Goal: Task Accomplishment & Management: Manage account settings

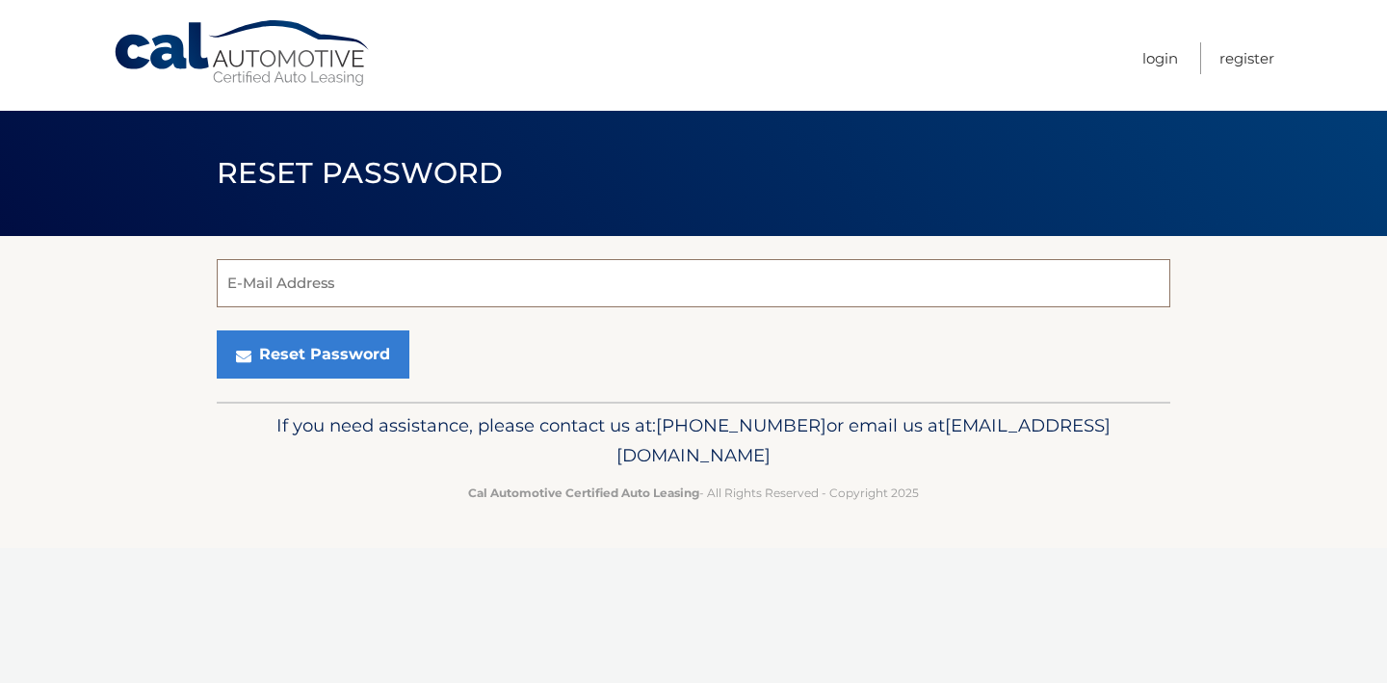
click at [334, 276] on input "E-Mail Address" at bounding box center [694, 283] width 954 height 48
click at [271, 60] on link "Cal Automotive" at bounding box center [243, 53] width 260 height 68
click at [375, 290] on input "E-Mail Address" at bounding box center [694, 283] width 954 height 48
type input "fengjin1@gmail.com"
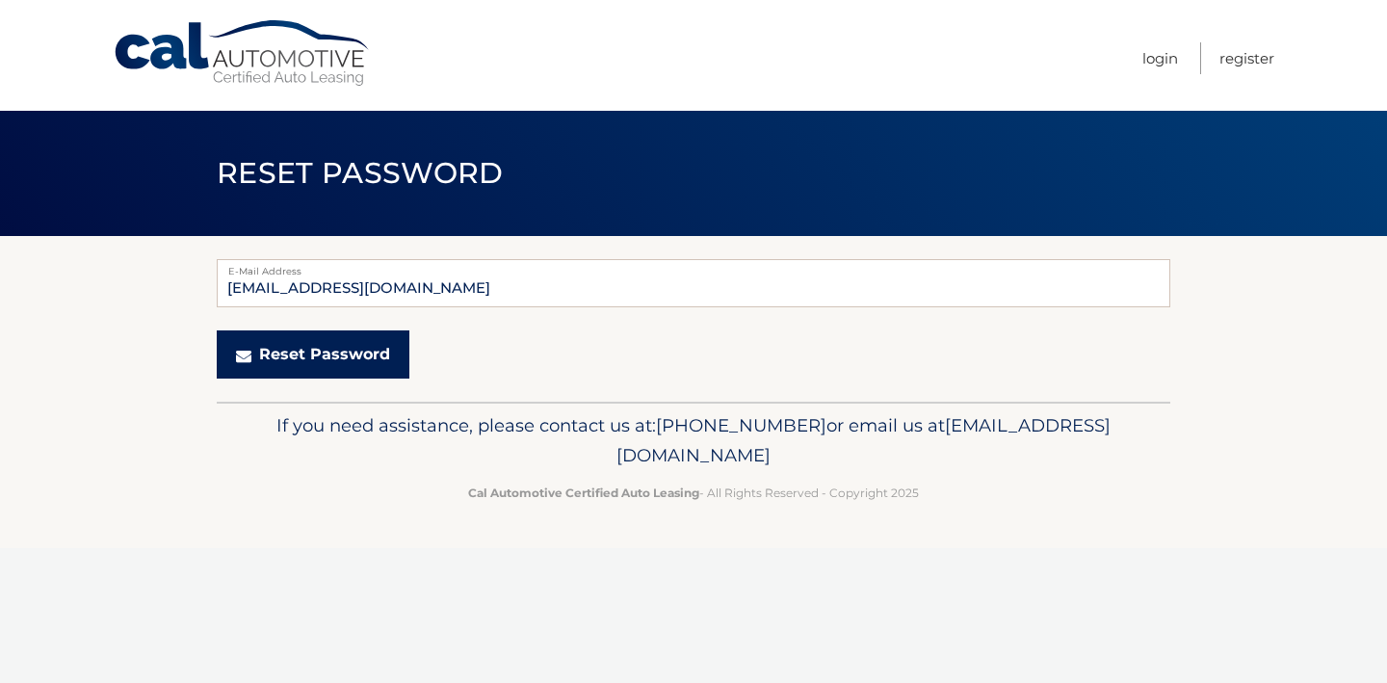
click at [337, 359] on button "Reset Password" at bounding box center [313, 354] width 193 height 48
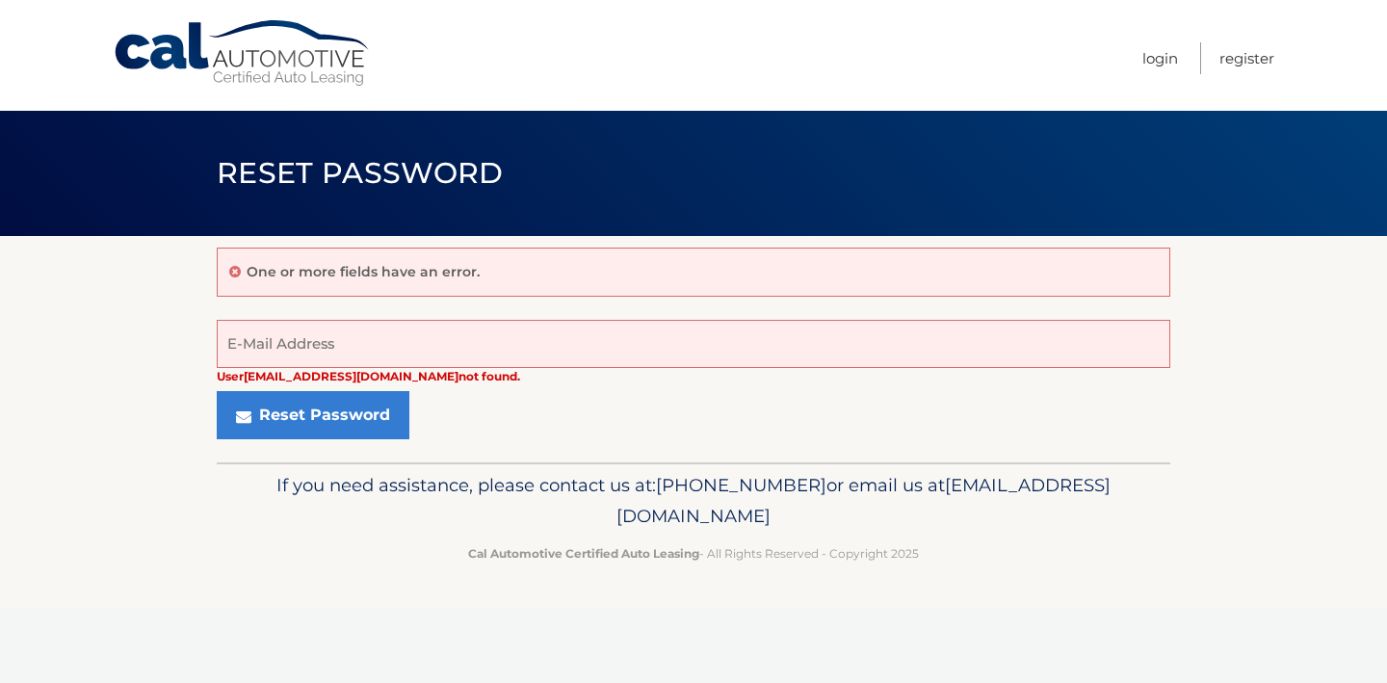
click at [277, 81] on link "Cal Automotive" at bounding box center [243, 53] width 260 height 68
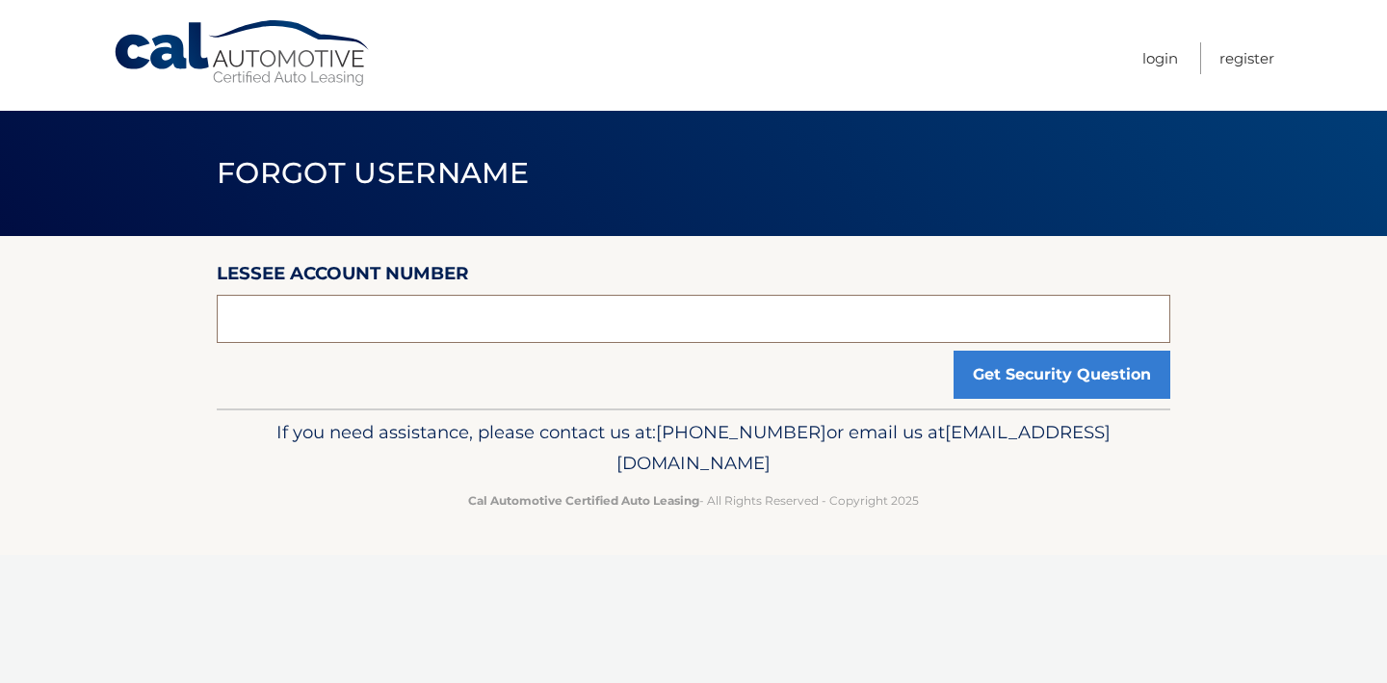
click at [622, 322] on input "text" at bounding box center [694, 319] width 954 height 48
type input "44455999058"
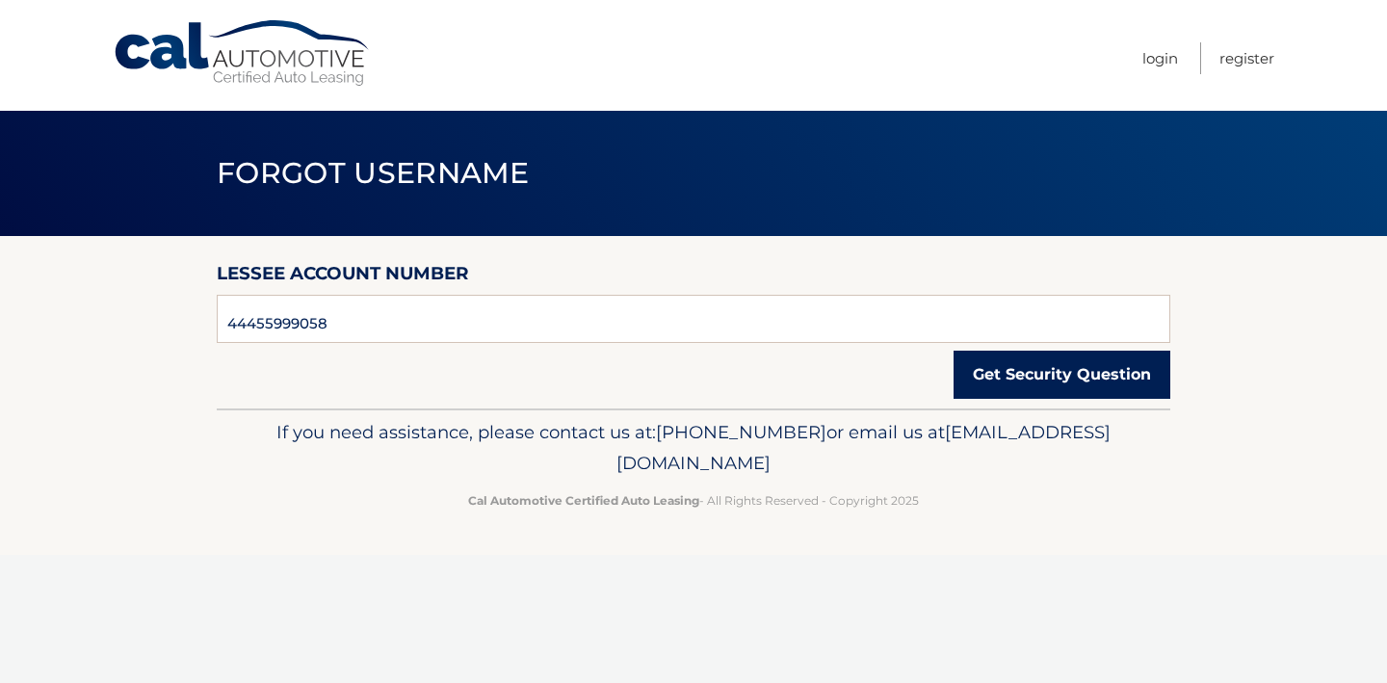
click at [1038, 382] on button "Get Security Question" at bounding box center [1062, 375] width 217 height 48
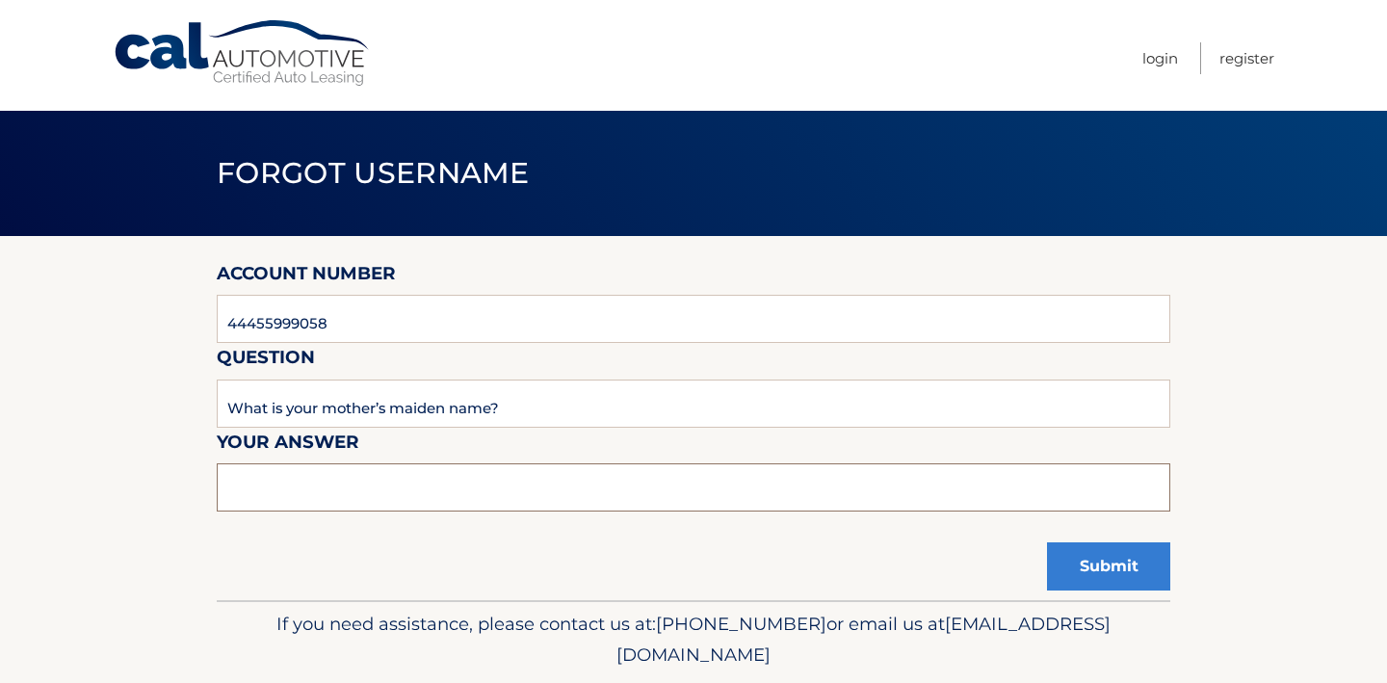
click at [446, 501] on input "text" at bounding box center [694, 487] width 954 height 48
type input "feng"
click at [1090, 568] on button "Submit" at bounding box center [1108, 566] width 123 height 48
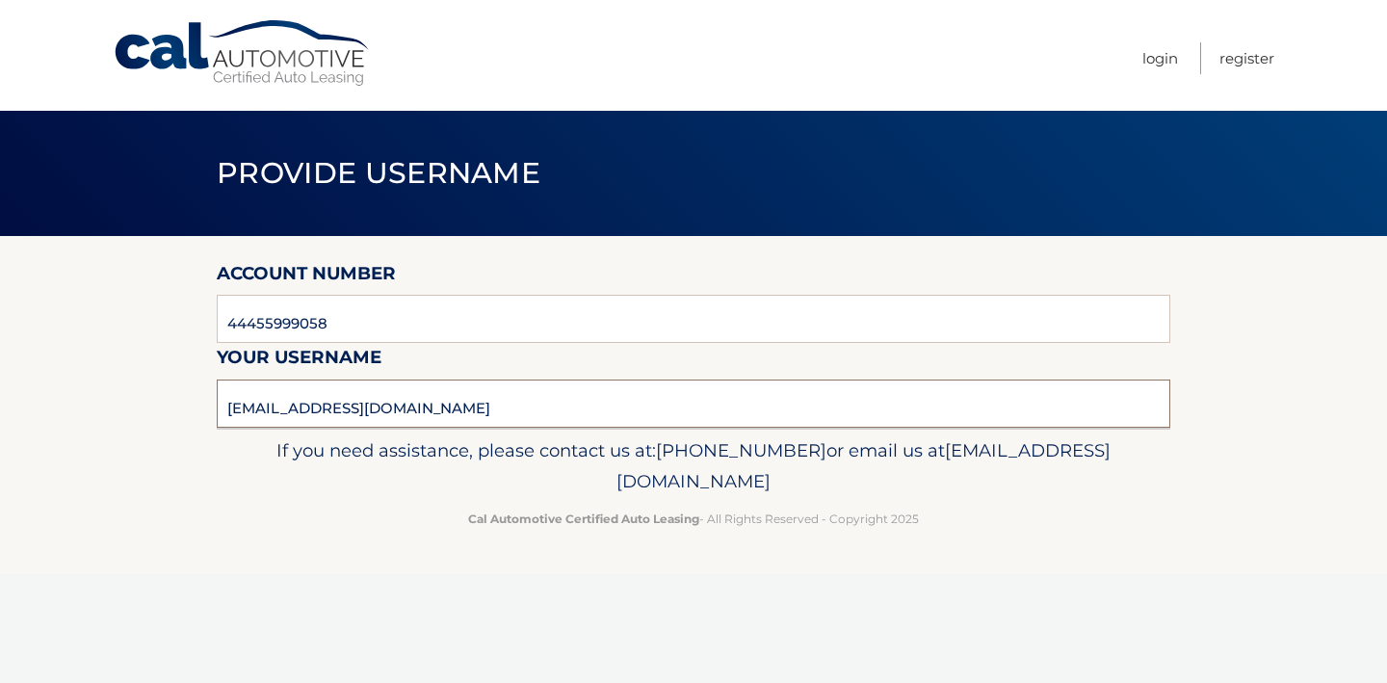
drag, startPoint x: 450, startPoint y: 415, endPoint x: 200, endPoint y: 409, distance: 249.6
click at [200, 409] on section "Account Number 44455999058 Your username fengjin@gmail.com" at bounding box center [693, 332] width 1387 height 192
click at [1153, 56] on link "Login" at bounding box center [1161, 58] width 36 height 32
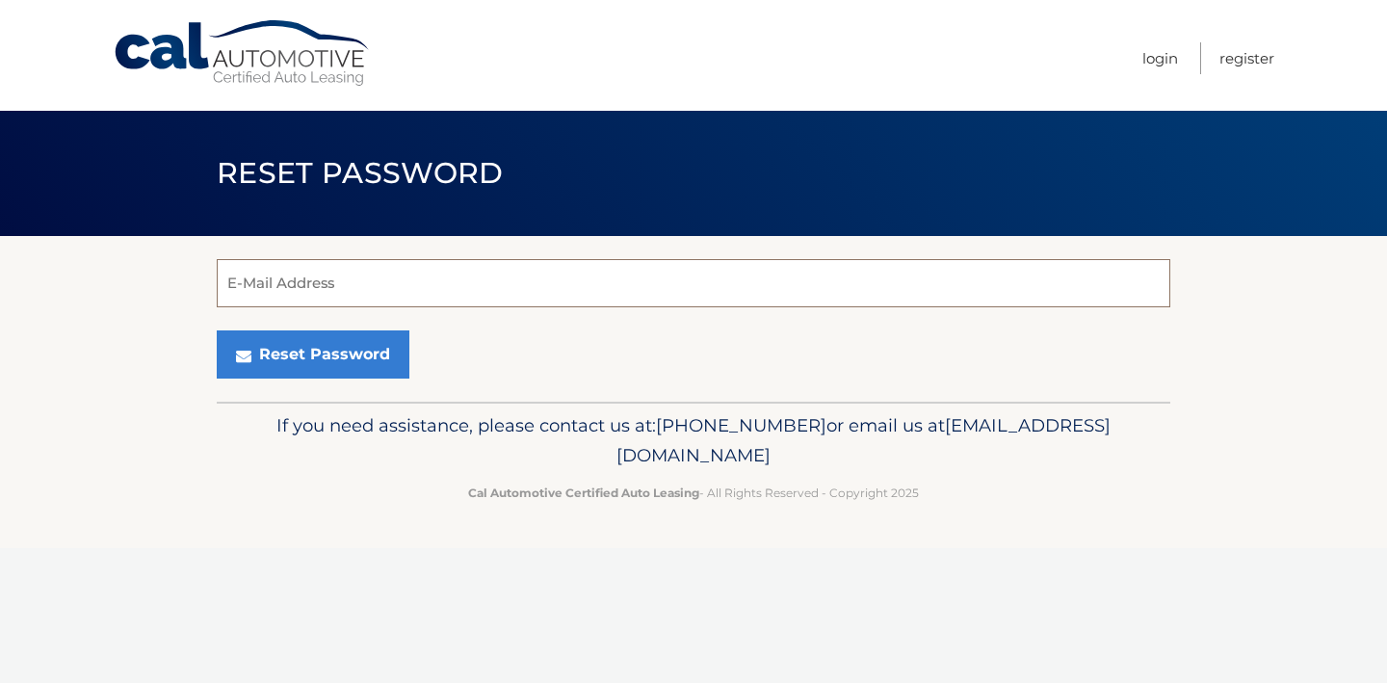
click at [488, 276] on input "E-Mail Address" at bounding box center [694, 283] width 954 height 48
paste input "[EMAIL_ADDRESS][DOMAIN_NAME]"
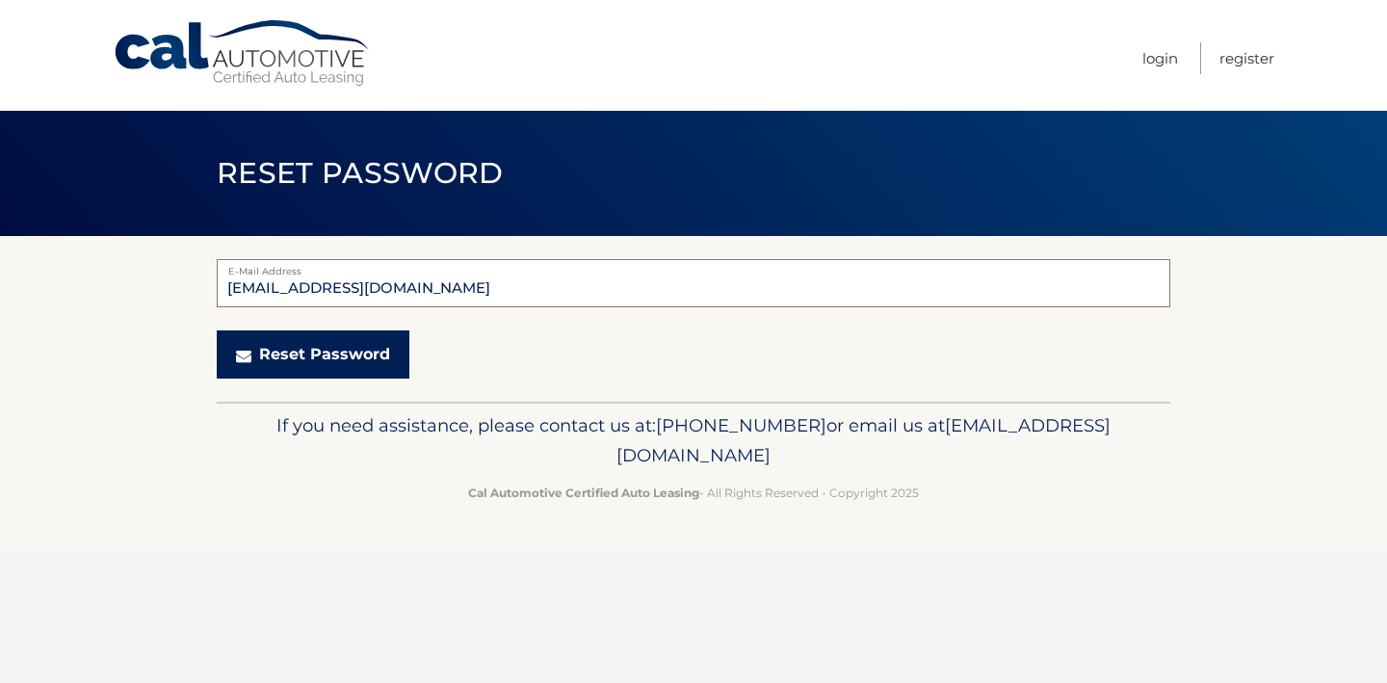
type input "[EMAIL_ADDRESS][DOMAIN_NAME]"
click at [339, 370] on button "Reset Password" at bounding box center [313, 354] width 193 height 48
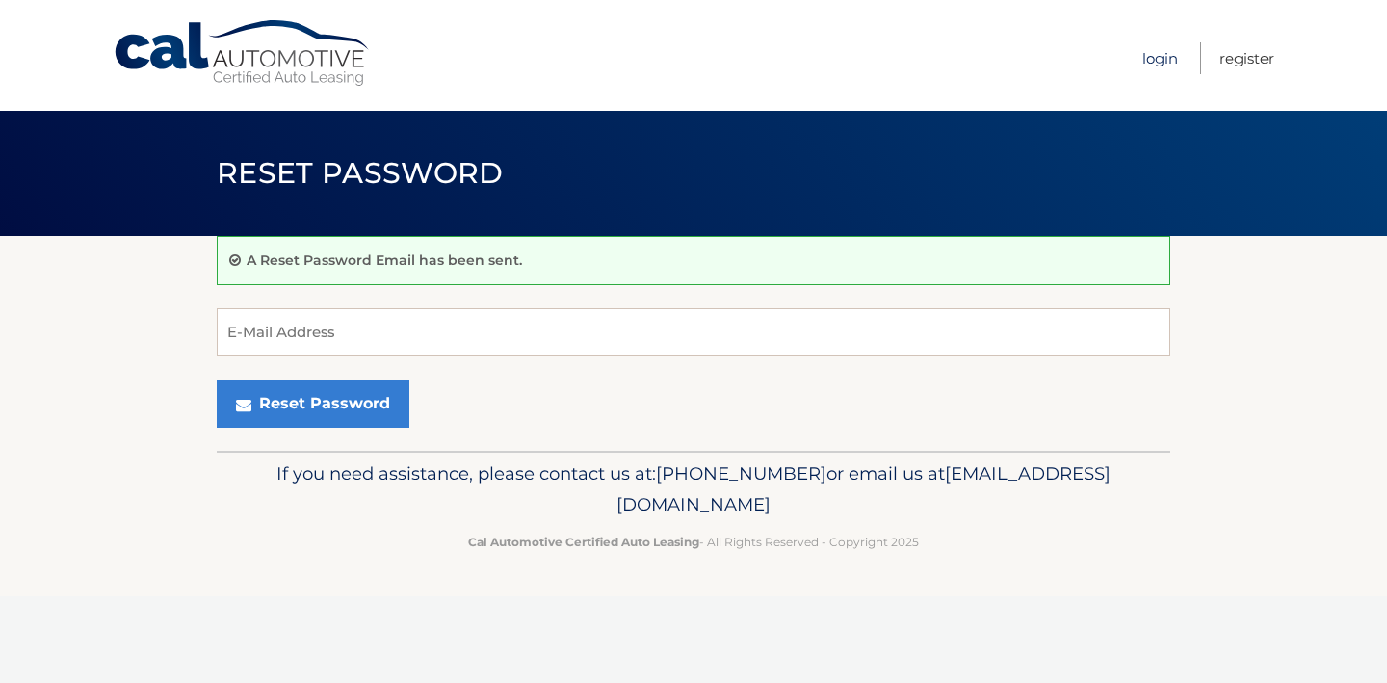
click at [1164, 62] on link "Login" at bounding box center [1161, 58] width 36 height 32
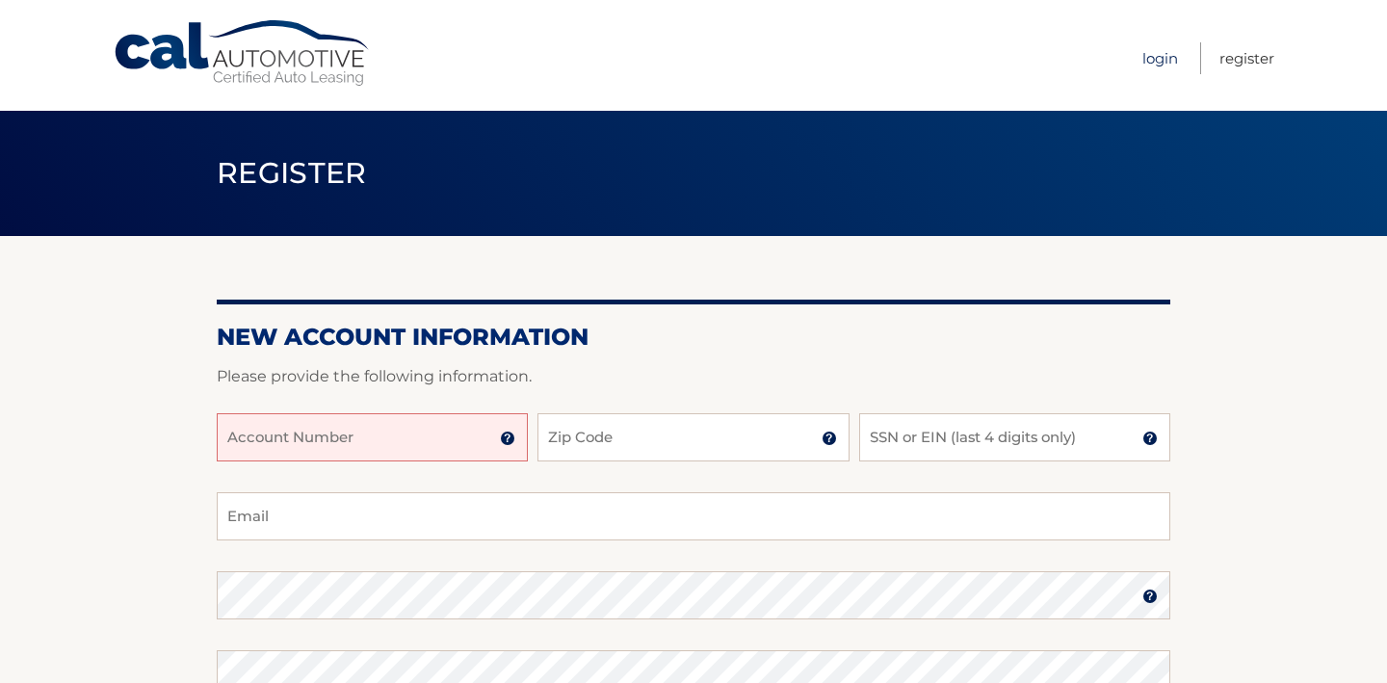
click at [1164, 54] on link "Login" at bounding box center [1161, 58] width 36 height 32
click at [621, 435] on input "Zip Code" at bounding box center [693, 437] width 311 height 48
click at [426, 447] on input "Account Number" at bounding box center [372, 437] width 311 height 48
click at [407, 435] on input "Account Number" at bounding box center [372, 437] width 311 height 48
type input "4"
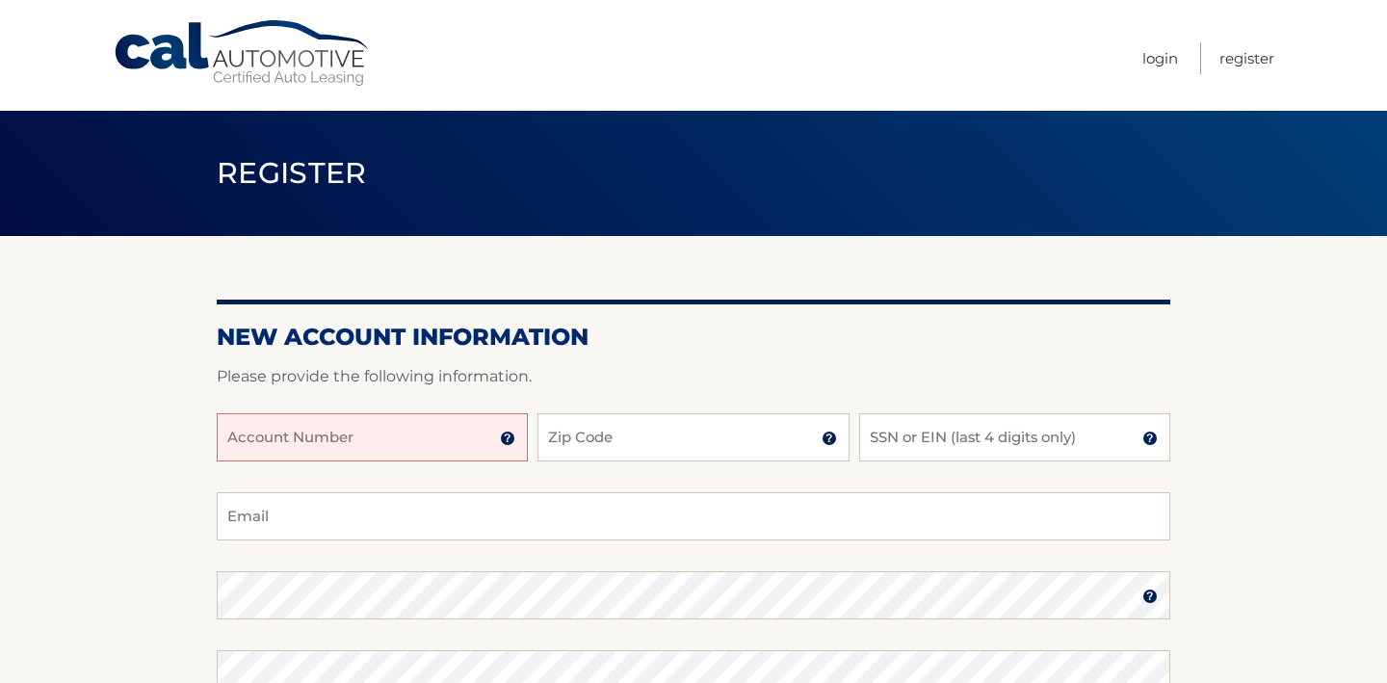
type input "1"
type input "4"
click at [1164, 59] on link "Login" at bounding box center [1161, 58] width 36 height 32
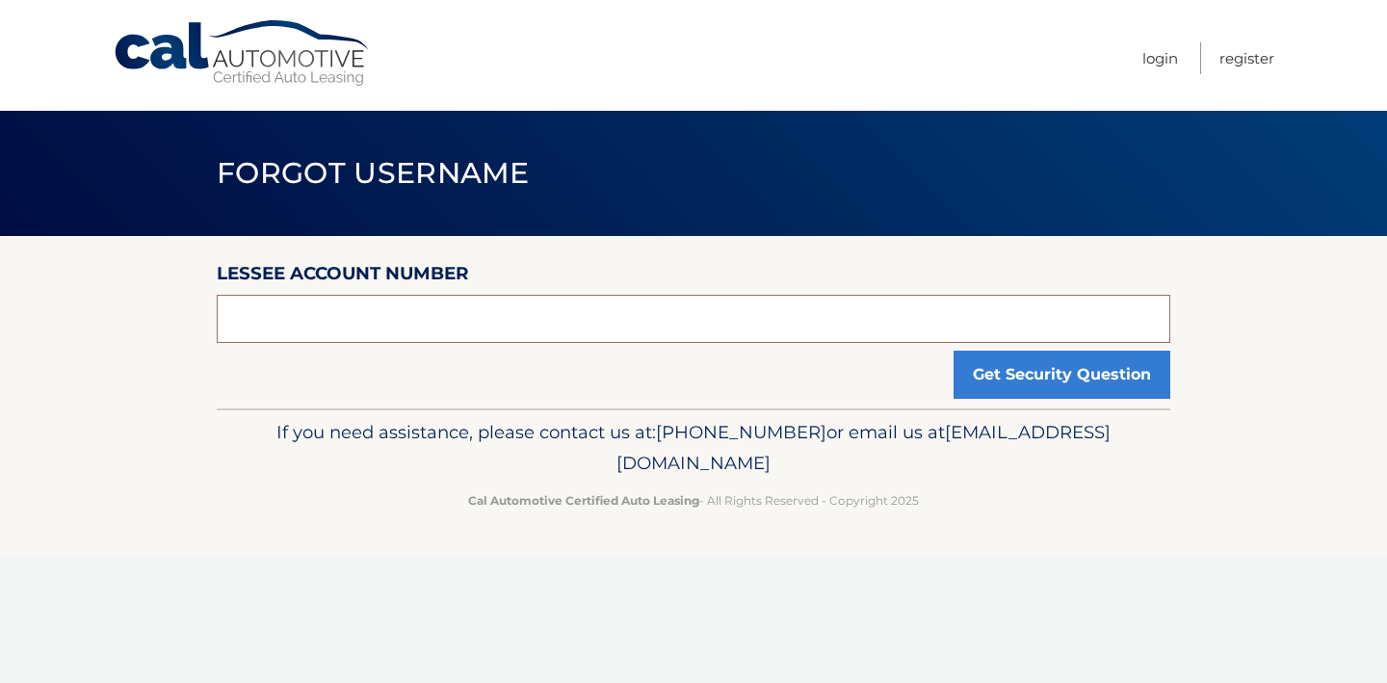
click at [571, 301] on input "text" at bounding box center [694, 319] width 954 height 48
type input "44455999058"
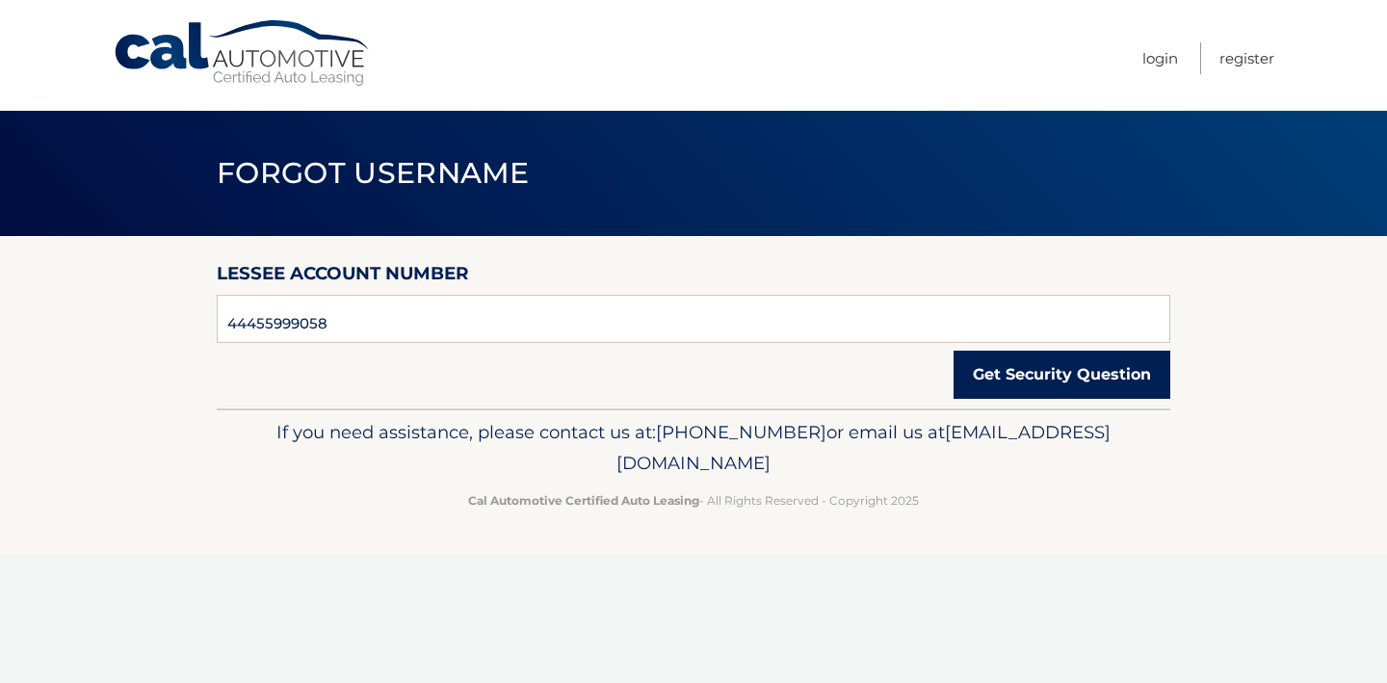
click at [1045, 382] on button "Get Security Question" at bounding box center [1062, 375] width 217 height 48
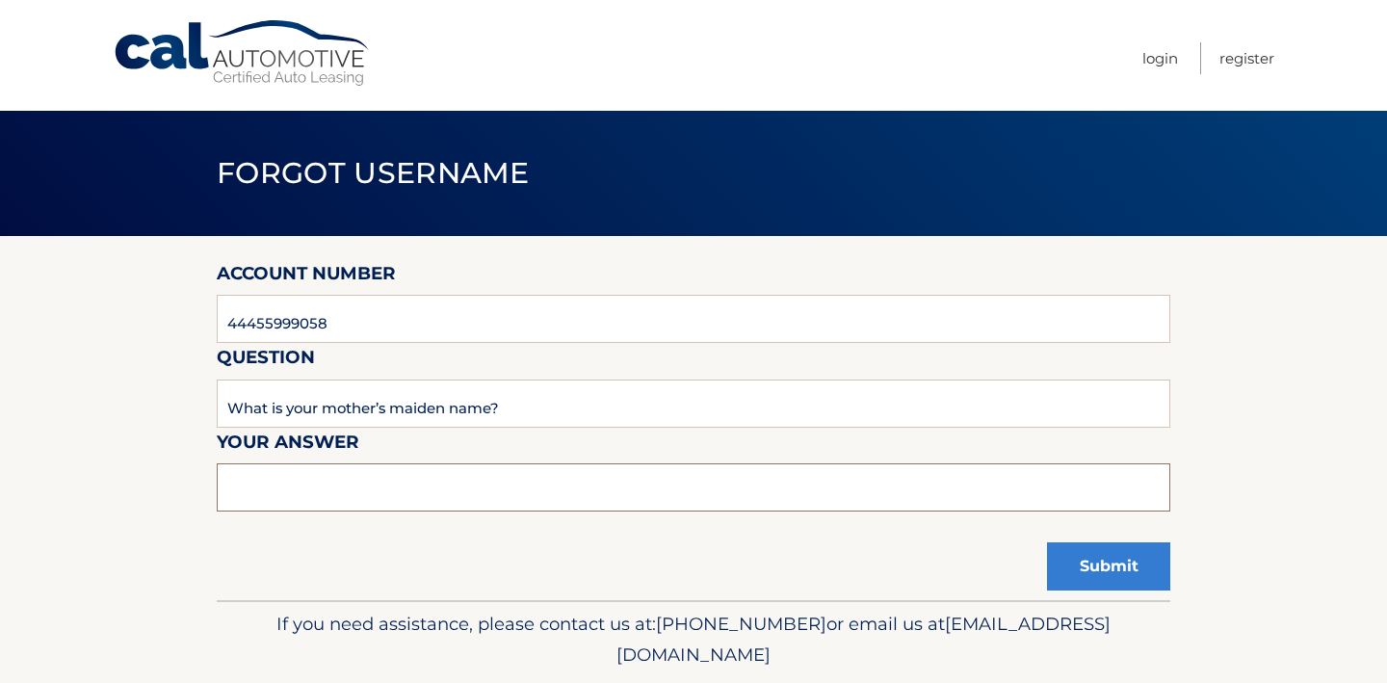
click at [491, 475] on input "text" at bounding box center [694, 487] width 954 height 48
type input "feng"
click at [615, 536] on div "Account Number 44455999058 Question What is your mother’s maiden name? Your Ans…" at bounding box center [694, 418] width 954 height 364
click at [1086, 567] on button "Submit" at bounding box center [1108, 566] width 123 height 48
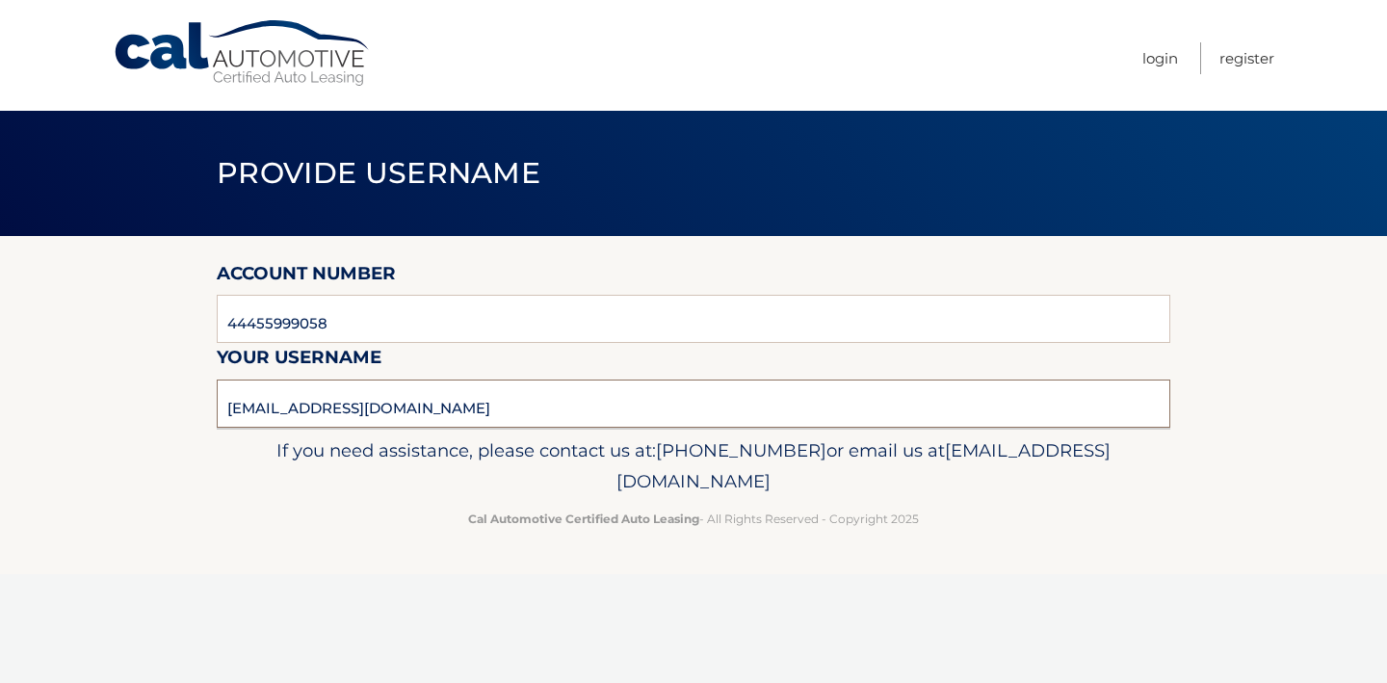
drag, startPoint x: 400, startPoint y: 409, endPoint x: 168, endPoint y: 398, distance: 232.4
click at [168, 398] on section "Account Number 44455999058 Your username [EMAIL_ADDRESS][DOMAIN_NAME]" at bounding box center [693, 332] width 1387 height 192
click at [1153, 60] on link "Login" at bounding box center [1161, 58] width 36 height 32
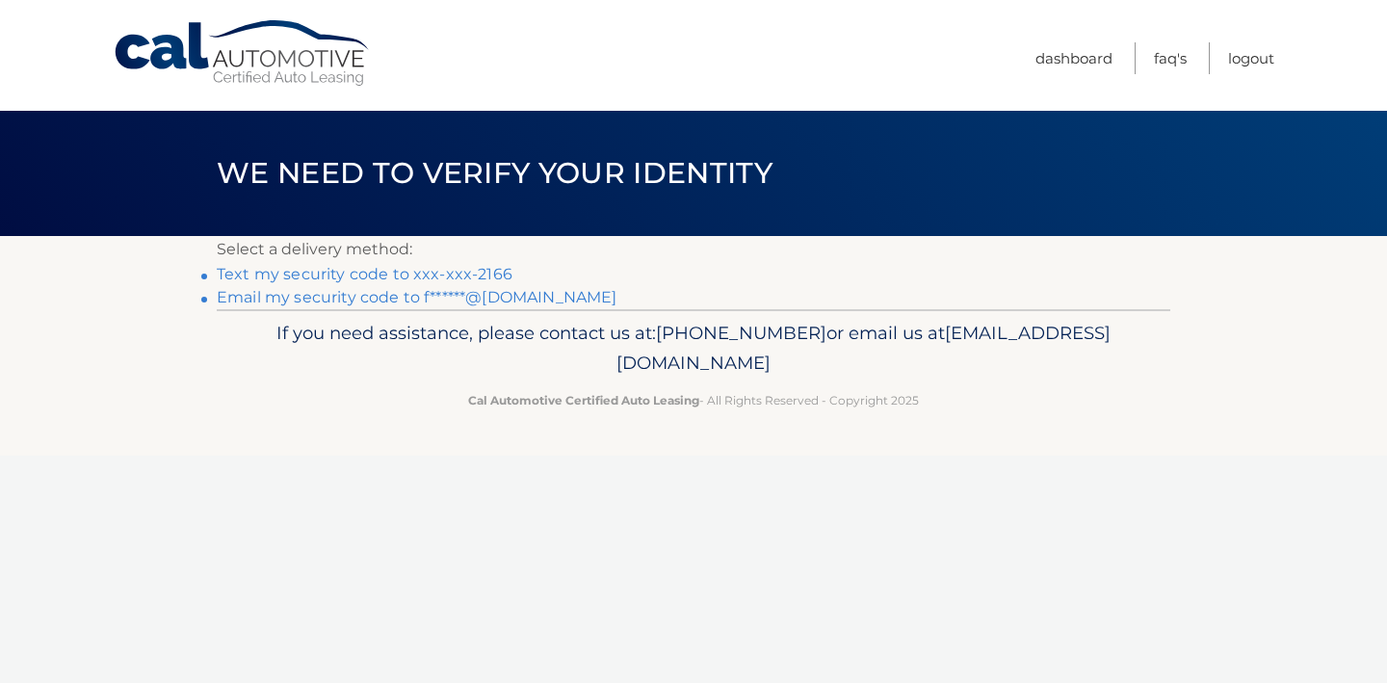
click at [469, 279] on link "Text my security code to xxx-xxx-2166" at bounding box center [365, 274] width 296 height 18
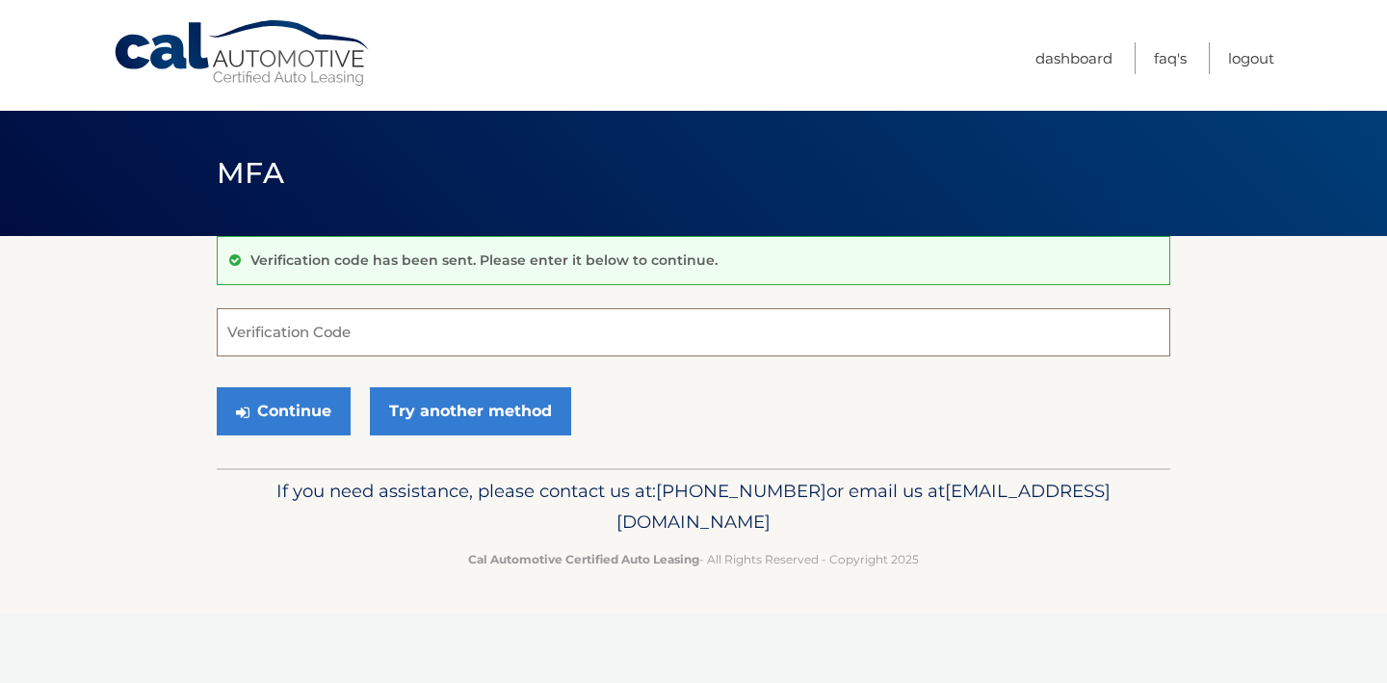
click at [426, 327] on input "Verification Code" at bounding box center [694, 332] width 954 height 48
type input "785335"
click at [310, 412] on button "Continue" at bounding box center [284, 411] width 134 height 48
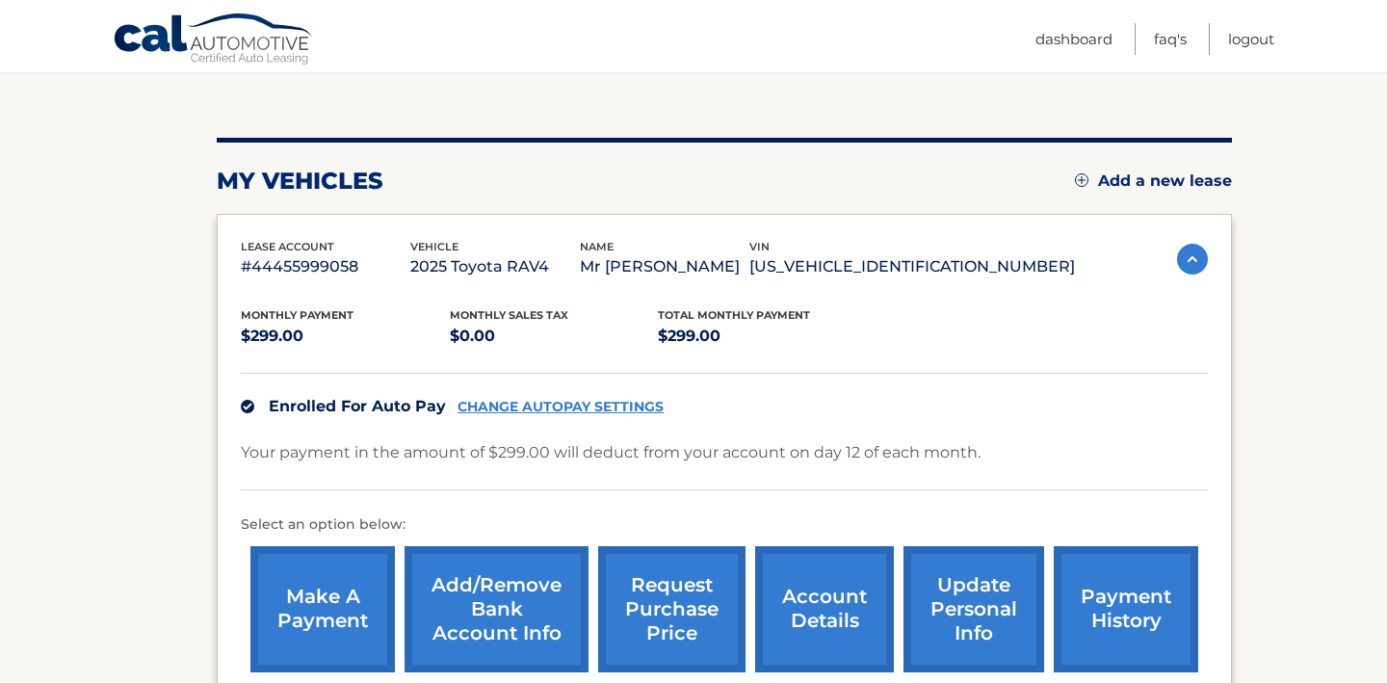
scroll to position [411, 0]
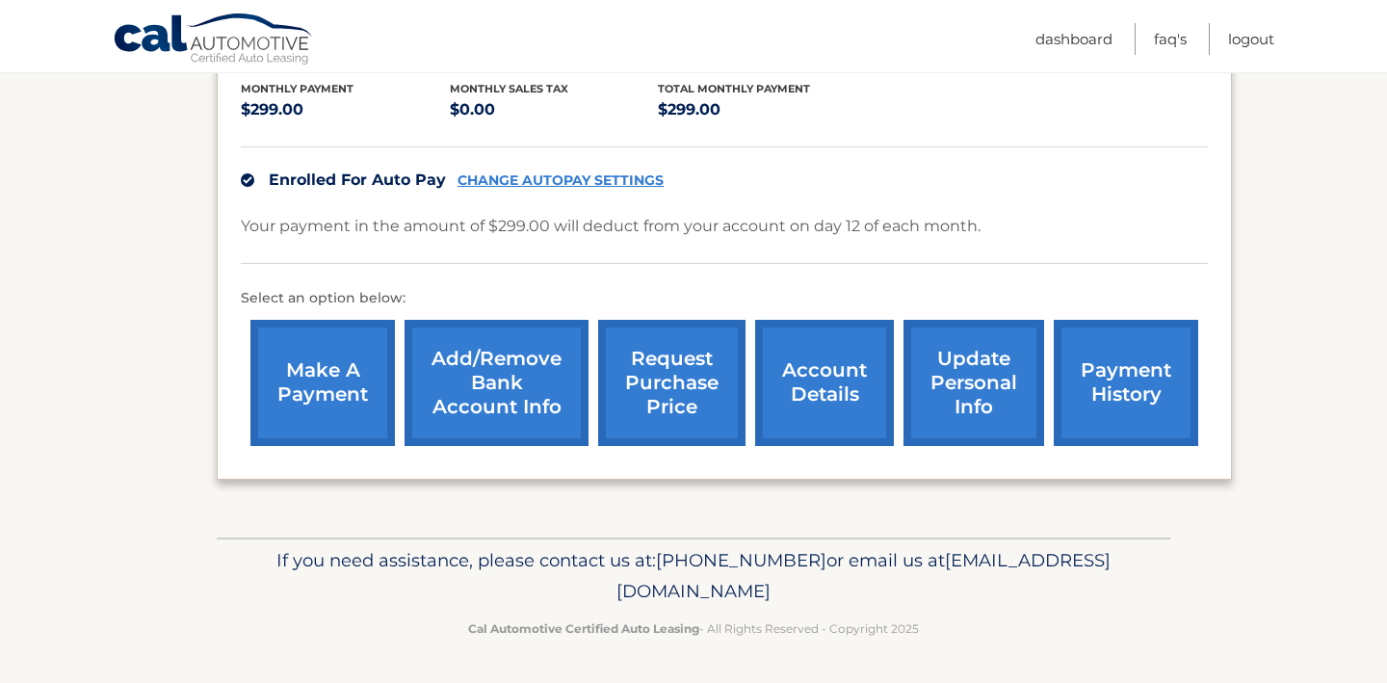
click at [830, 382] on link "account details" at bounding box center [824, 383] width 139 height 126
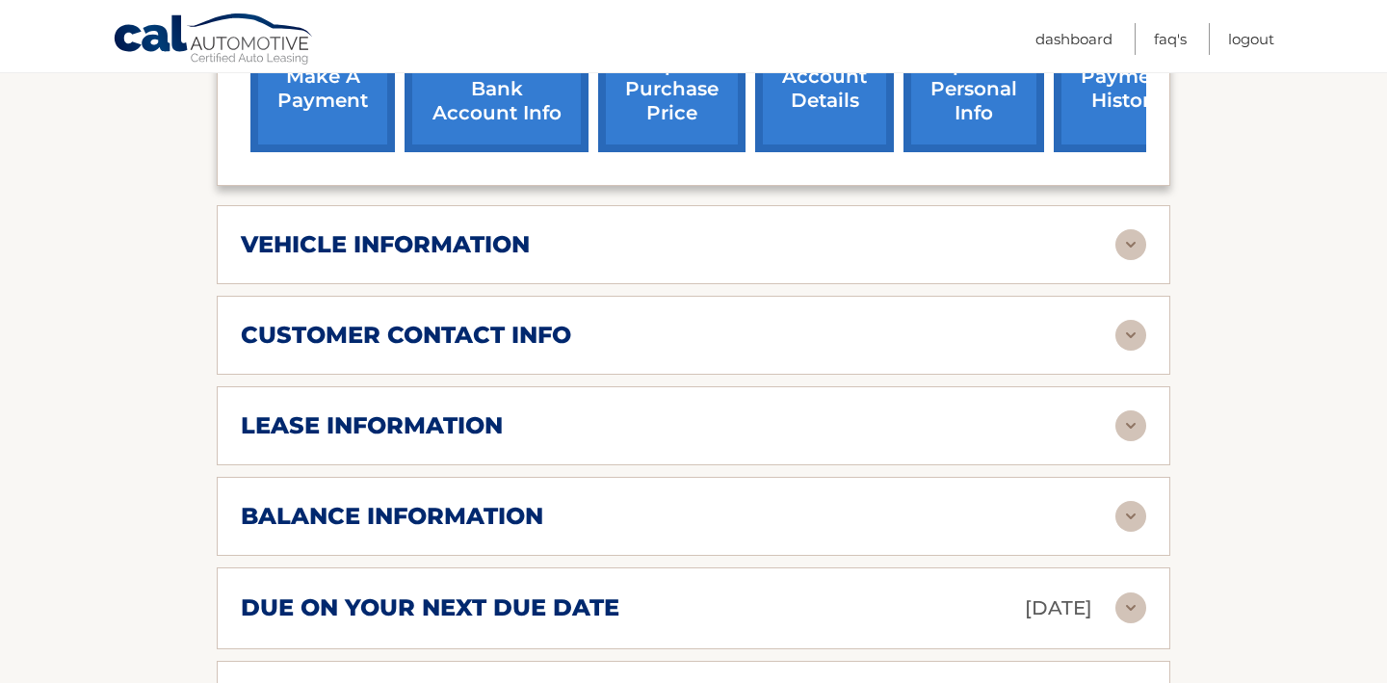
scroll to position [768, 0]
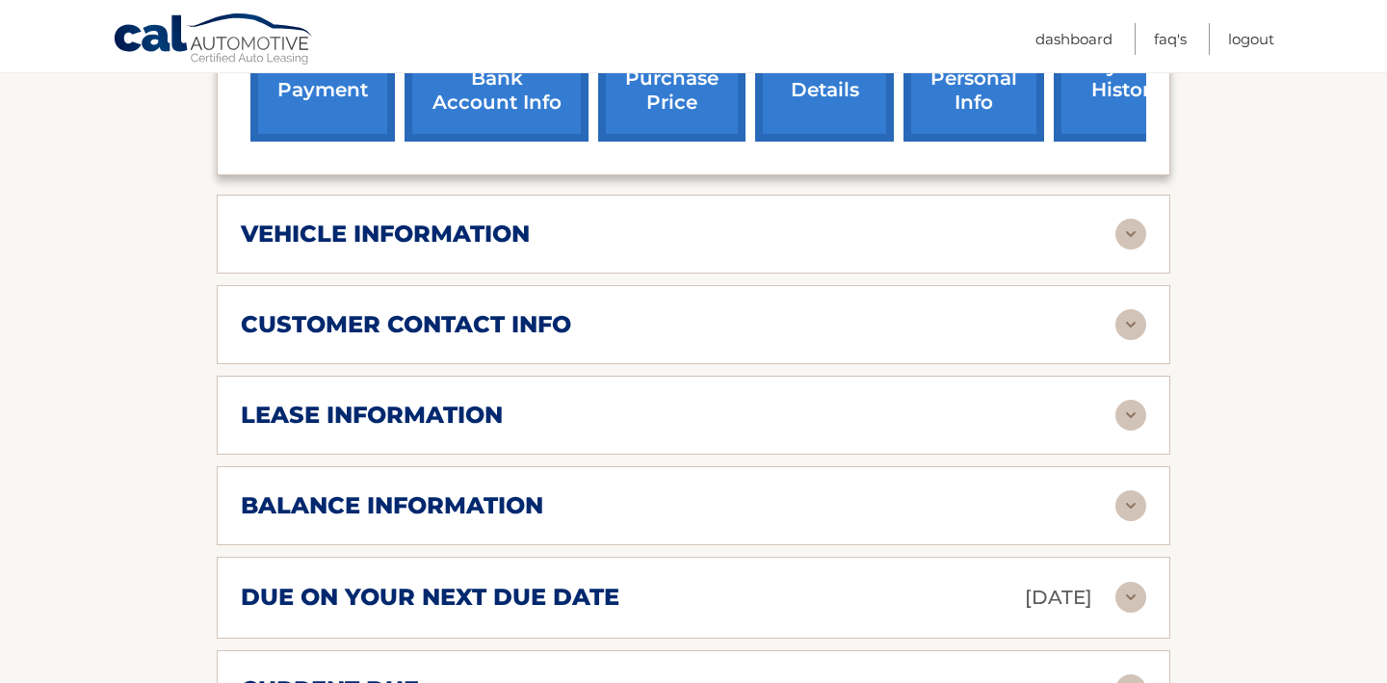
click at [810, 310] on div "customer contact info" at bounding box center [678, 324] width 875 height 29
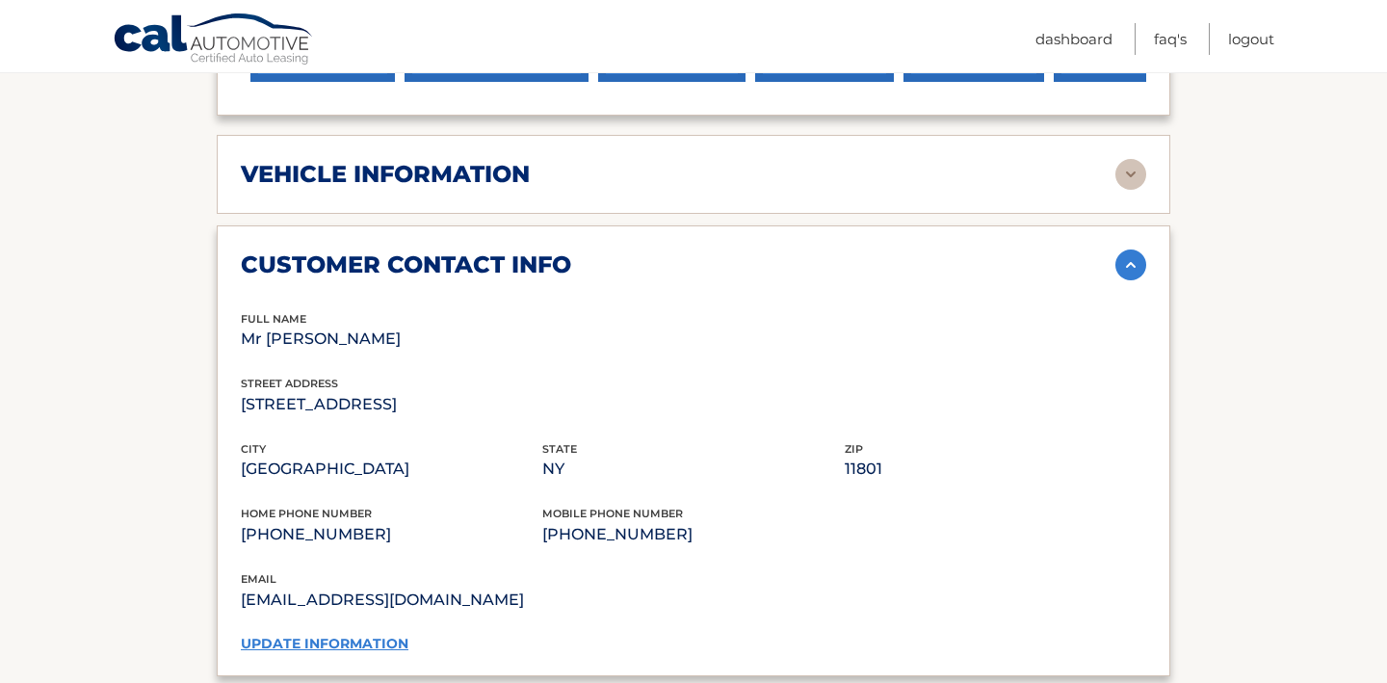
scroll to position [830, 0]
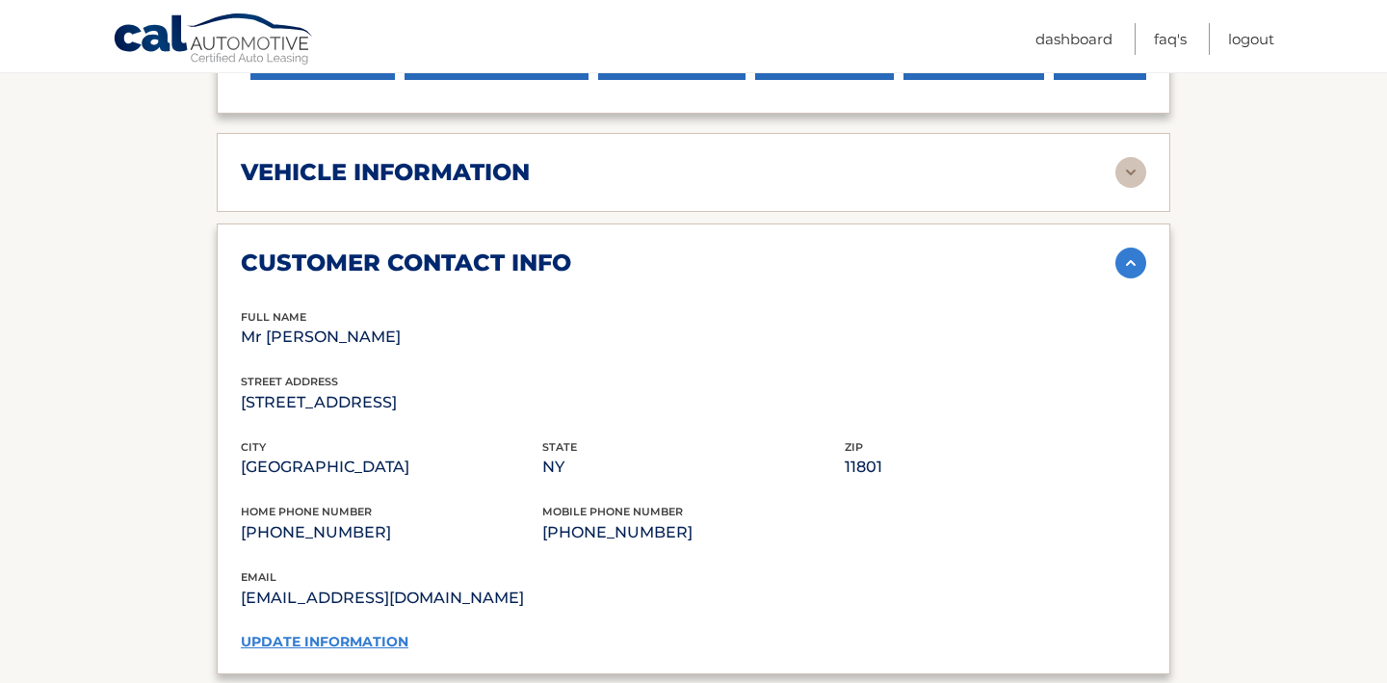
click at [364, 633] on link "update information" at bounding box center [325, 641] width 168 height 17
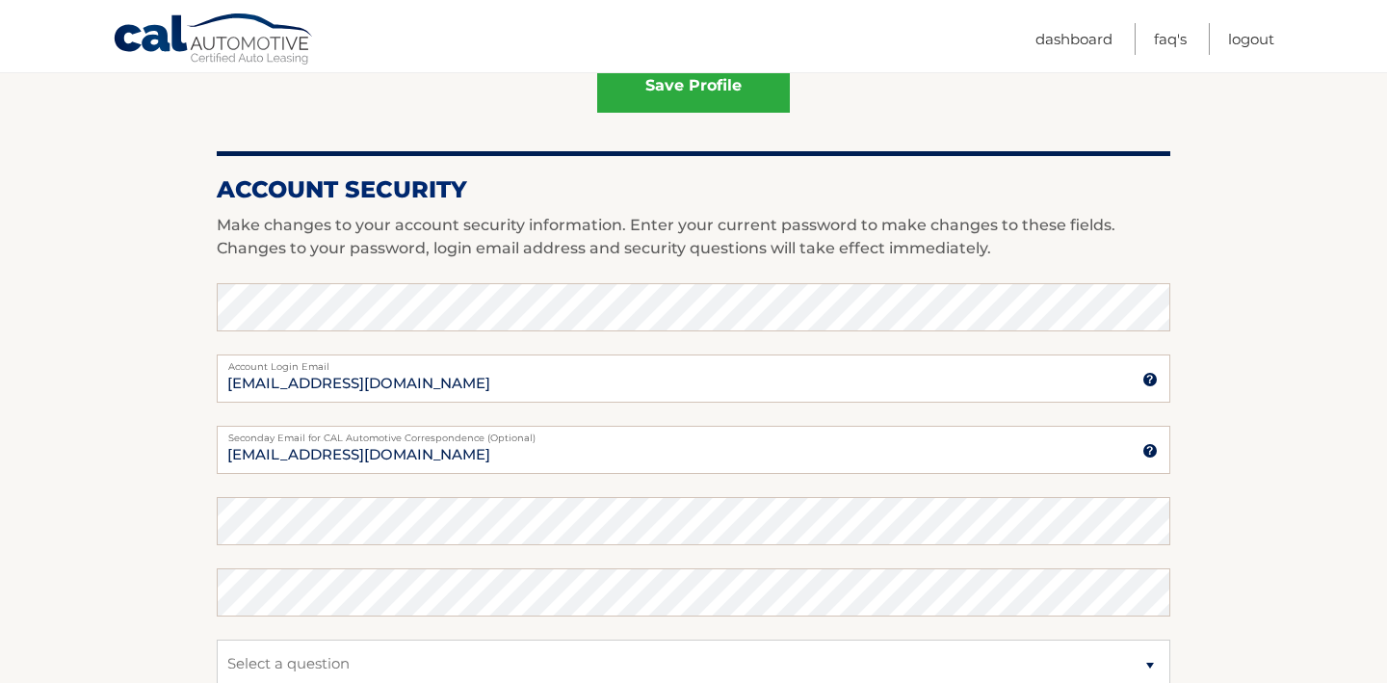
scroll to position [749, 0]
click at [279, 385] on input "[EMAIL_ADDRESS][DOMAIN_NAME]" at bounding box center [694, 377] width 954 height 48
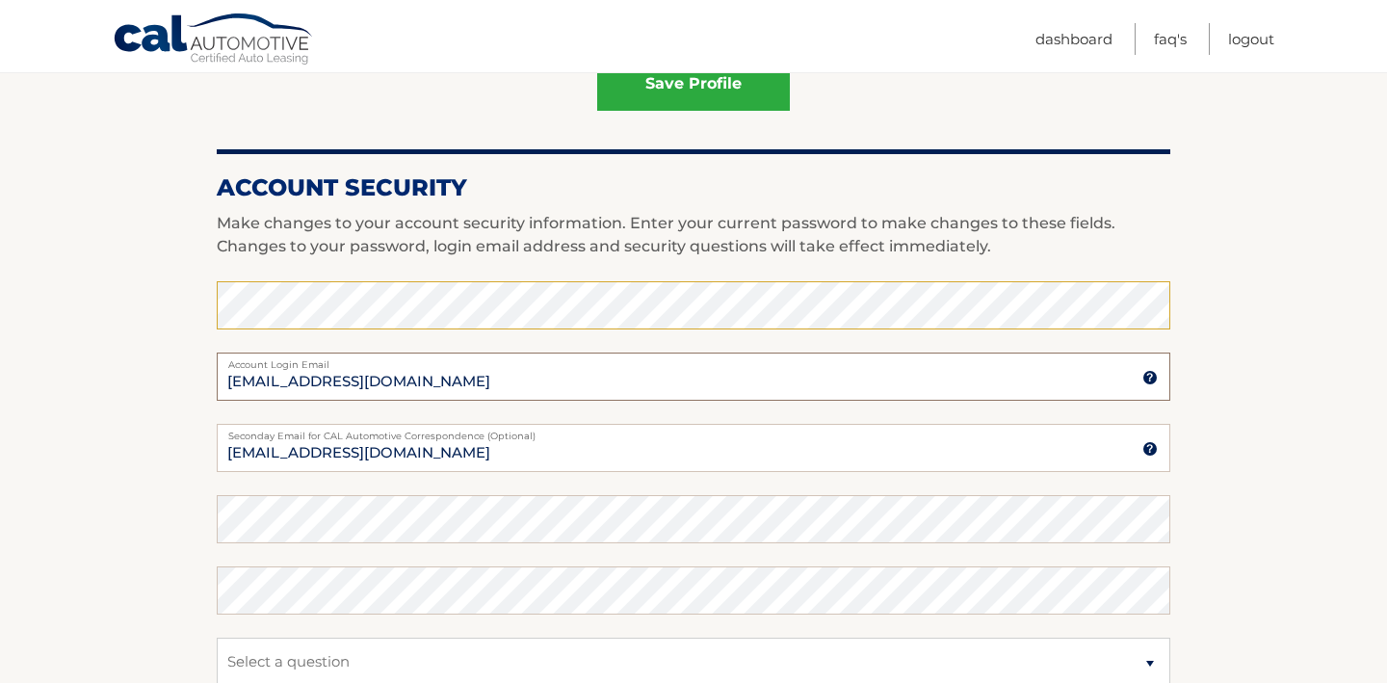
click at [427, 385] on input "fengjin1@gmail.com" at bounding box center [694, 377] width 954 height 48
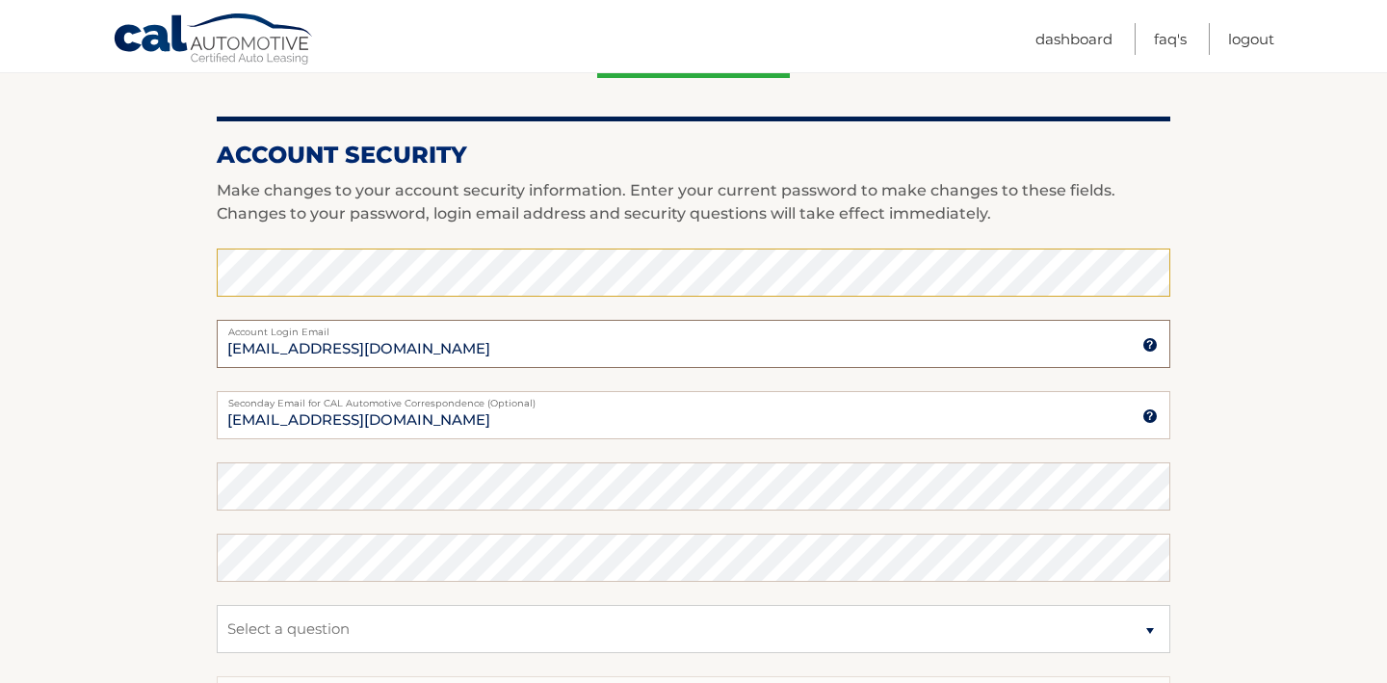
scroll to position [788, 0]
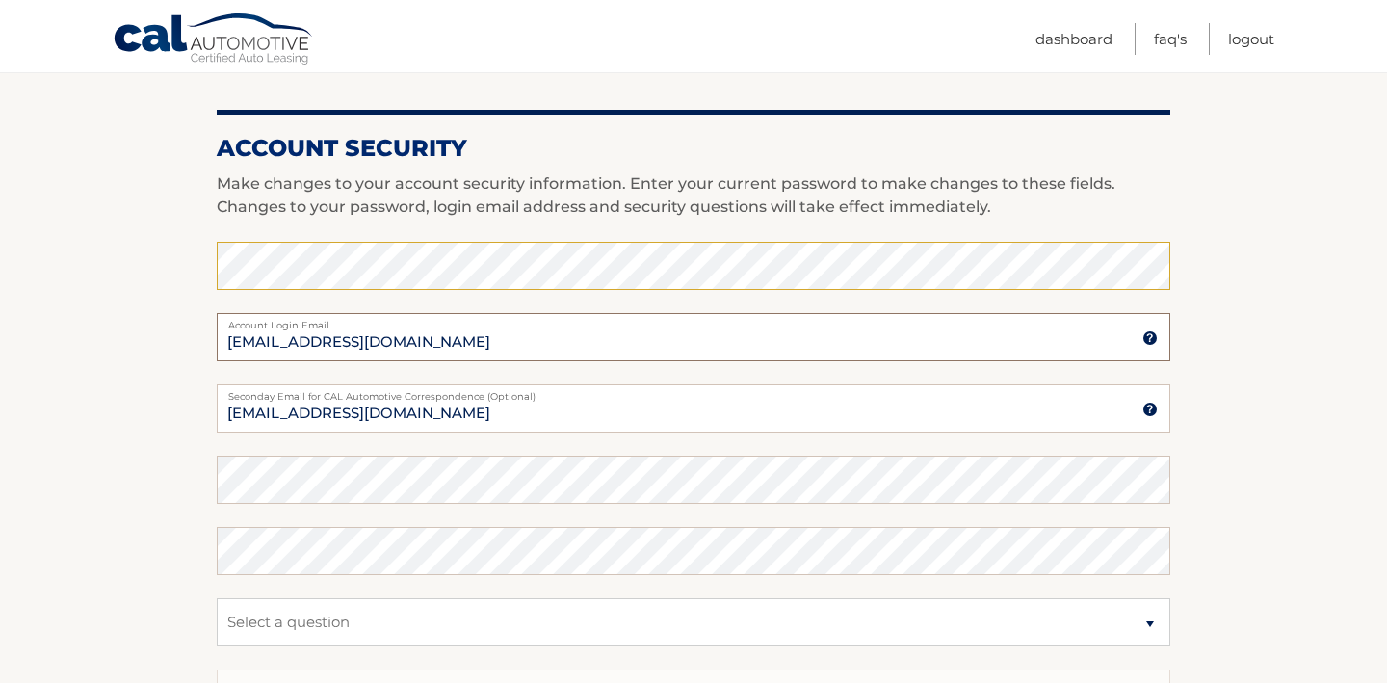
type input "fengjin1@gmail.com"
click at [431, 619] on select "Select a question What was the name of your elementary school? What is your mot…" at bounding box center [694, 622] width 954 height 48
select select "2"
click at [217, 598] on select "Select a question What was the name of your elementary school? What is your mot…" at bounding box center [694, 622] width 954 height 48
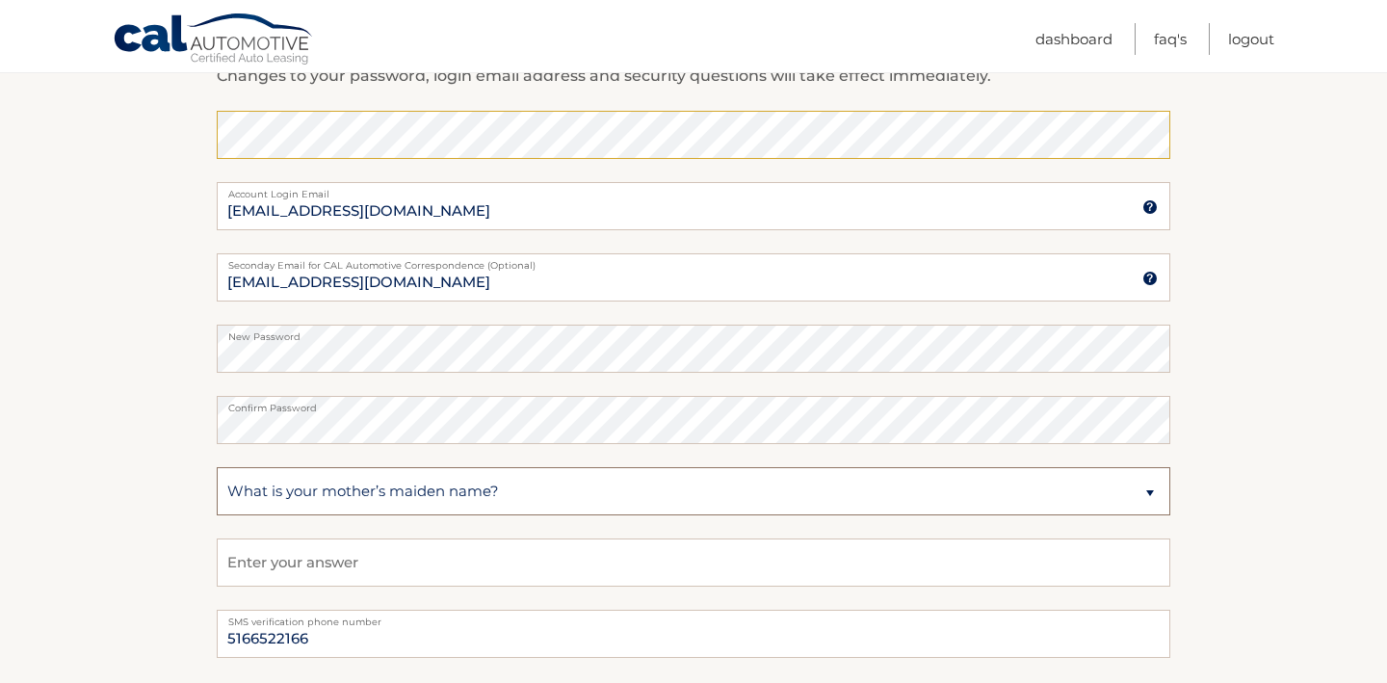
scroll to position [997, 0]
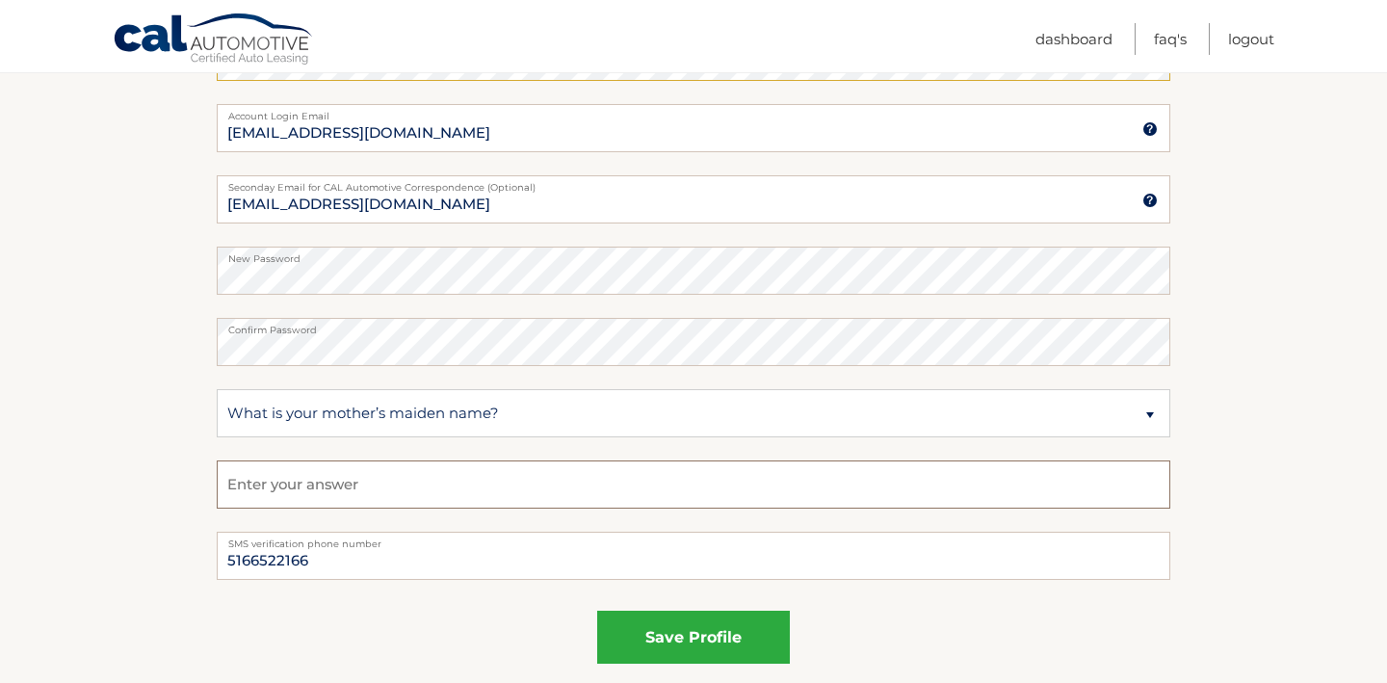
click at [435, 489] on input "text" at bounding box center [694, 485] width 954 height 48
type input "feng"
click at [707, 635] on button "save profile" at bounding box center [693, 637] width 193 height 53
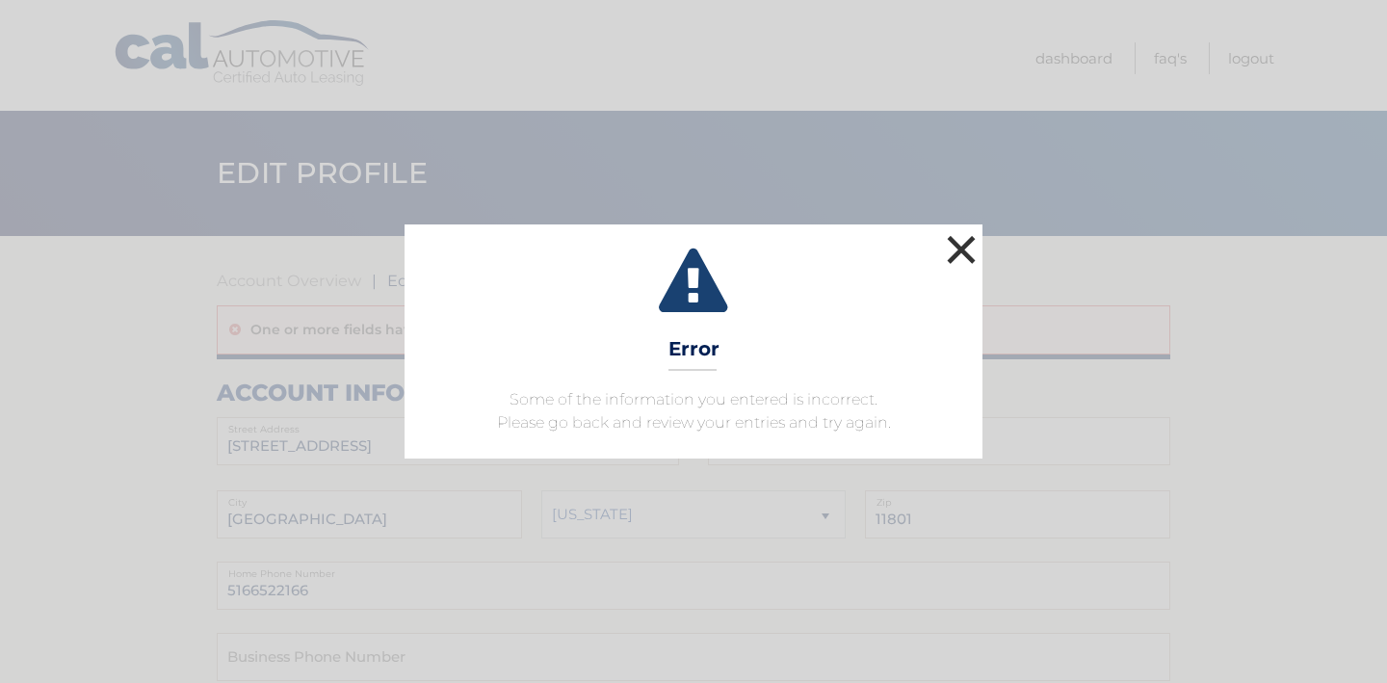
click at [958, 250] on button "×" at bounding box center [961, 249] width 39 height 39
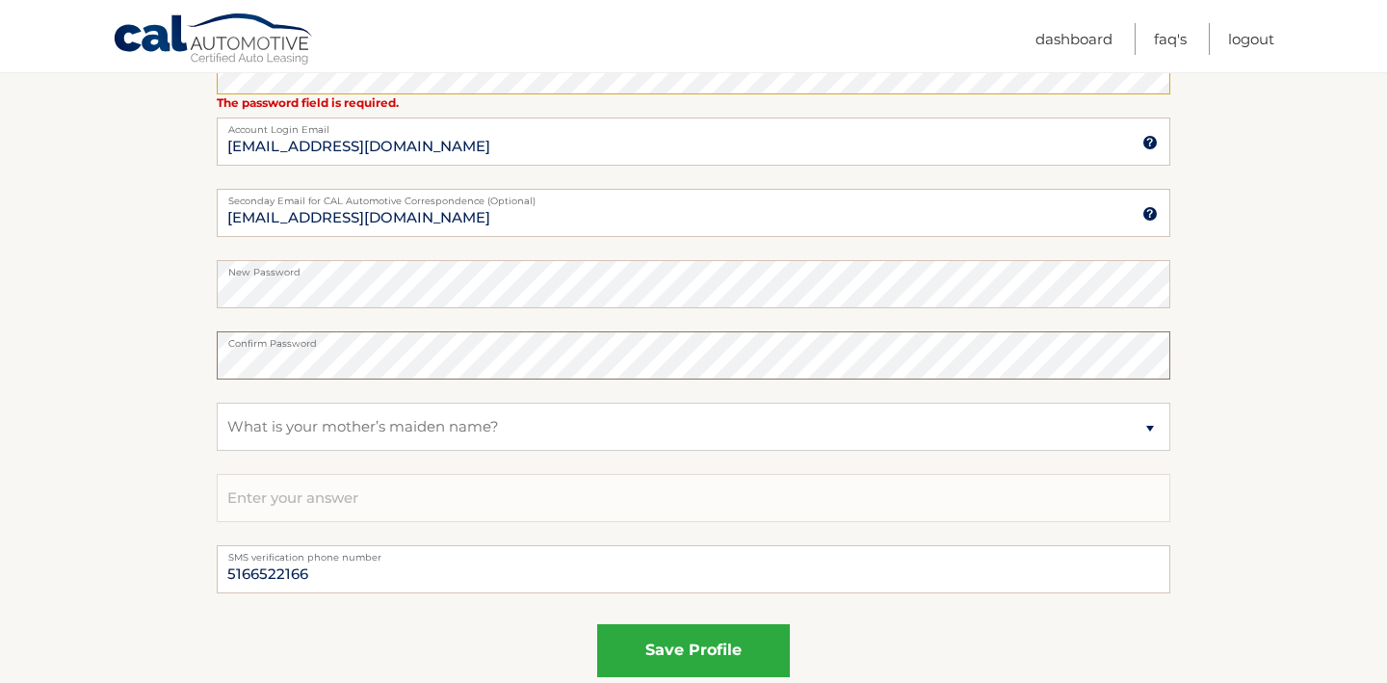
scroll to position [1146, 0]
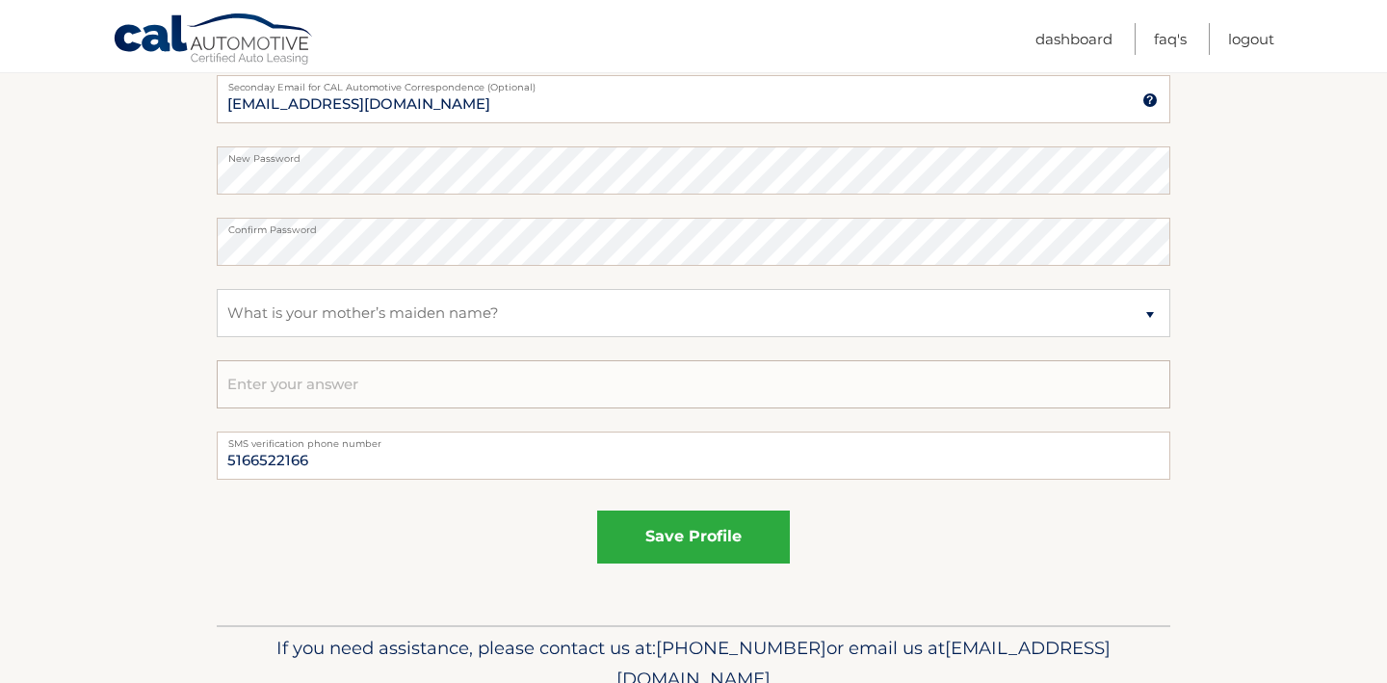
click at [482, 396] on input "text" at bounding box center [694, 384] width 954 height 48
click at [439, 395] on input "text" at bounding box center [694, 384] width 954 height 48
type input "feng"
click at [714, 536] on button "save profile" at bounding box center [693, 537] width 193 height 53
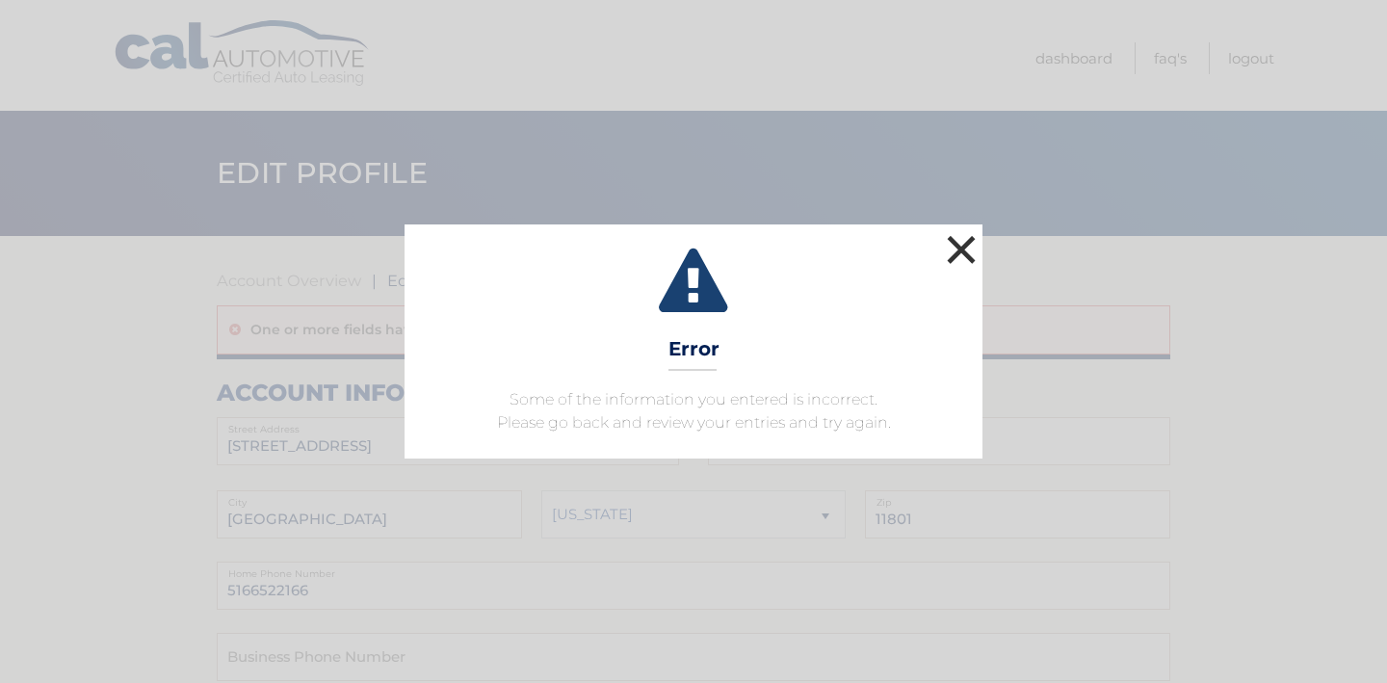
click at [965, 248] on button "×" at bounding box center [961, 249] width 39 height 39
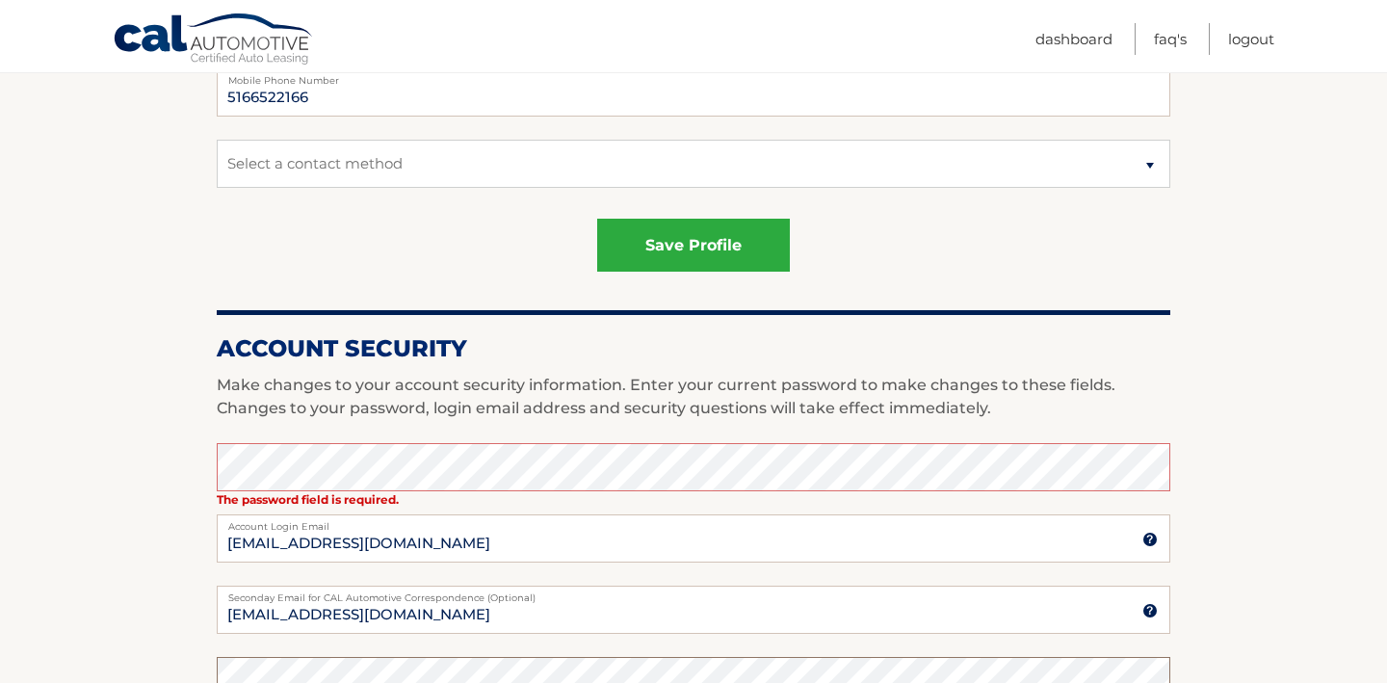
scroll to position [407, 0]
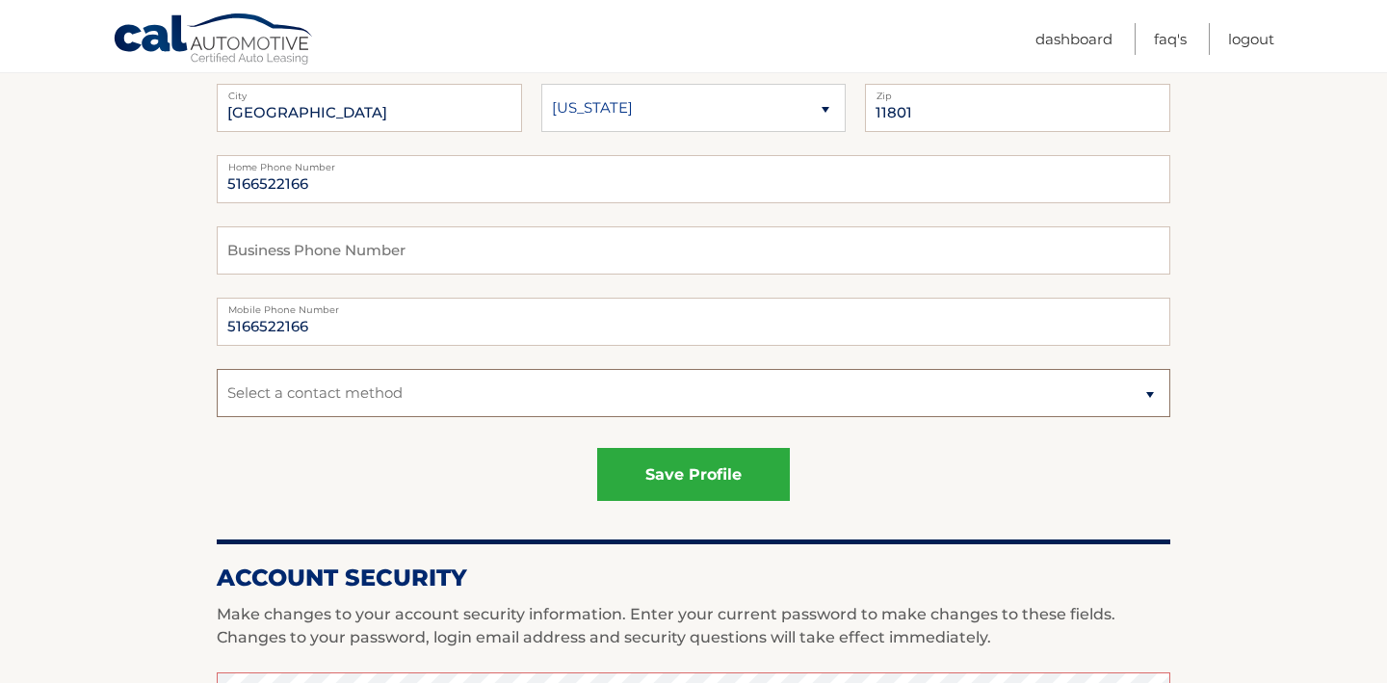
click at [625, 408] on select "Select a contact method Mobile Home" at bounding box center [694, 393] width 954 height 48
select select "1"
click at [217, 369] on select "Select a contact method Mobile Home" at bounding box center [694, 393] width 954 height 48
click at [461, 497] on div "save profile" at bounding box center [694, 474] width 954 height 53
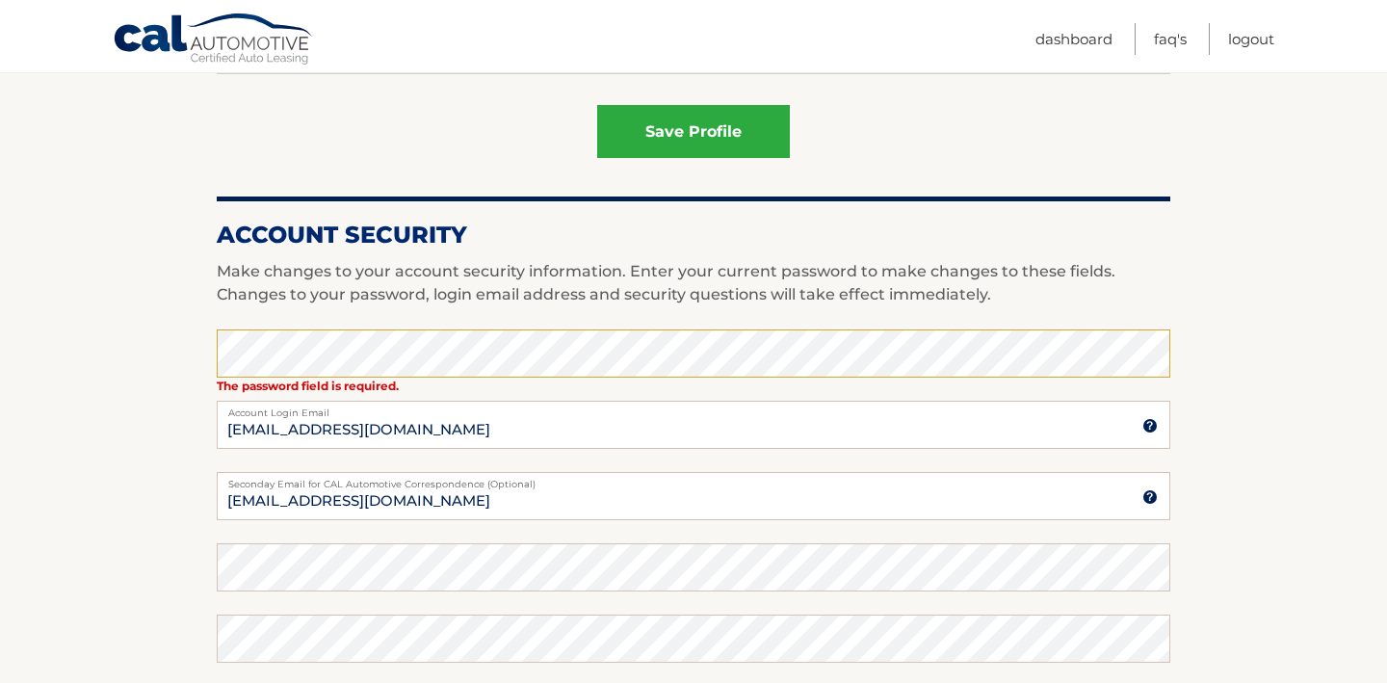
scroll to position [779, 0]
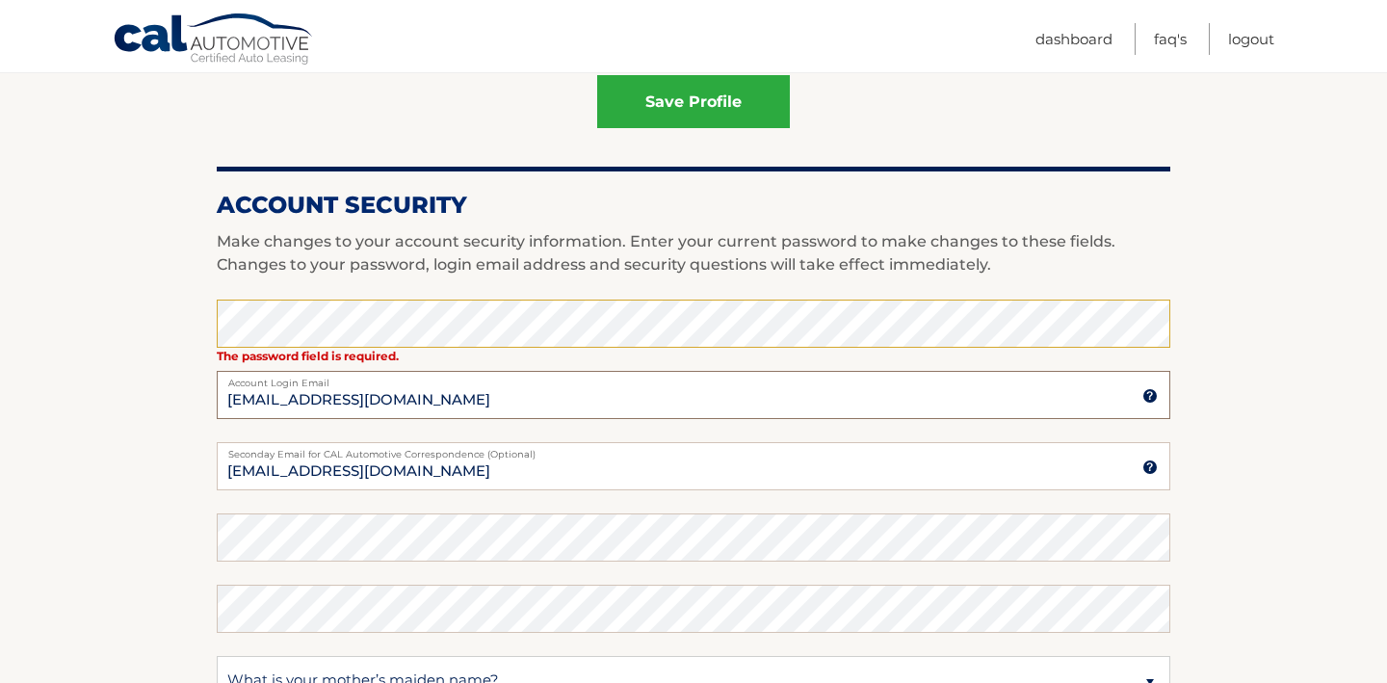
click at [443, 401] on input "fengjin@gmail.com" at bounding box center [694, 395] width 954 height 48
click at [1143, 404] on input "fengjin@gmail.com" at bounding box center [694, 395] width 954 height 48
click at [1148, 403] on img at bounding box center [1150, 395] width 15 height 15
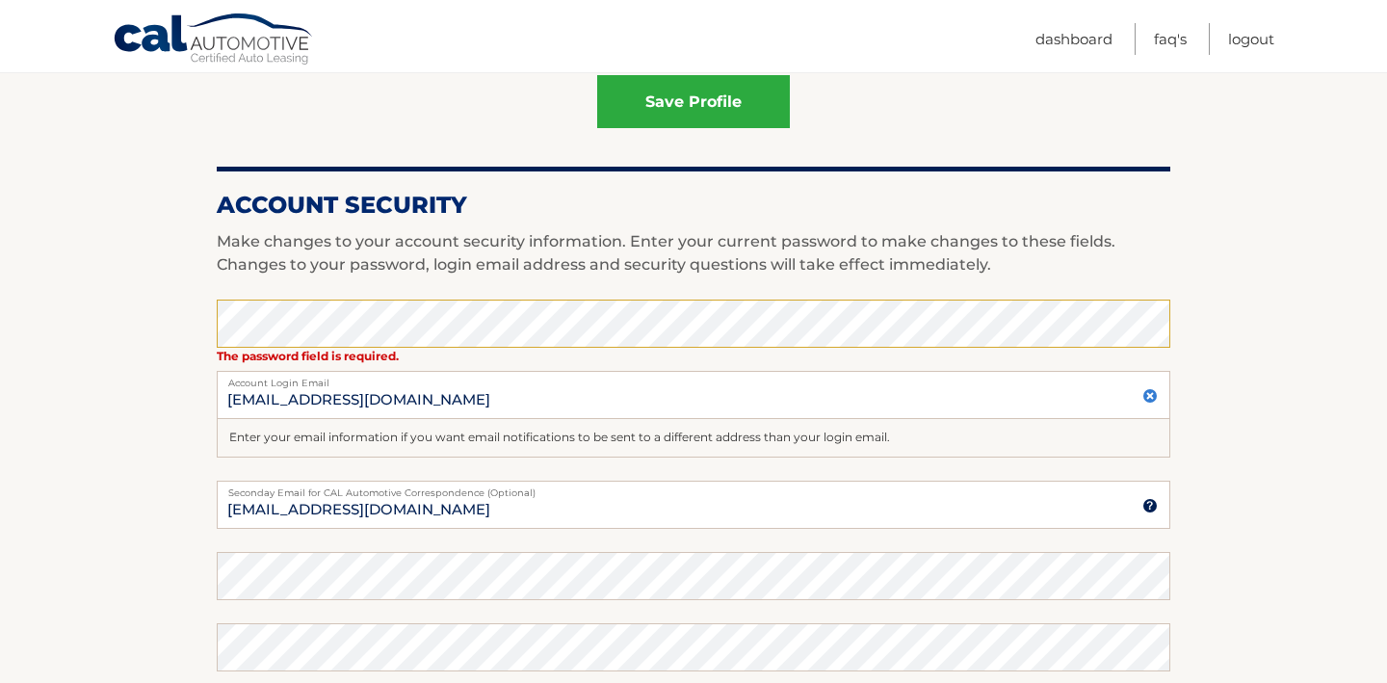
click at [1148, 403] on img at bounding box center [1150, 395] width 15 height 15
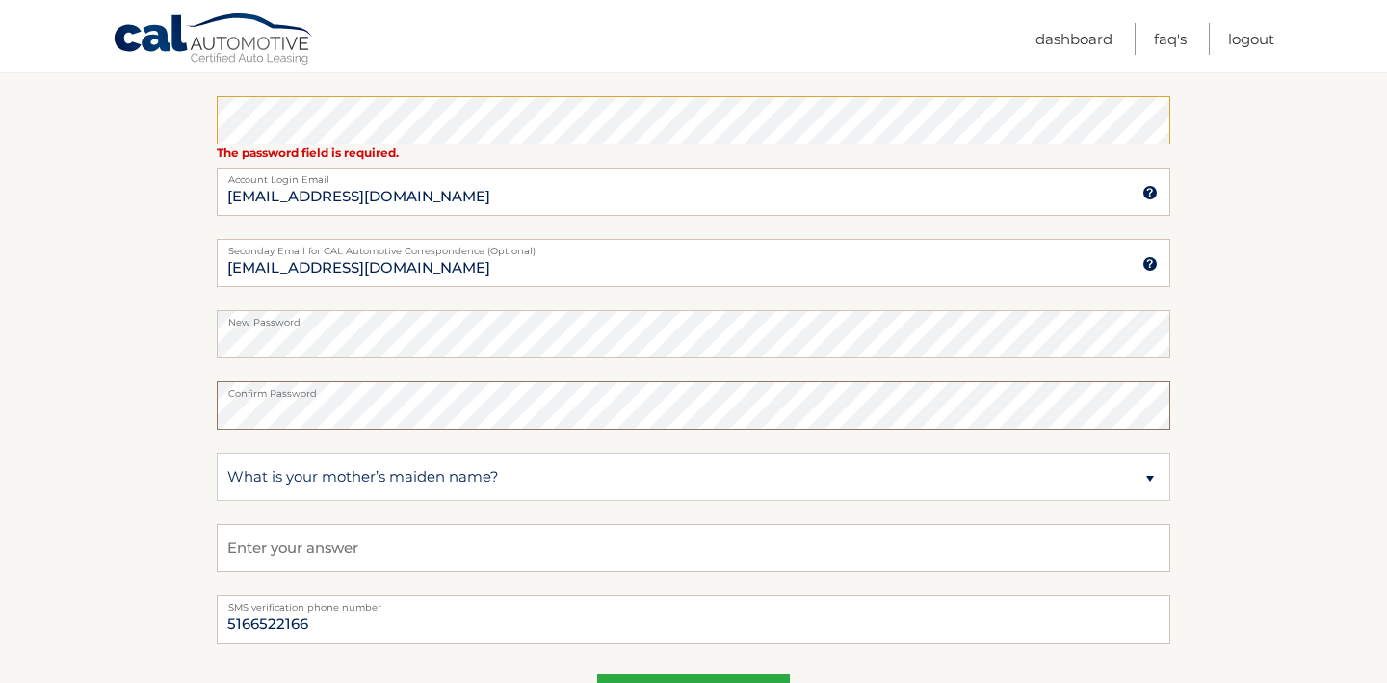
scroll to position [990, 0]
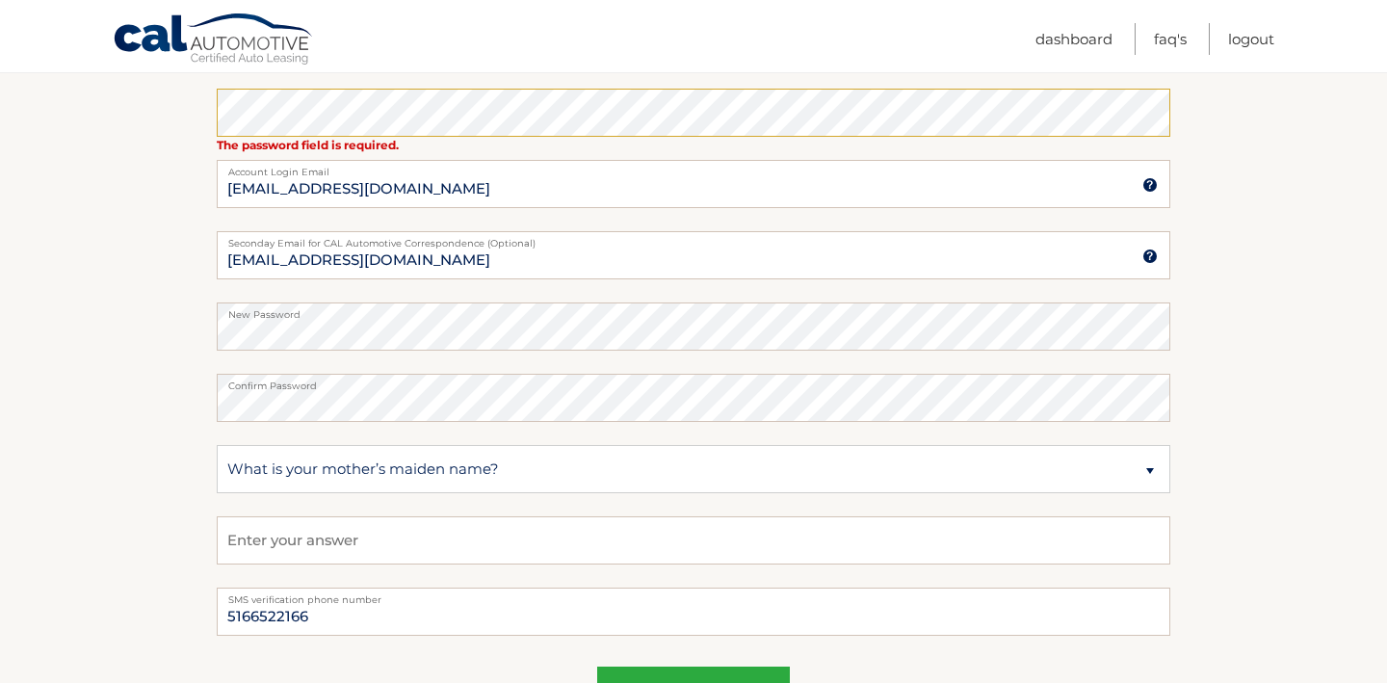
click at [497, 571] on fieldset "The password field is required. Enter your current password to make changes to …" at bounding box center [694, 338] width 954 height 499
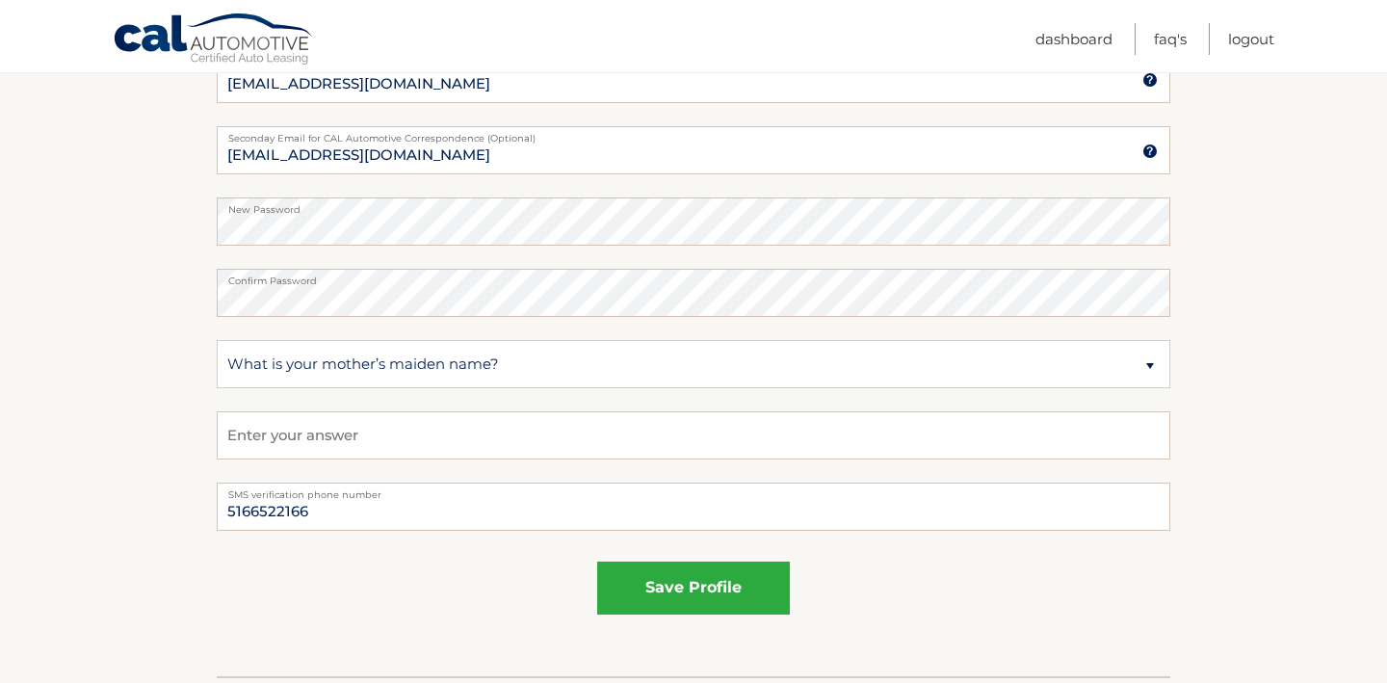
scroll to position [1121, 0]
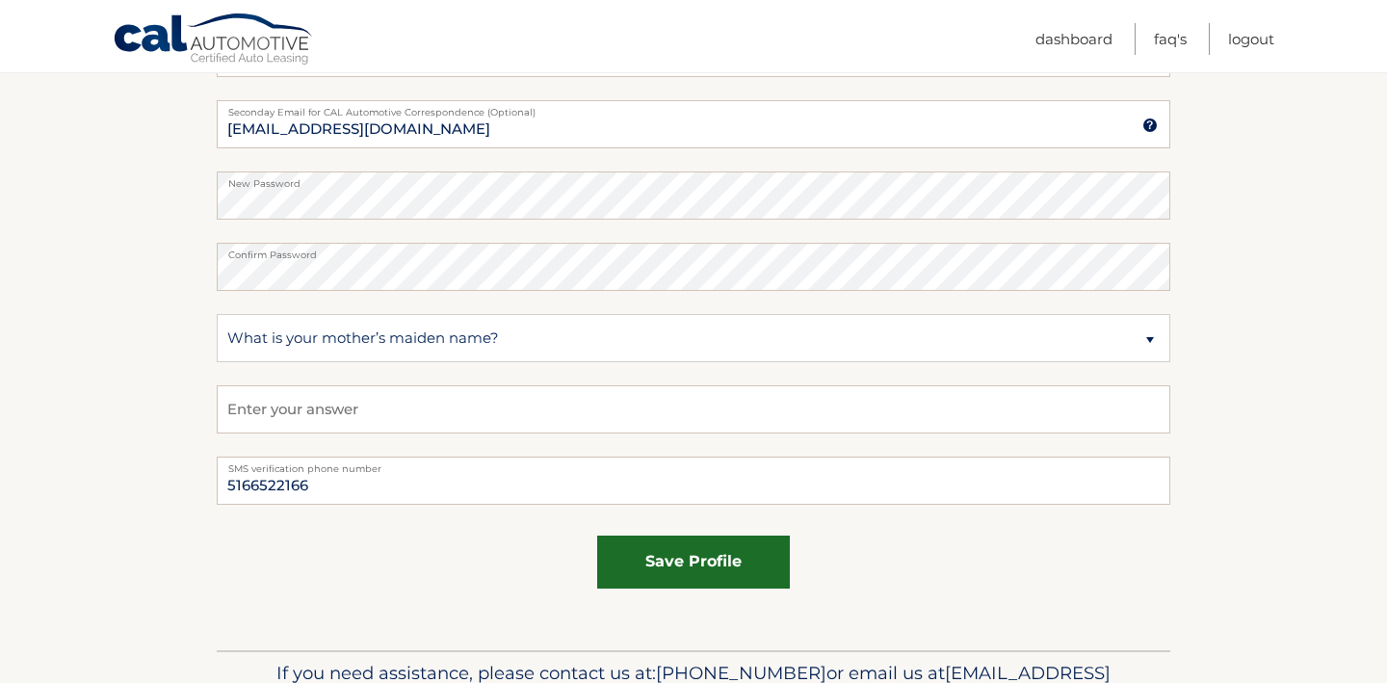
click at [701, 567] on button "save profile" at bounding box center [693, 562] width 193 height 53
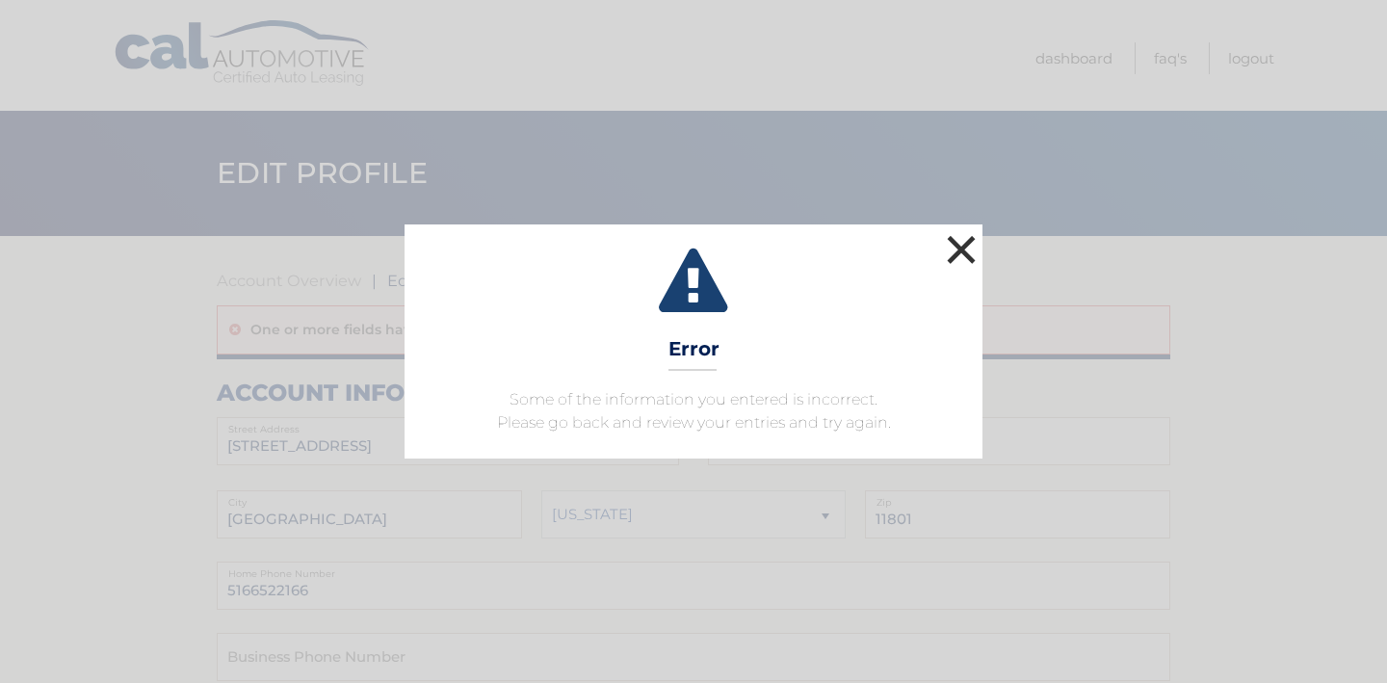
click at [965, 238] on button "×" at bounding box center [961, 249] width 39 height 39
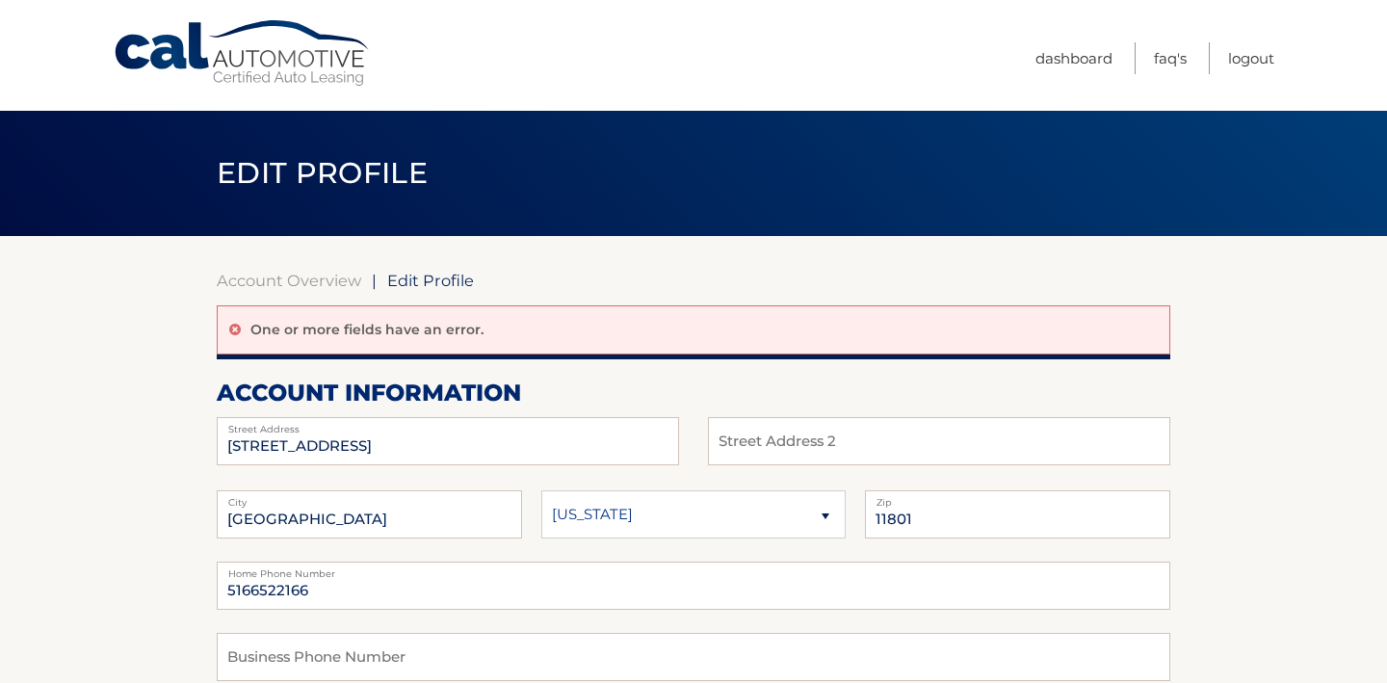
click at [435, 280] on span "Edit Profile" at bounding box center [430, 280] width 87 height 19
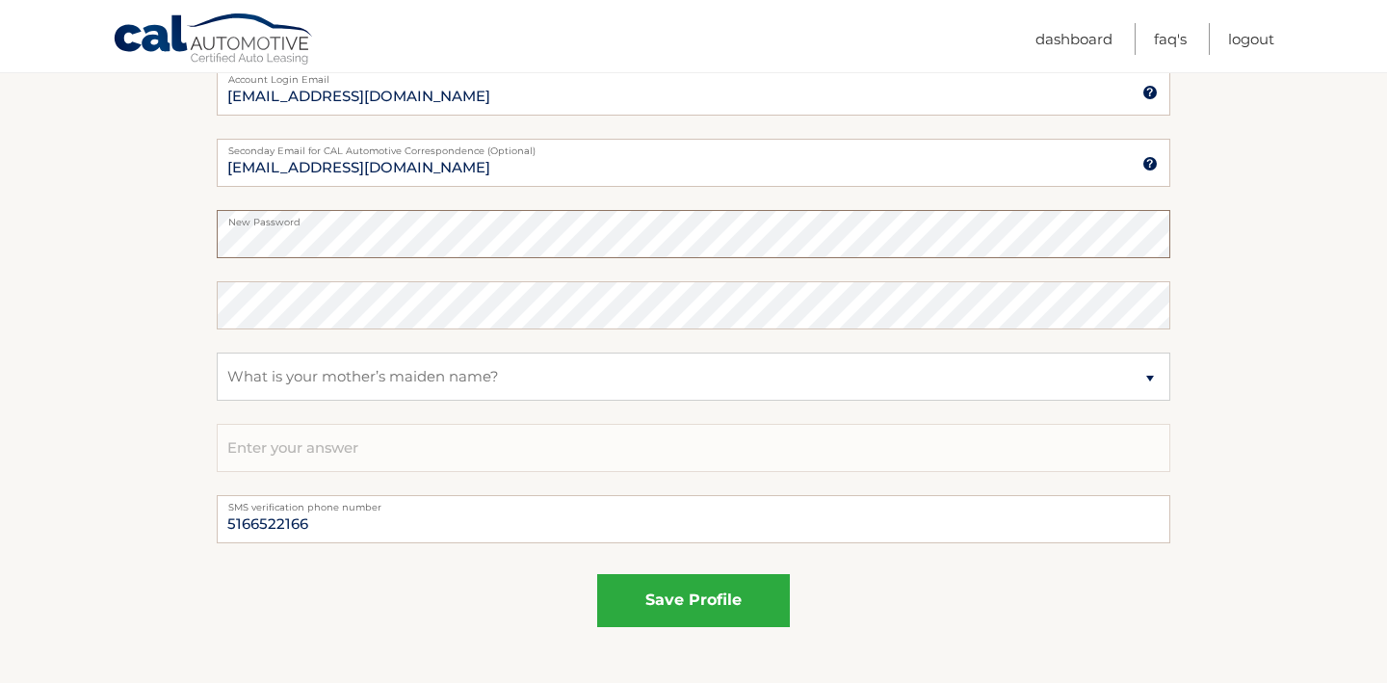
scroll to position [1209, 0]
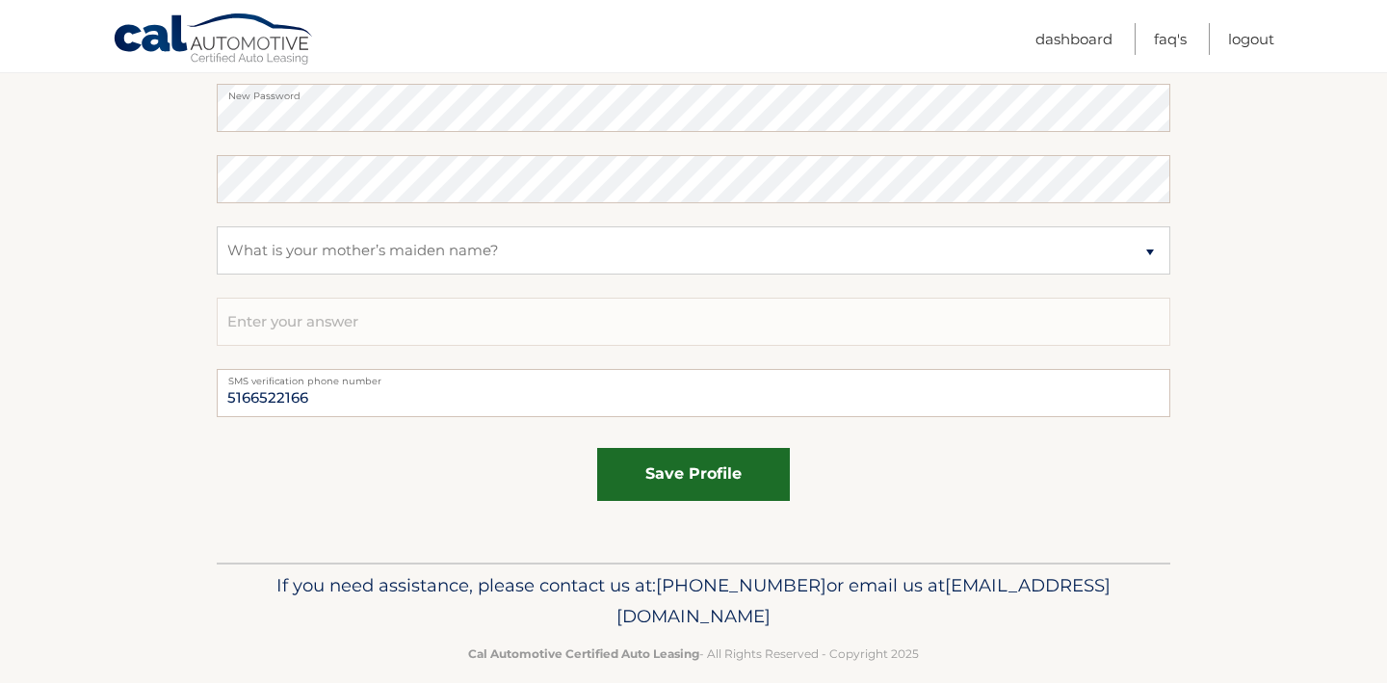
click at [661, 458] on button "save profile" at bounding box center [693, 474] width 193 height 53
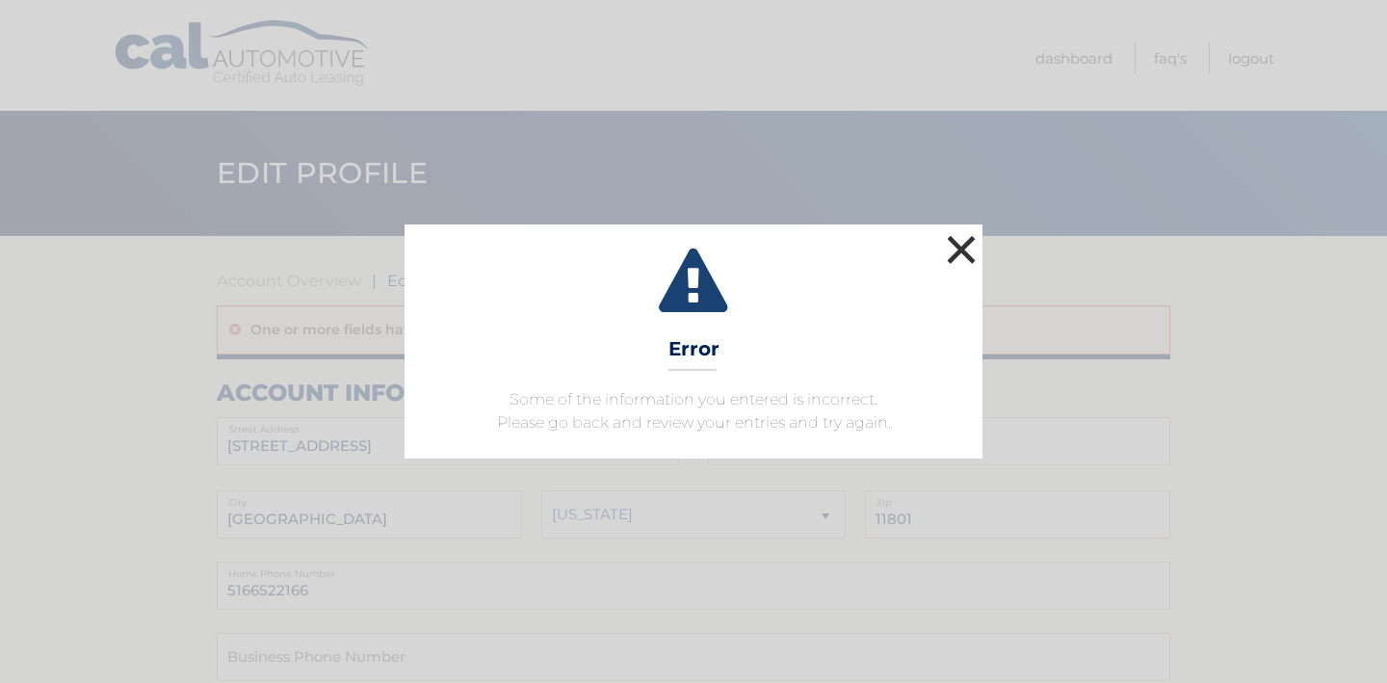
click at [956, 250] on button "×" at bounding box center [961, 249] width 39 height 39
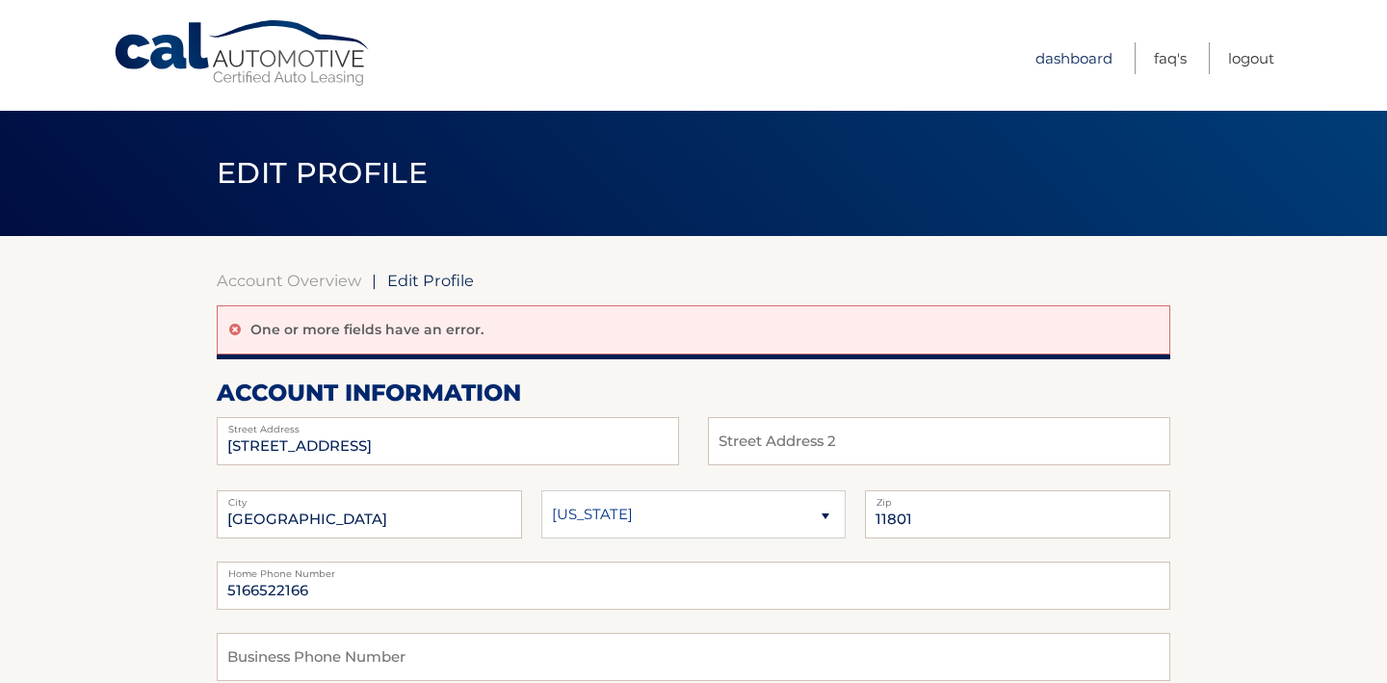
click at [1085, 58] on link "Dashboard" at bounding box center [1074, 58] width 77 height 32
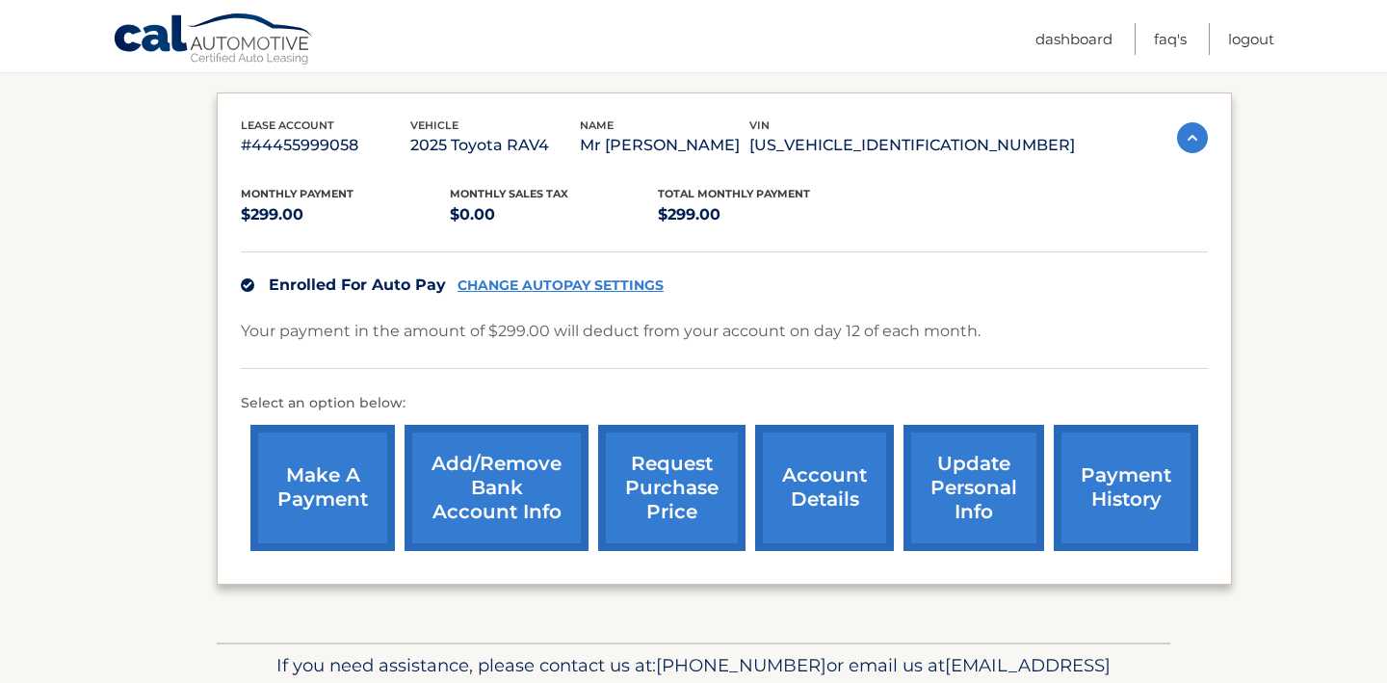
scroll to position [329, 0]
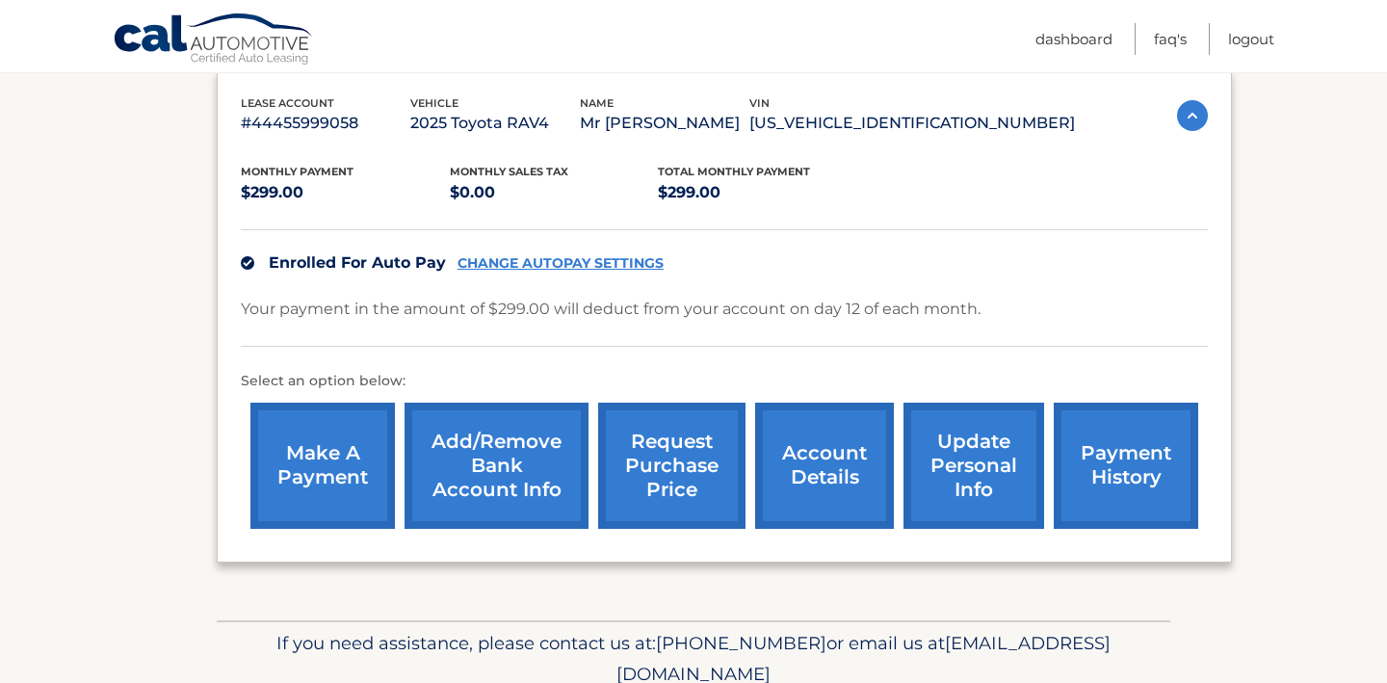
click at [619, 262] on link "CHANGE AUTOPAY SETTINGS" at bounding box center [561, 263] width 206 height 16
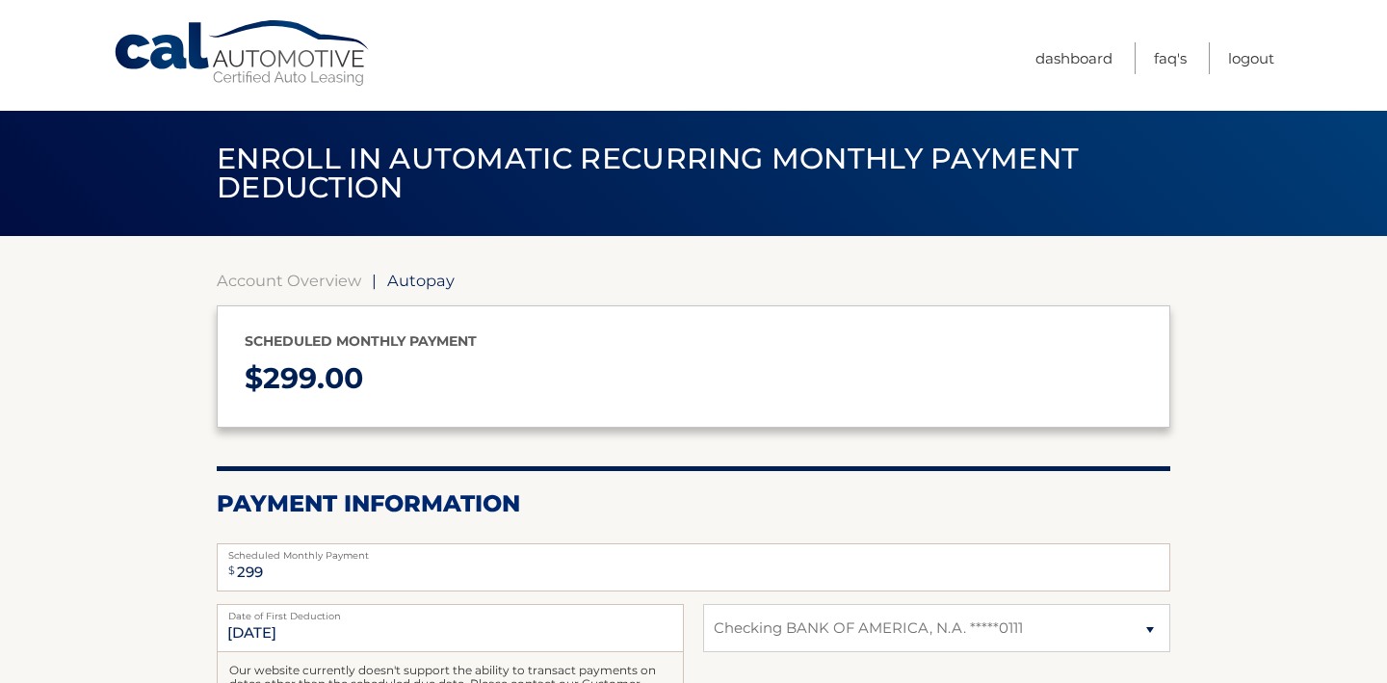
select select "ZjIwMzJhYTQtYTE4MC00YjUyLWFhN2QtOGI5NTIxYjZlYmMw"
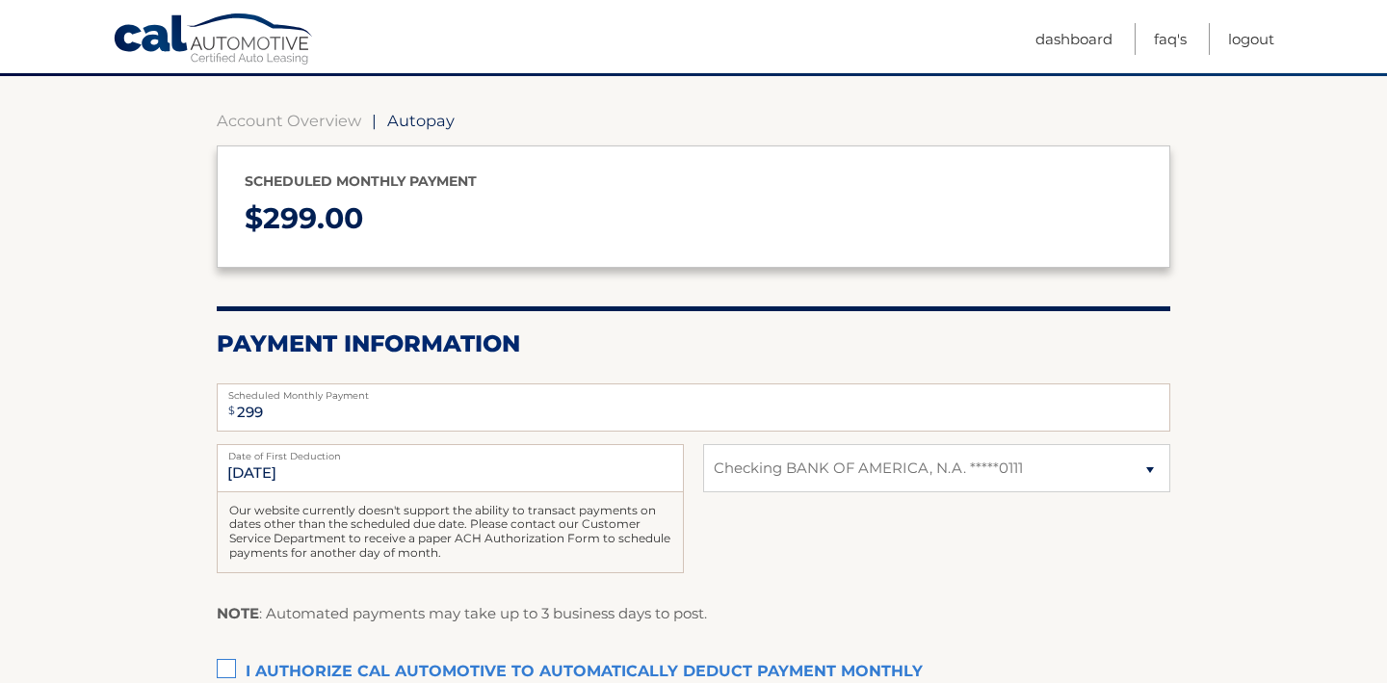
scroll to position [33, 0]
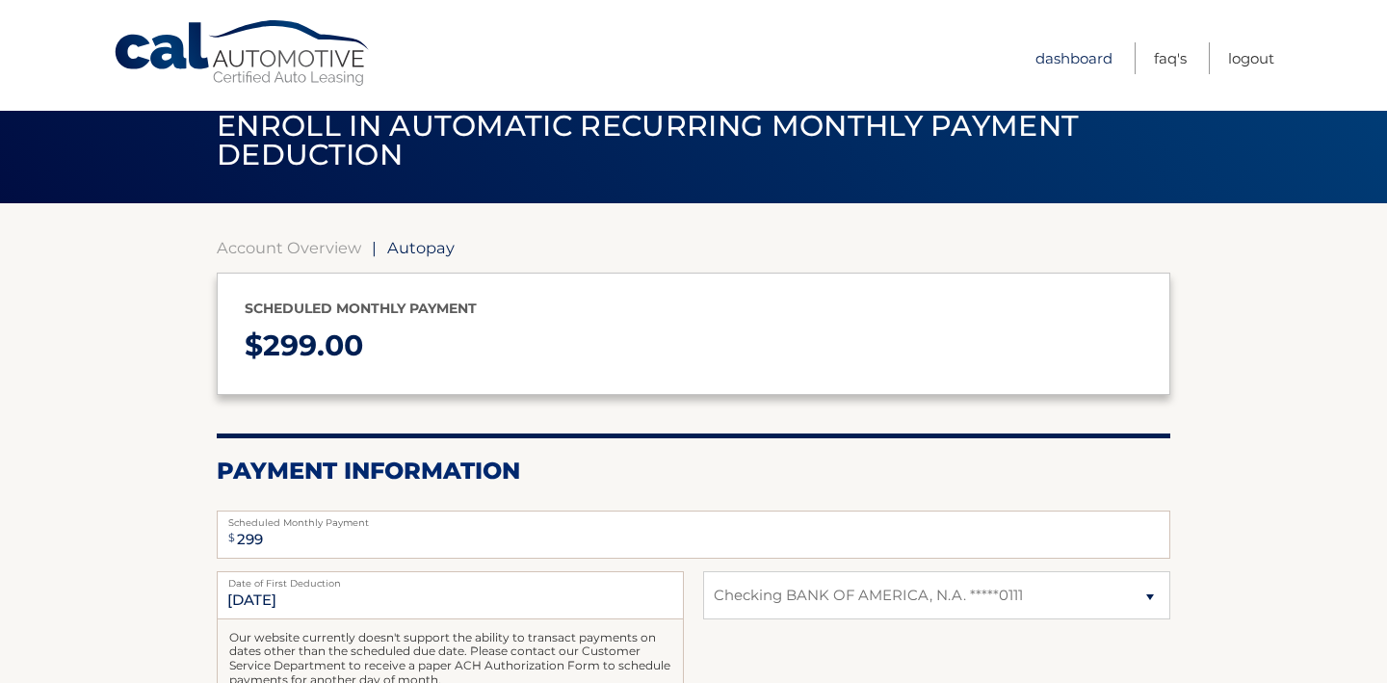
click at [1075, 66] on link "Dashboard" at bounding box center [1074, 58] width 77 height 32
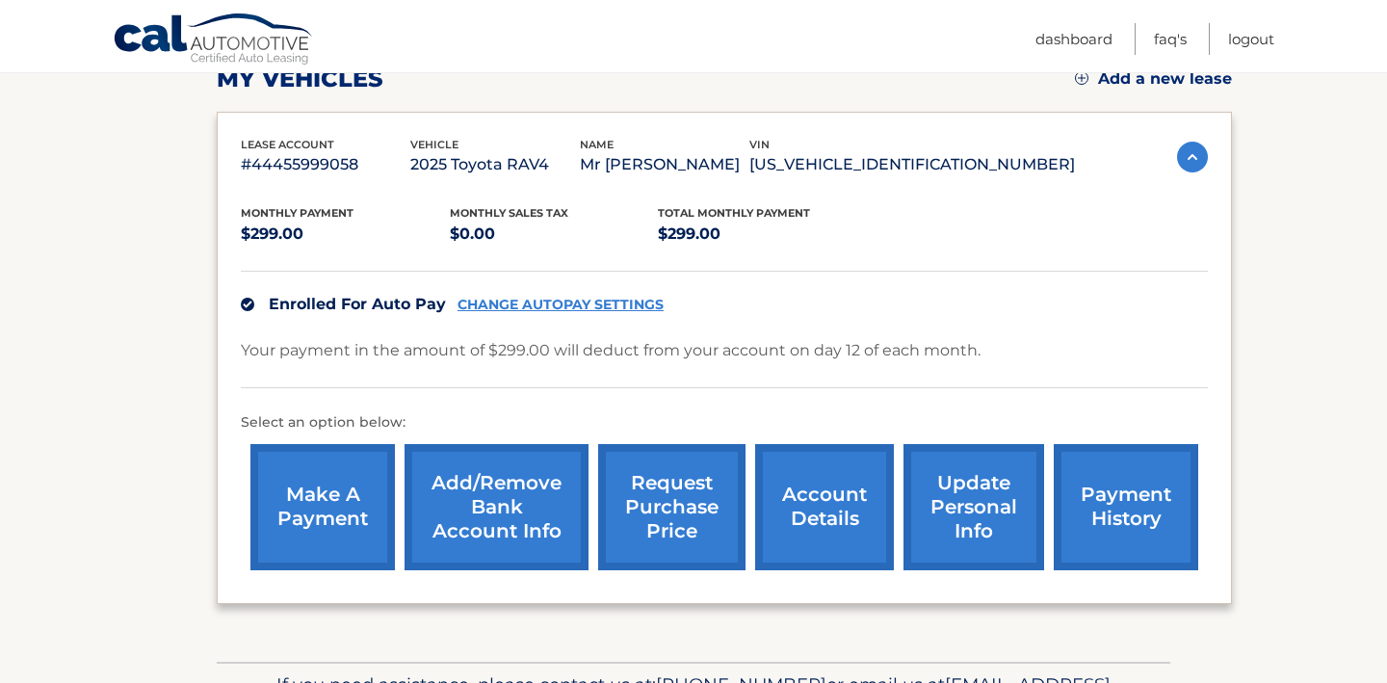
scroll to position [411, 0]
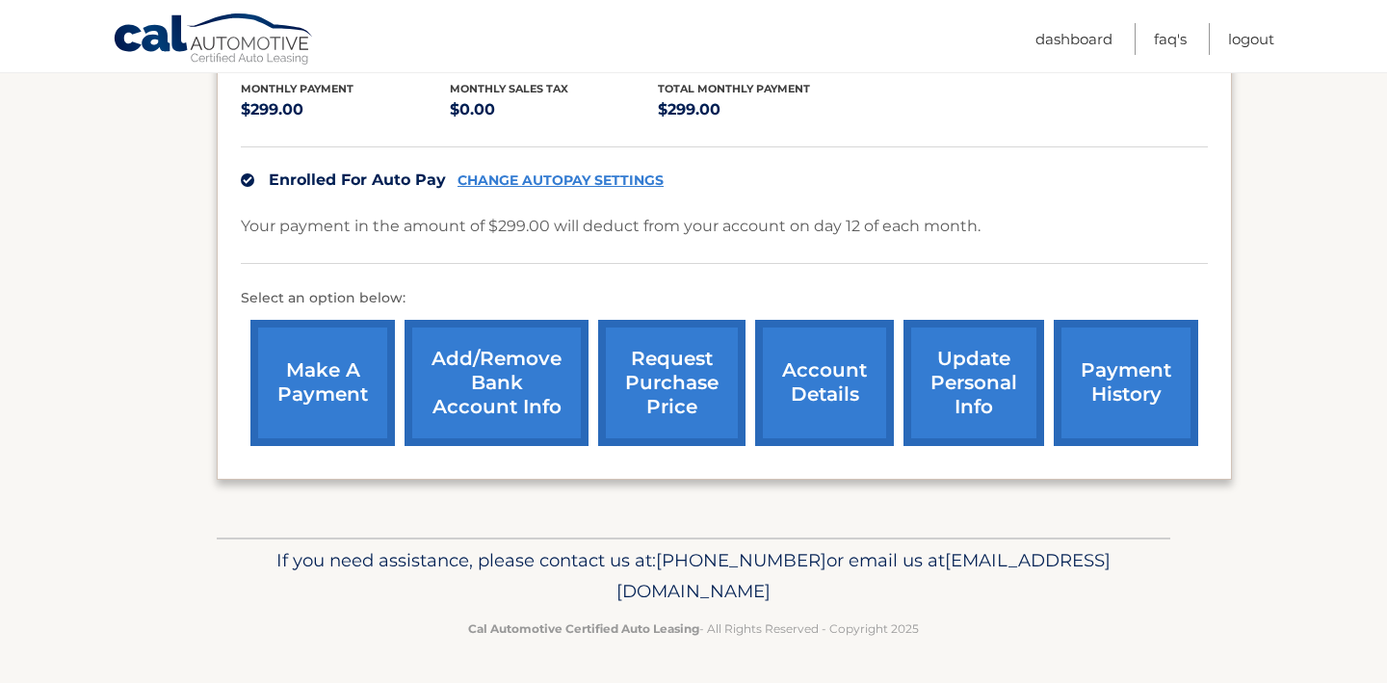
click at [537, 389] on link "Add/Remove bank account info" at bounding box center [497, 383] width 184 height 126
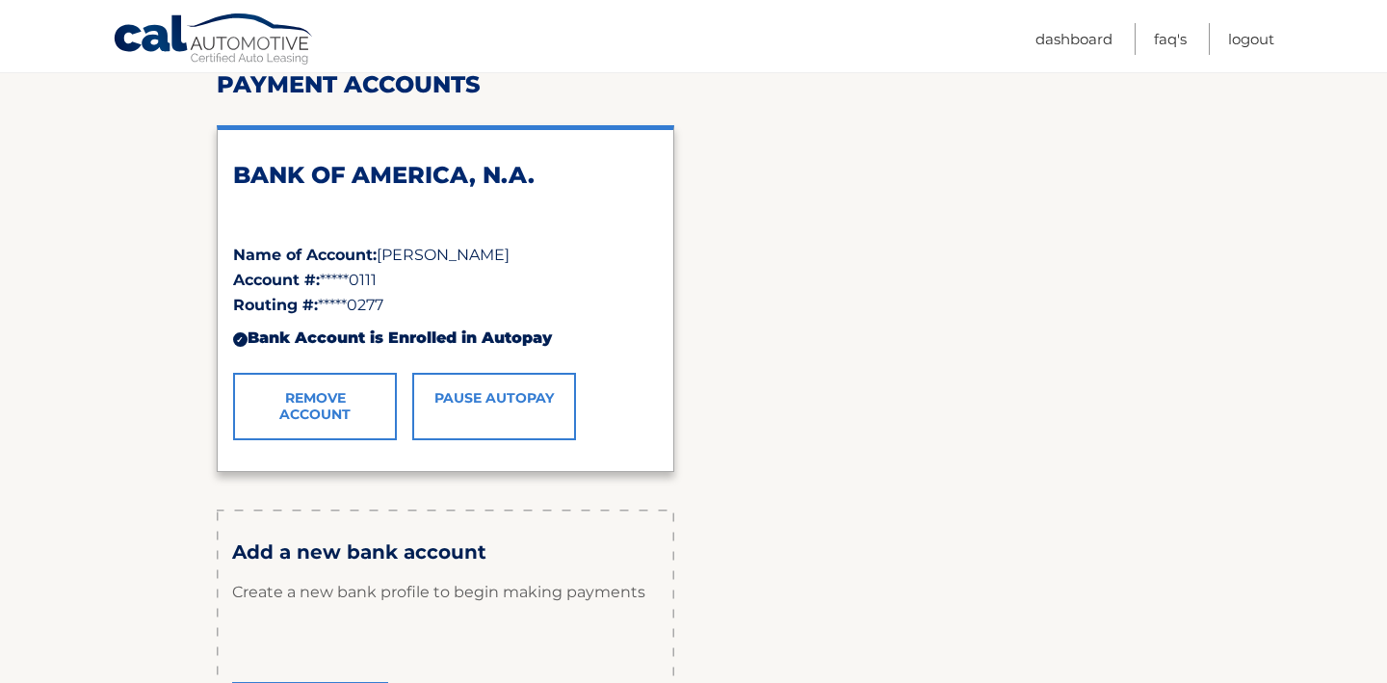
scroll to position [399, 0]
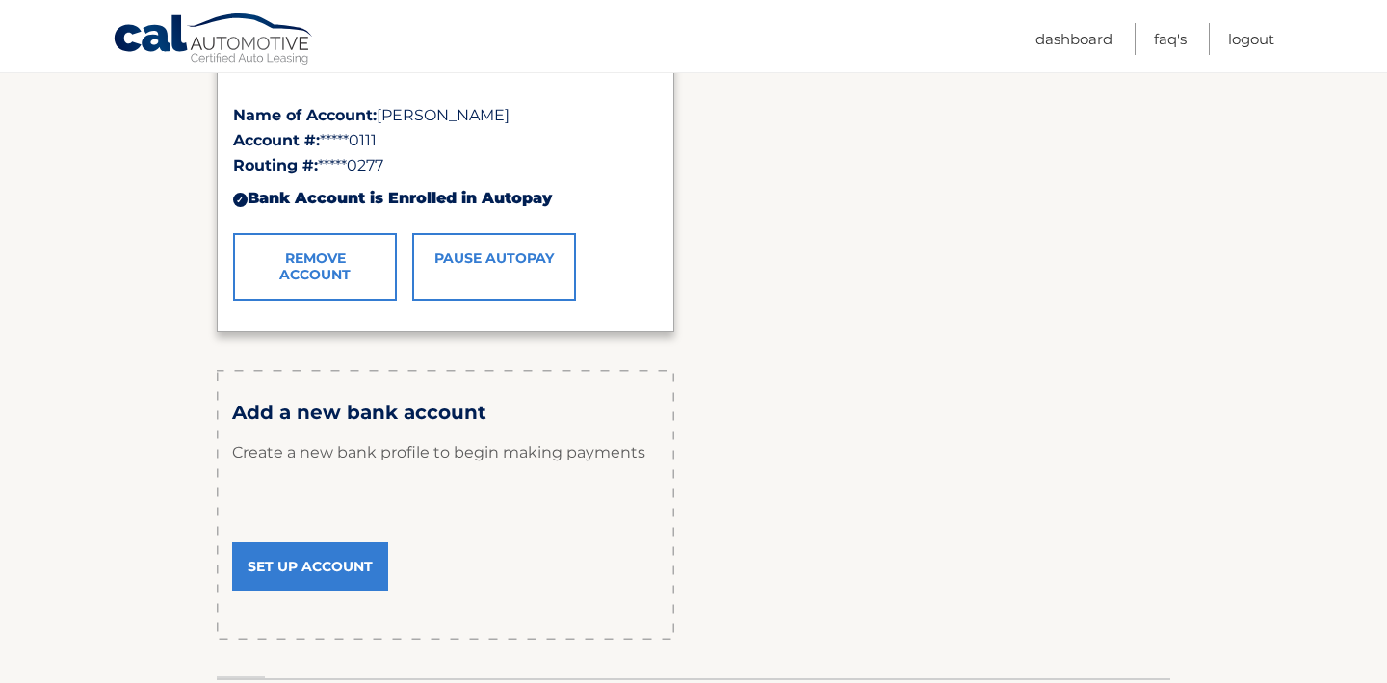
click at [338, 567] on link "Set Up Account" at bounding box center [310, 566] width 156 height 48
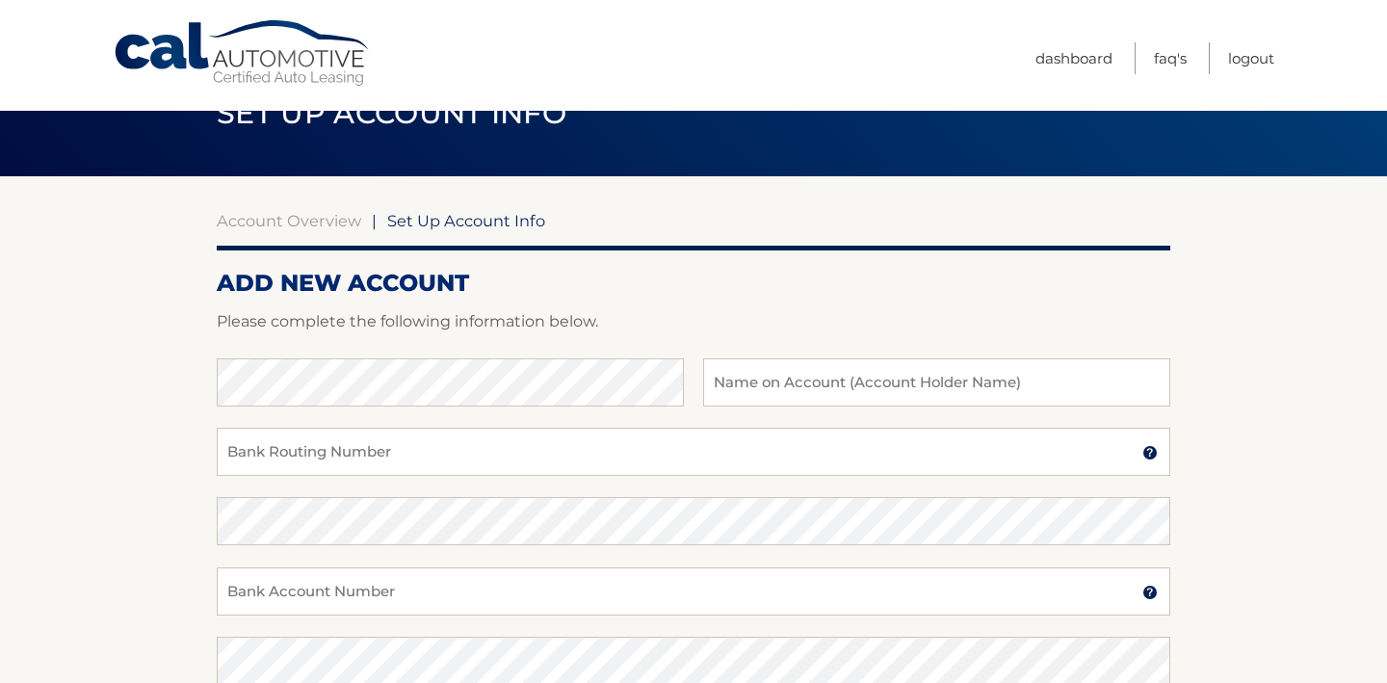
scroll to position [69, 0]
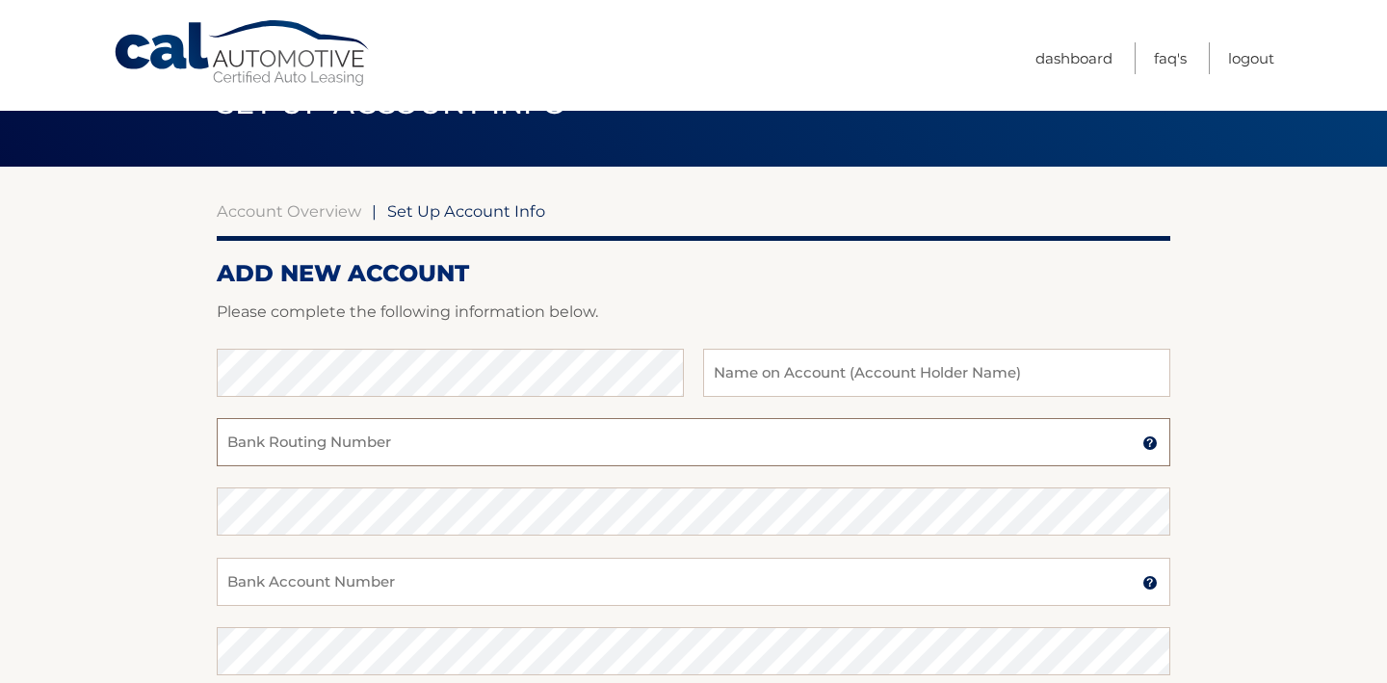
click at [493, 444] on input "Bank Routing Number" at bounding box center [694, 442] width 954 height 48
paste input "221473652"
type input "221473652"
click at [757, 361] on input "text" at bounding box center [936, 373] width 467 height 48
type input "[PERSON_NAME]"
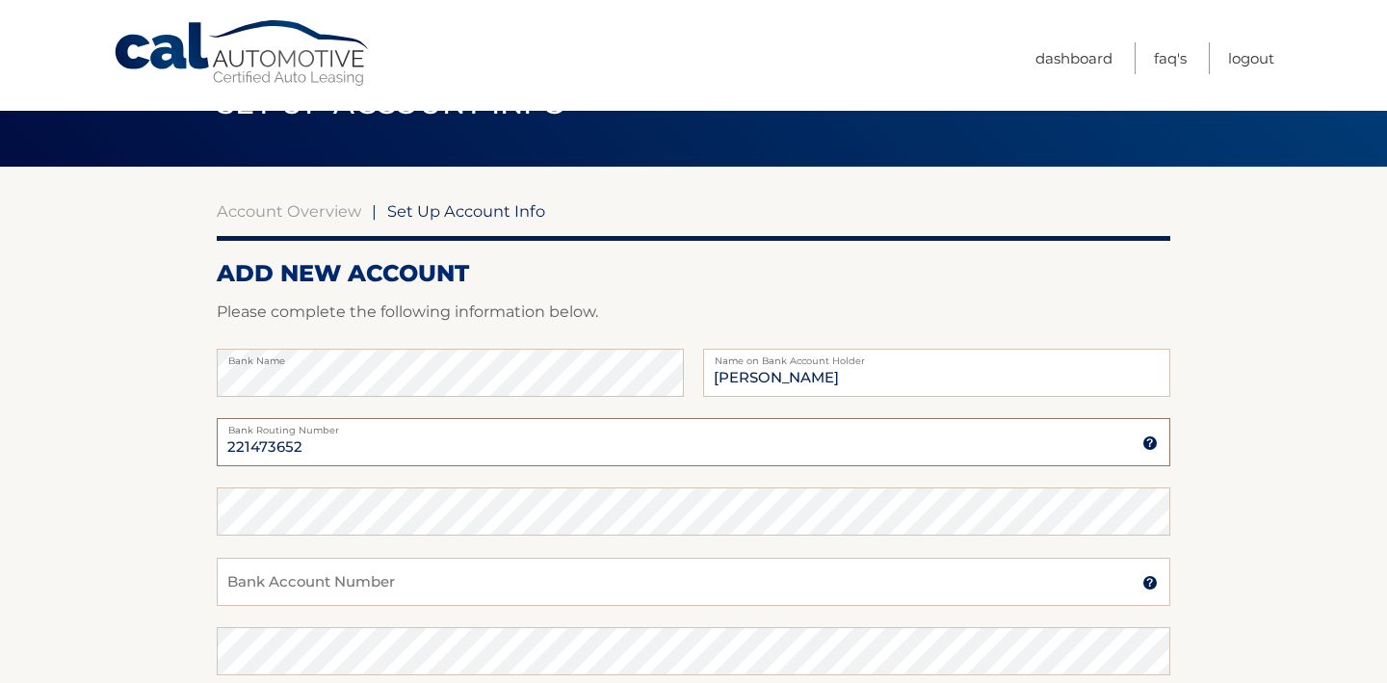
drag, startPoint x: 310, startPoint y: 448, endPoint x: 161, endPoint y: 449, distance: 149.3
click at [161, 449] on section "Account Overview | Set Up Account Info ADD NEW ACCOUNT Please complete the foll…" at bounding box center [693, 534] width 1387 height 735
click at [292, 583] on input "Bank Account Number" at bounding box center [694, 582] width 954 height 48
paste input "9996562543"
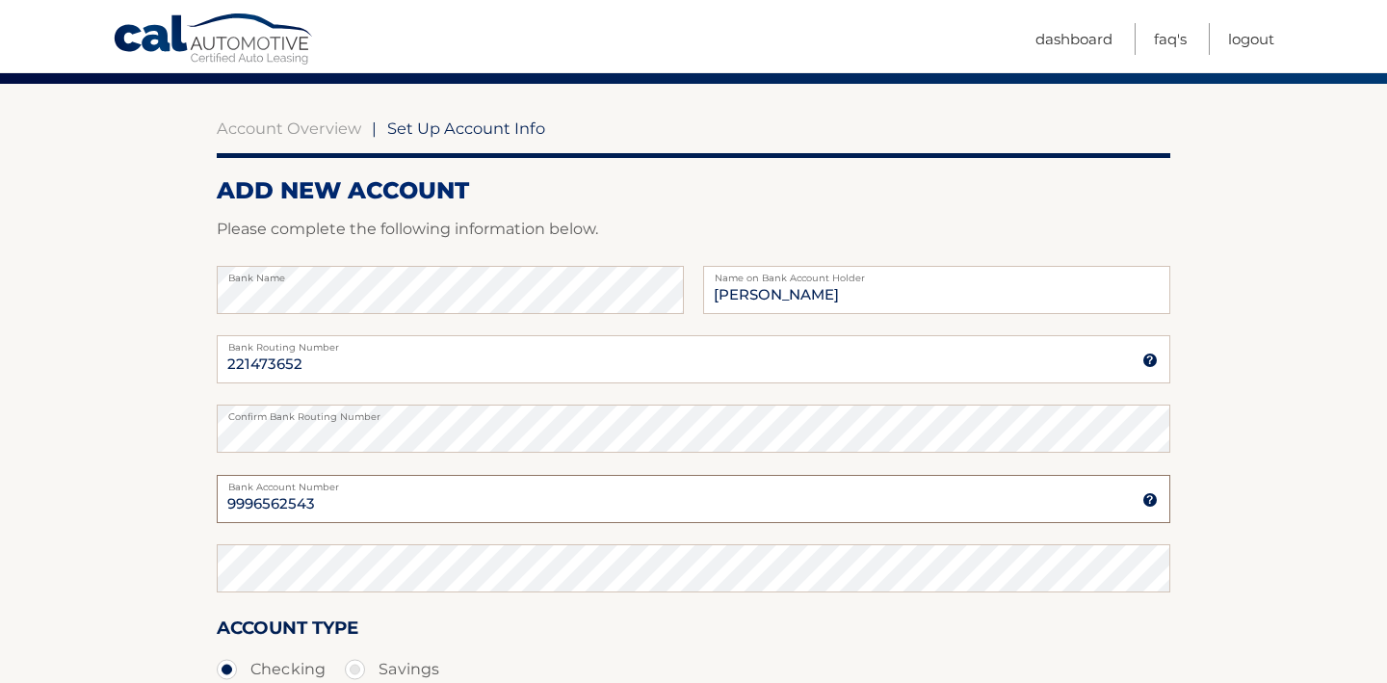
scroll to position [171, 0]
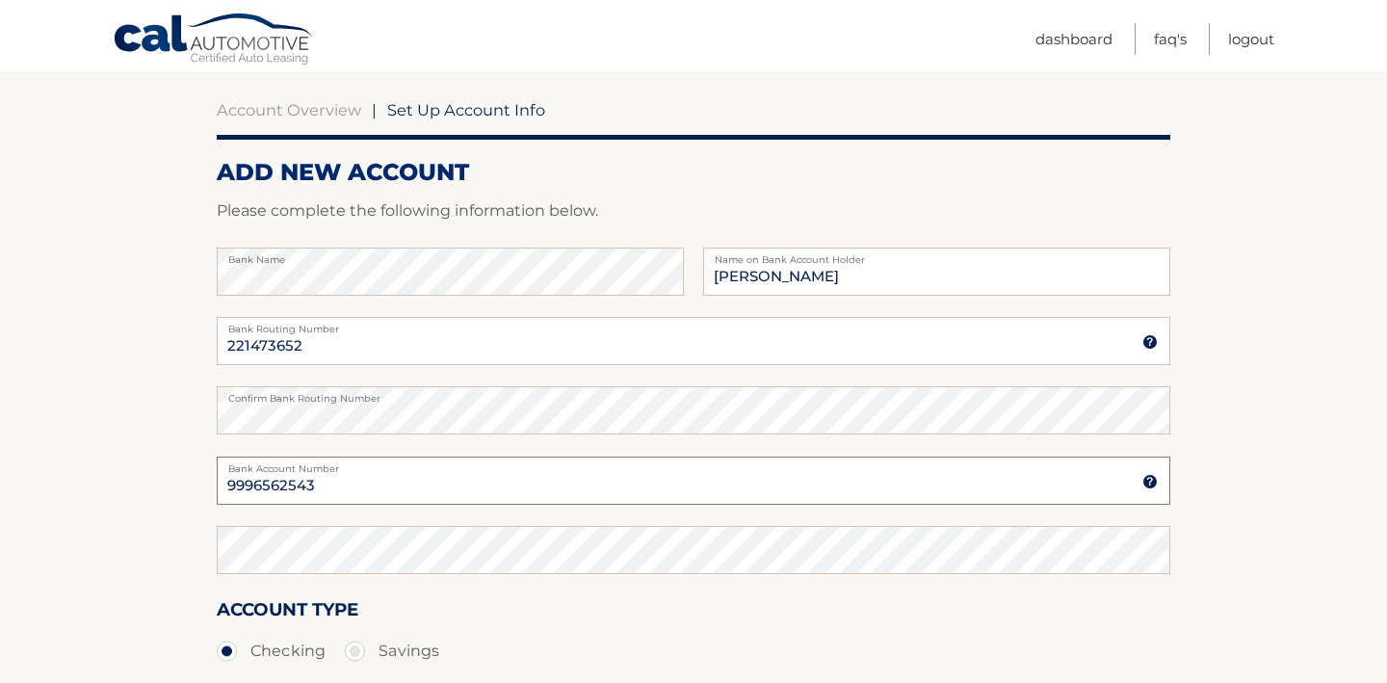
type input "9996562543"
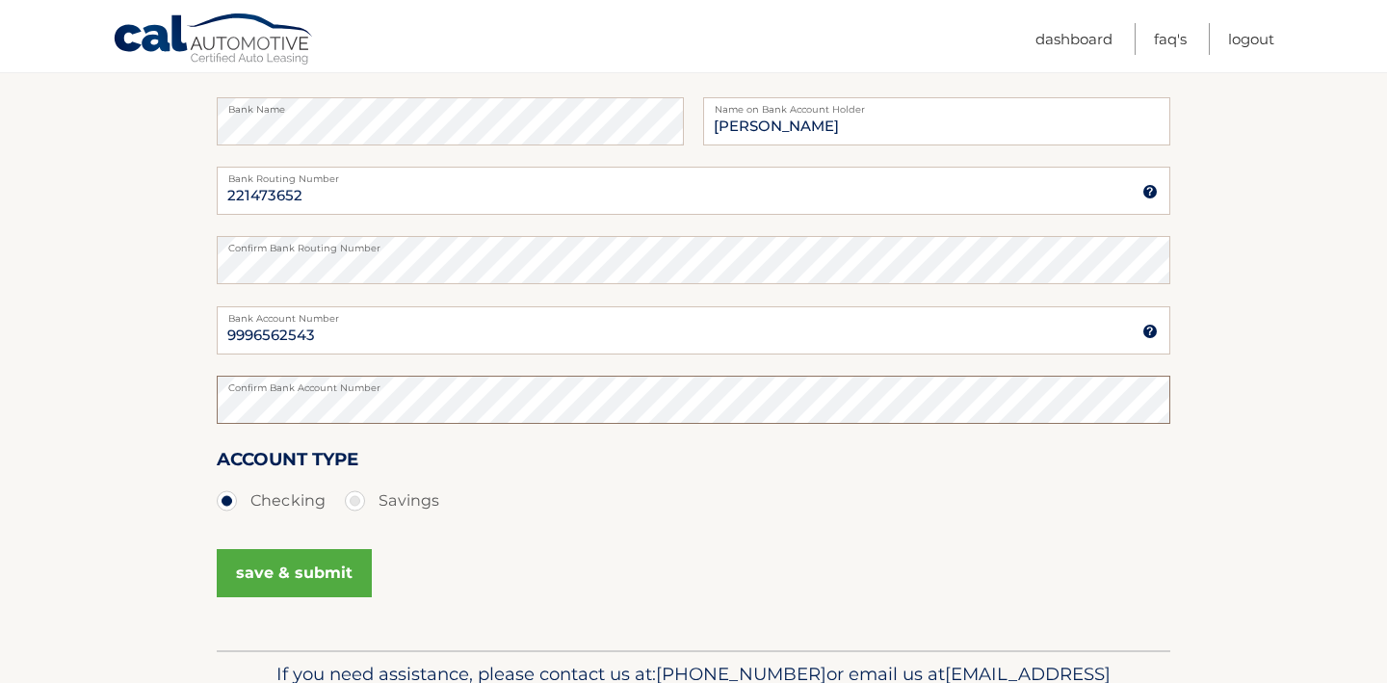
scroll to position [326, 0]
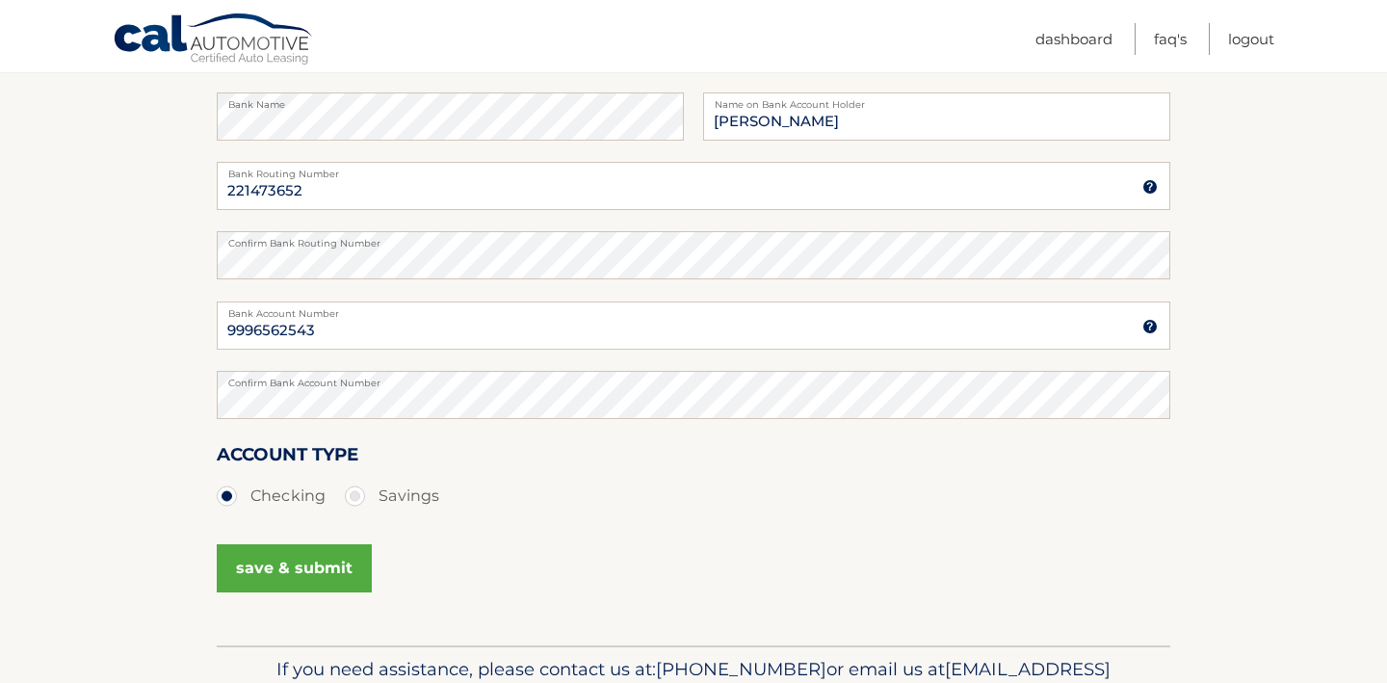
click at [318, 579] on button "save & submit" at bounding box center [294, 568] width 155 height 48
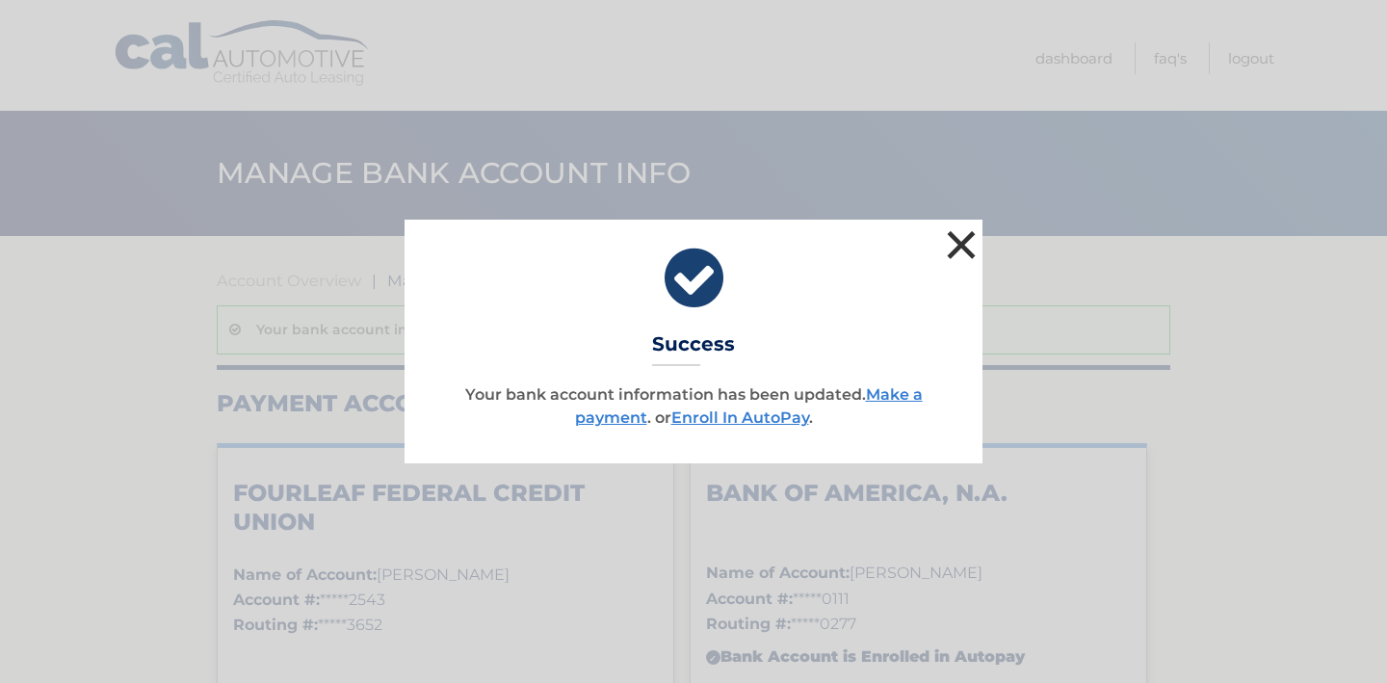
click at [969, 246] on button "×" at bounding box center [961, 244] width 39 height 39
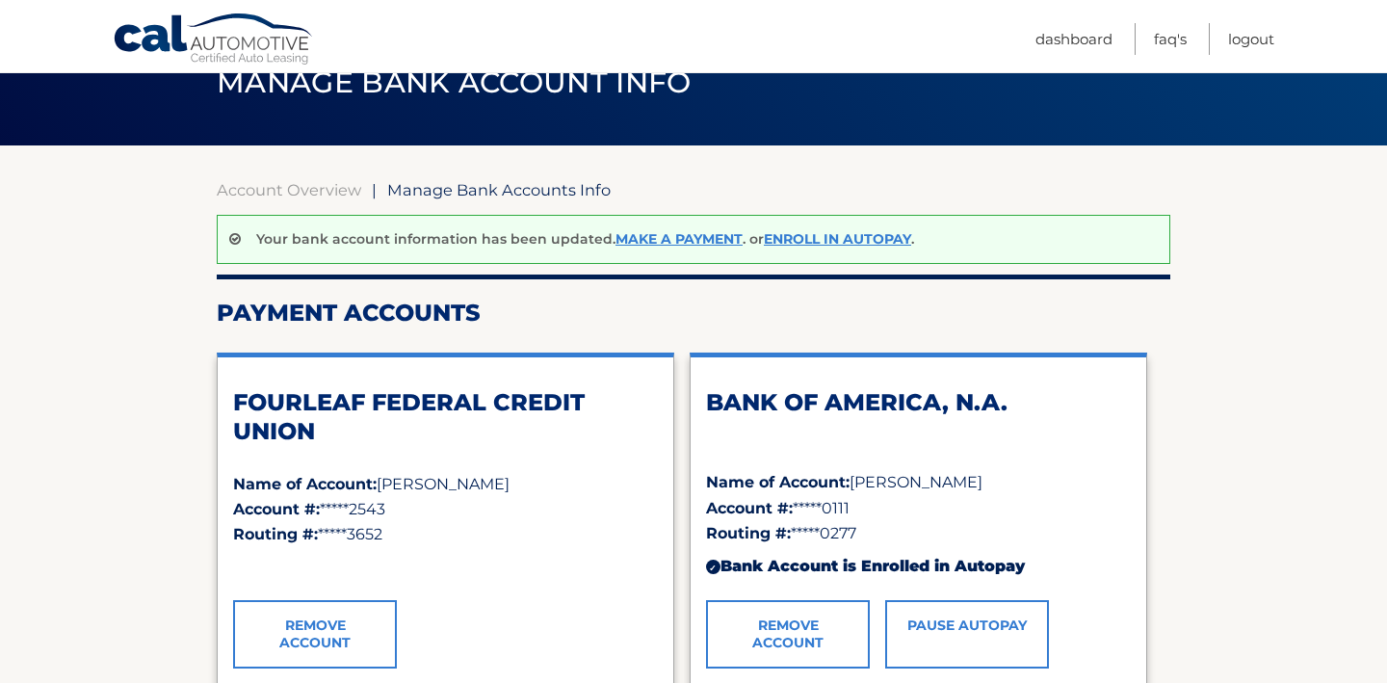
scroll to position [13, 0]
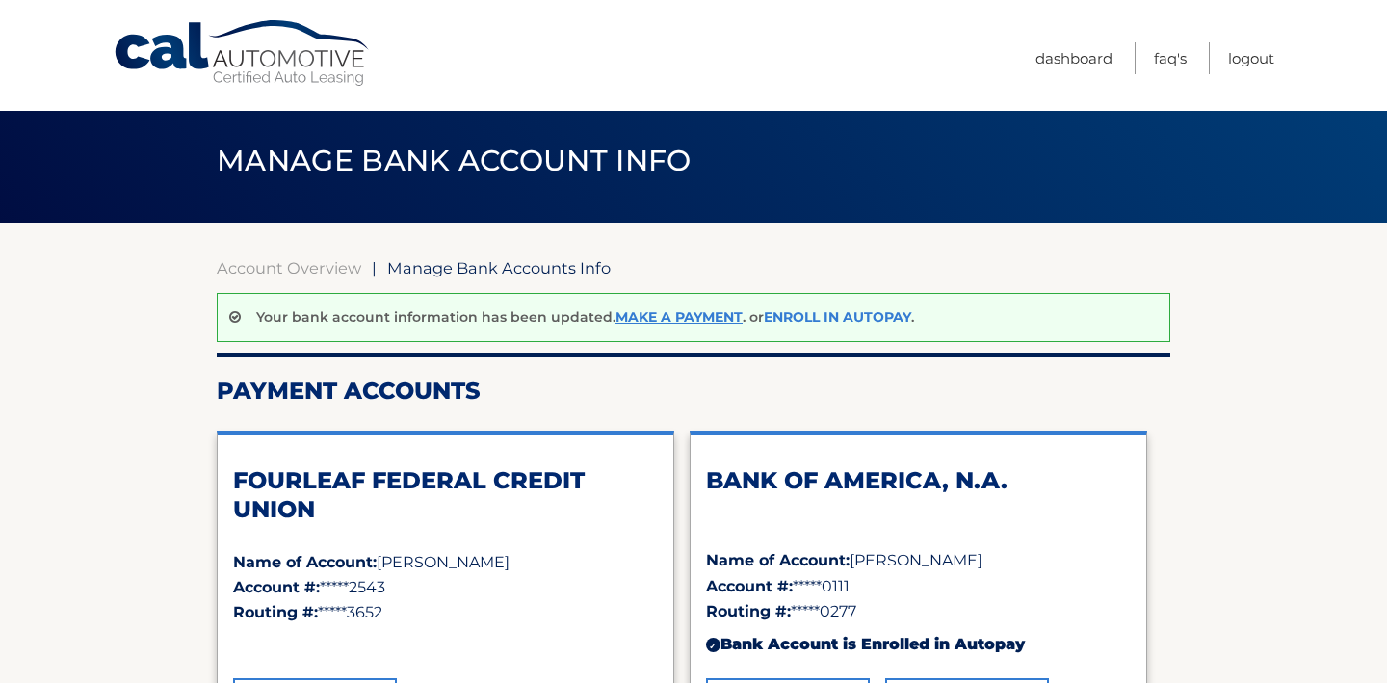
click at [785, 317] on link "Enroll In AutoPay" at bounding box center [837, 316] width 147 height 17
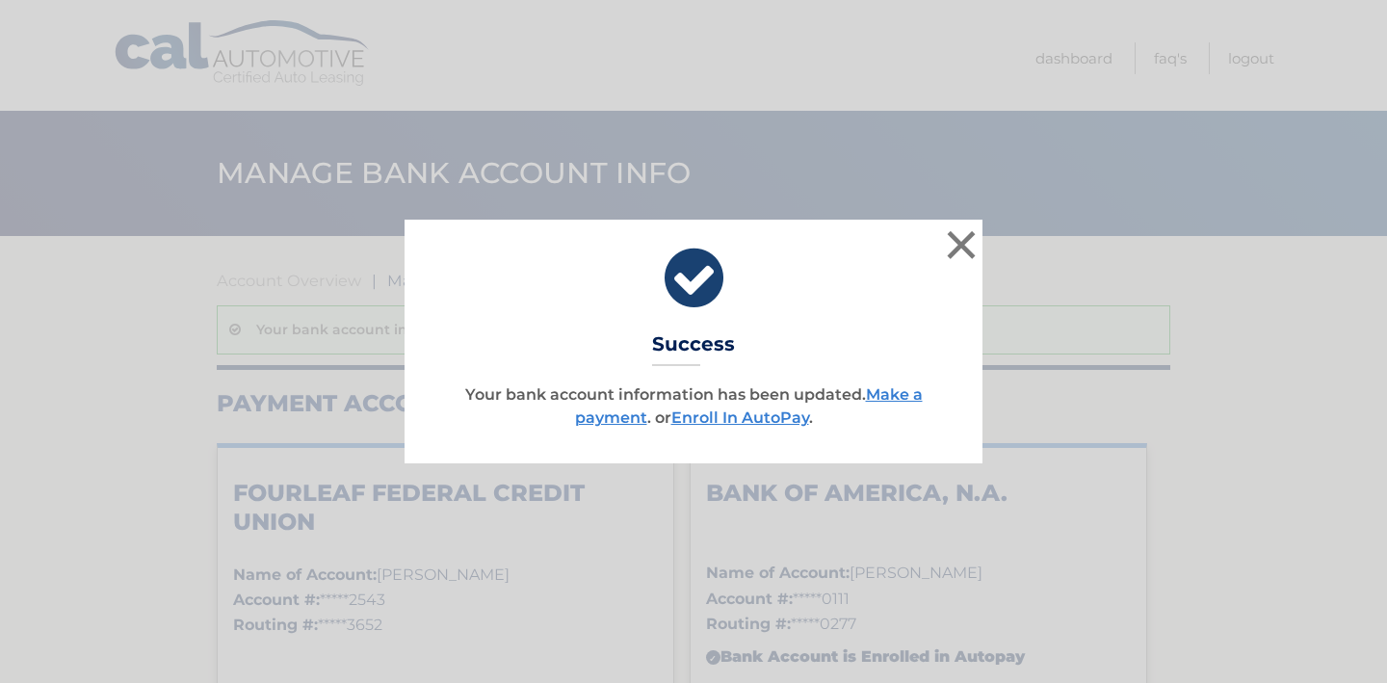
scroll to position [13, 0]
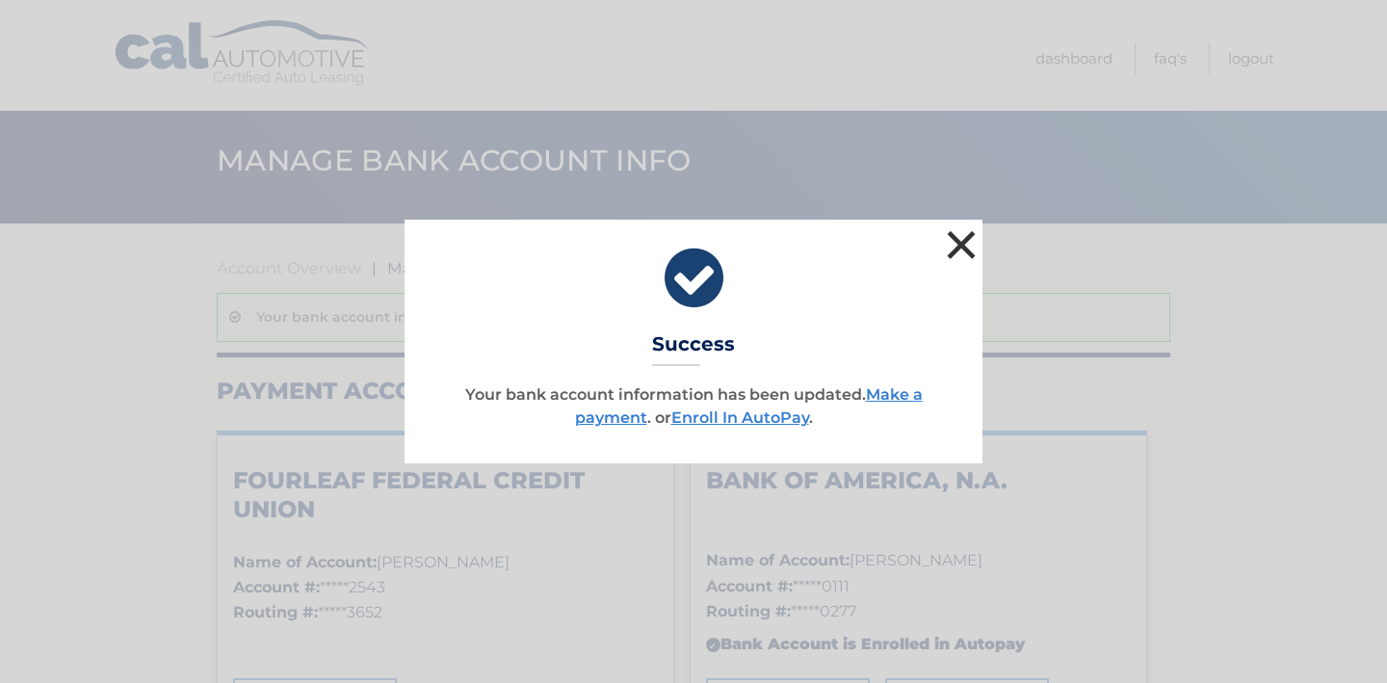
click at [962, 242] on button "×" at bounding box center [961, 244] width 39 height 39
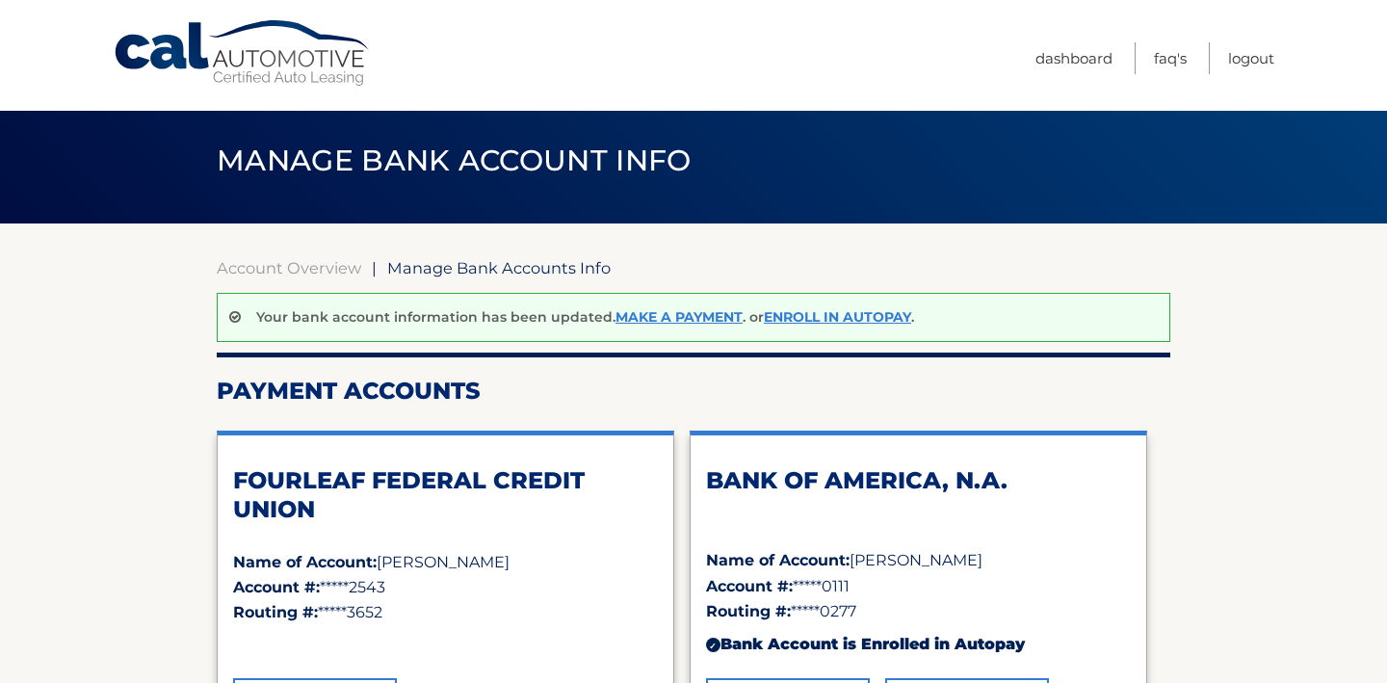
click at [313, 74] on link "Cal Automotive" at bounding box center [243, 53] width 260 height 68
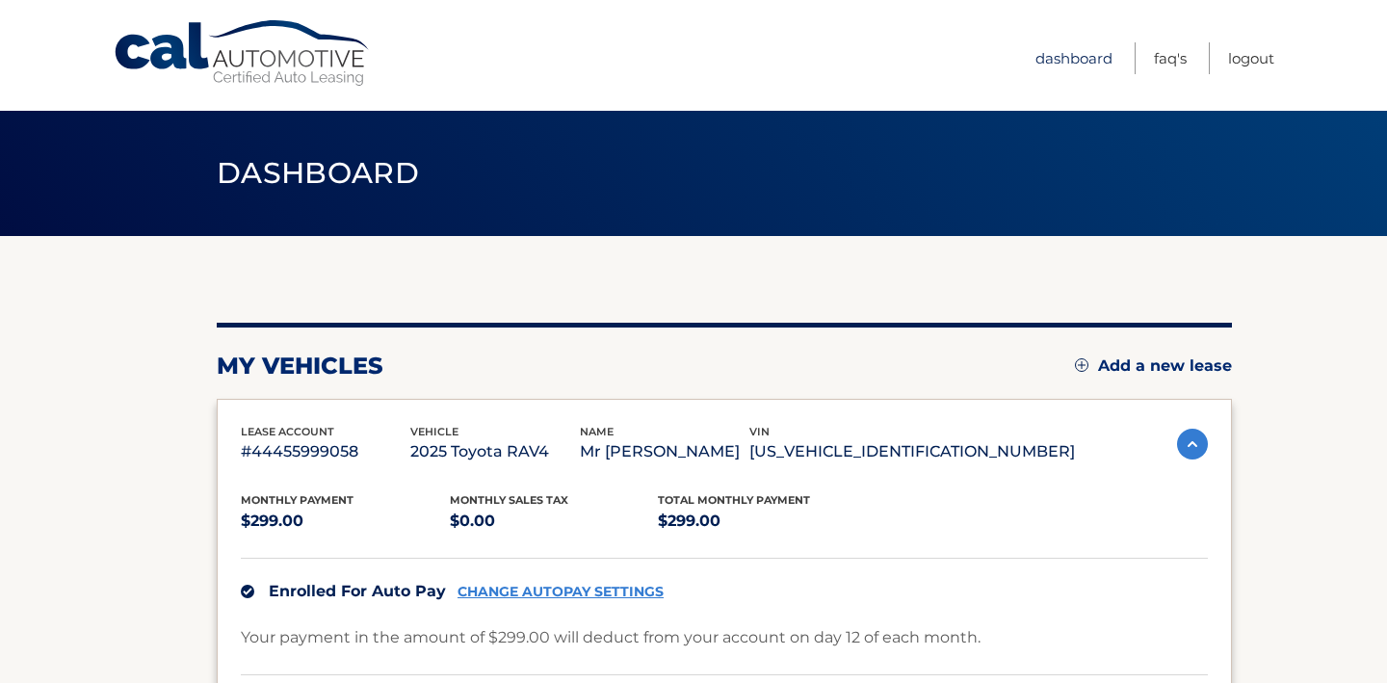
click at [1076, 57] on link "Dashboard" at bounding box center [1074, 58] width 77 height 32
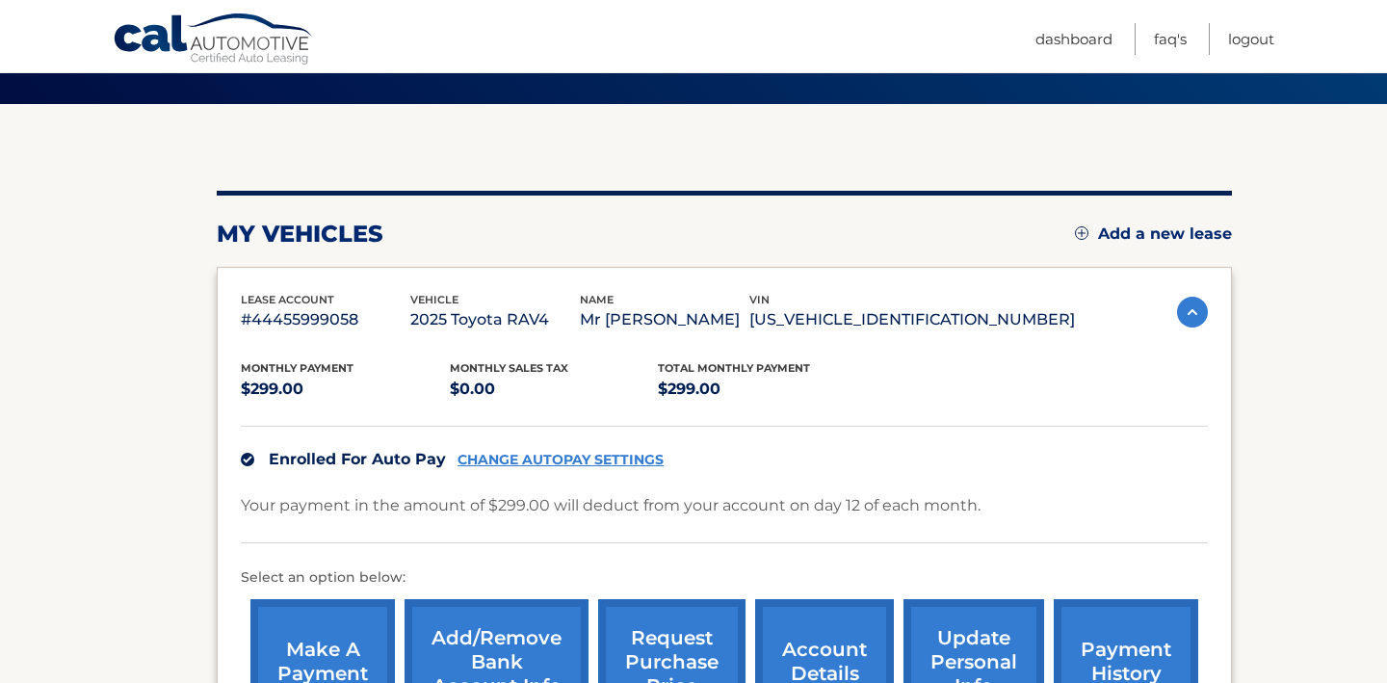
scroll to position [196, 0]
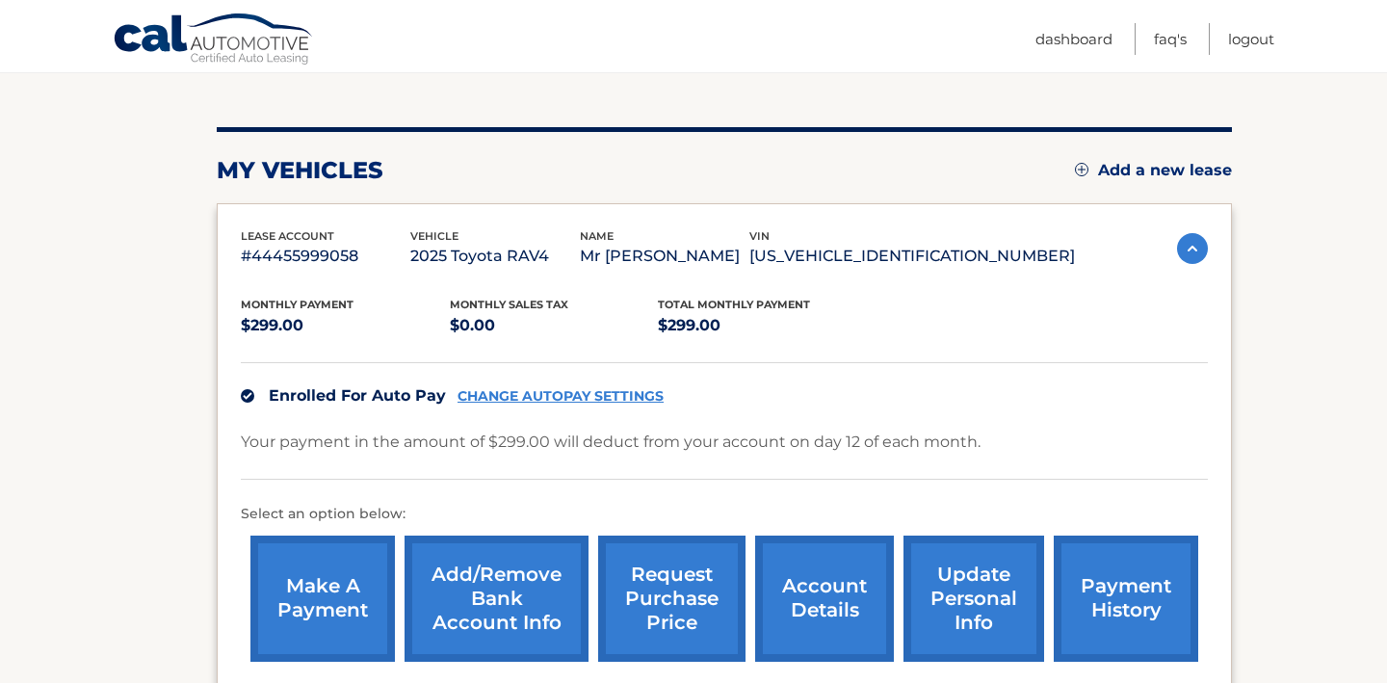
click at [589, 393] on link "CHANGE AUTOPAY SETTINGS" at bounding box center [561, 396] width 206 height 16
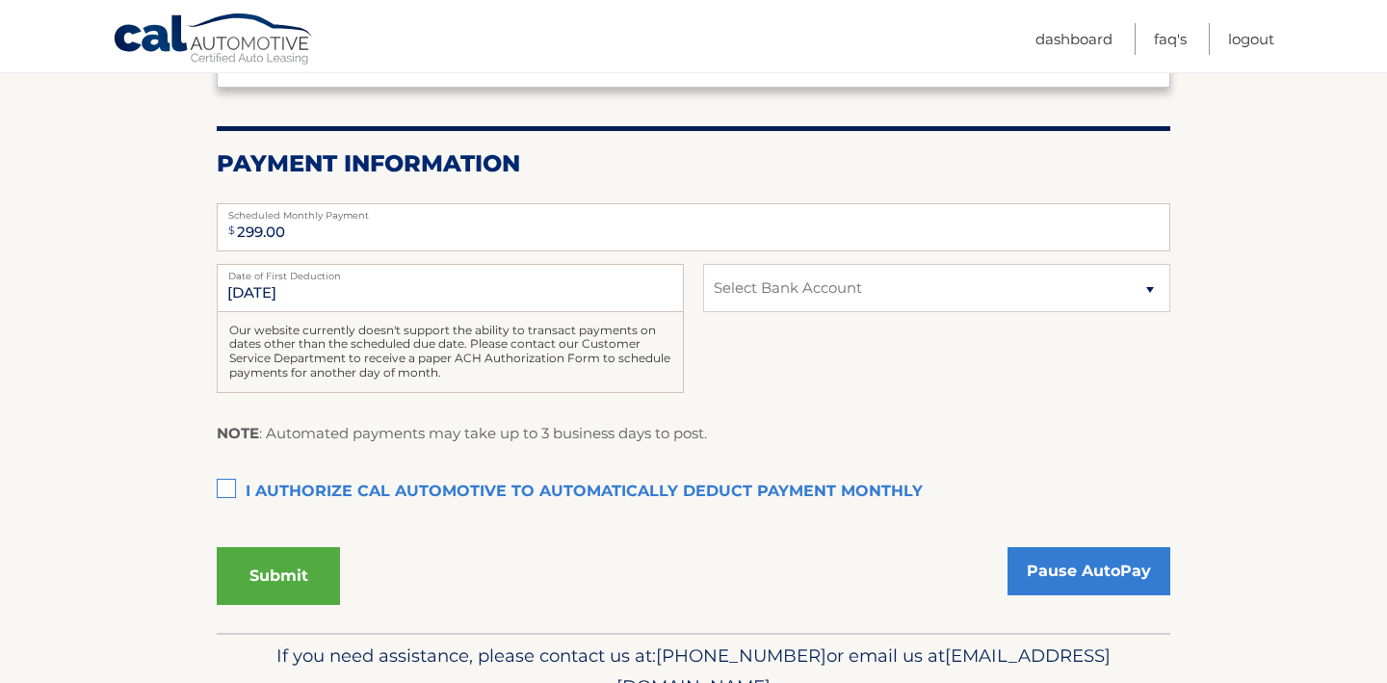
scroll to position [352, 0]
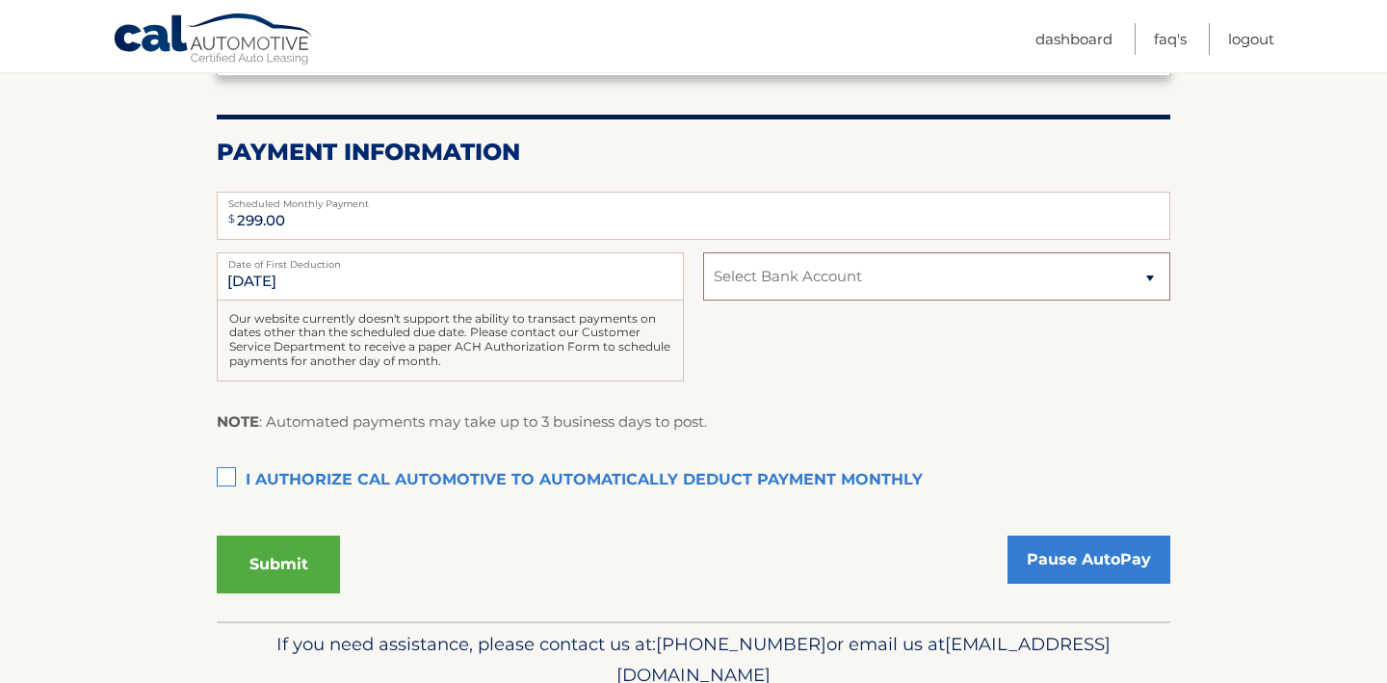
click at [865, 292] on select "Select Bank Account Checking FOURLEAF FEDERAL CREDIT UNION *****2543 Checking B…" at bounding box center [936, 276] width 467 height 48
select select "YzUwYjU3ZDgtOTk4ZS00MzI4LWJjOTctMzBiZmQ1YjY2MmQ4"
click at [703, 252] on select "Select Bank Account Checking FOURLEAF FEDERAL CREDIT UNION *****2543 Checking B…" at bounding box center [936, 276] width 467 height 48
click at [229, 473] on label "I authorize cal automotive to automatically deduct payment monthly This checkbo…" at bounding box center [694, 480] width 954 height 39
click at [0, 0] on input "I authorize cal automotive to automatically deduct payment monthly This checkbo…" at bounding box center [0, 0] width 0 height 0
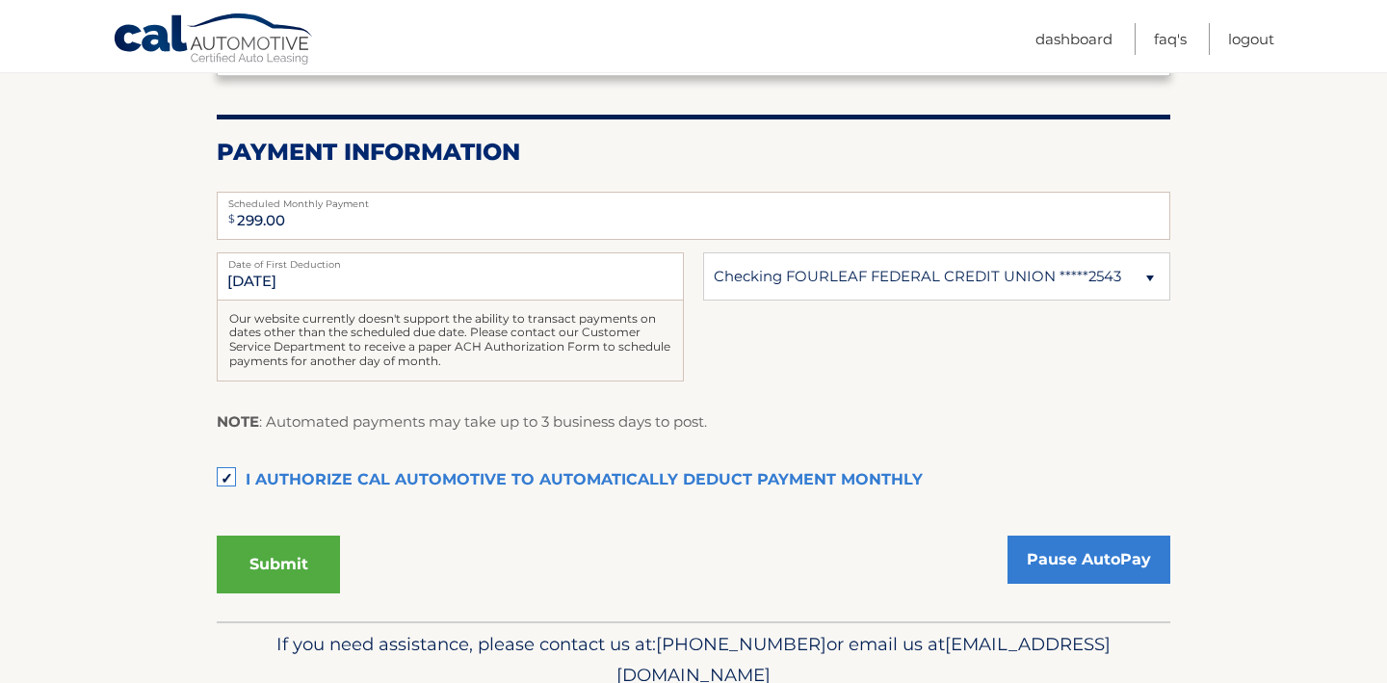
click at [276, 570] on button "Submit" at bounding box center [278, 565] width 123 height 58
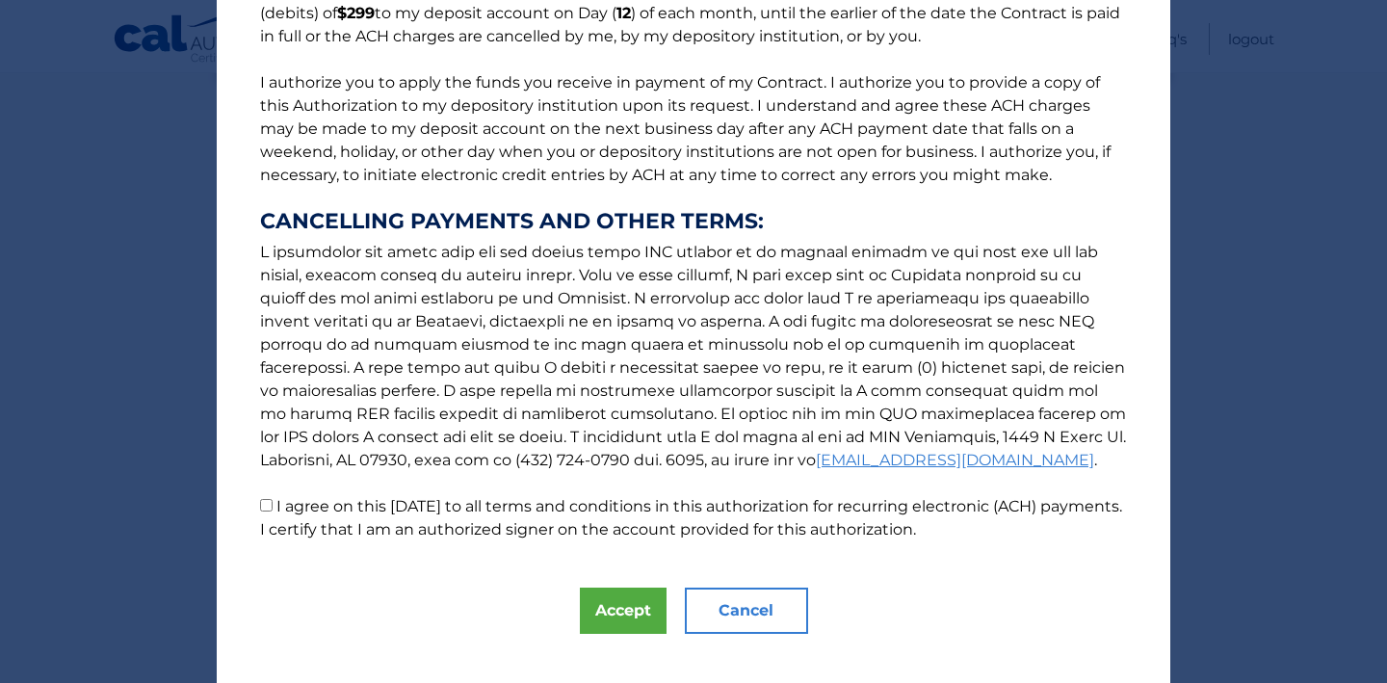
scroll to position [226, 0]
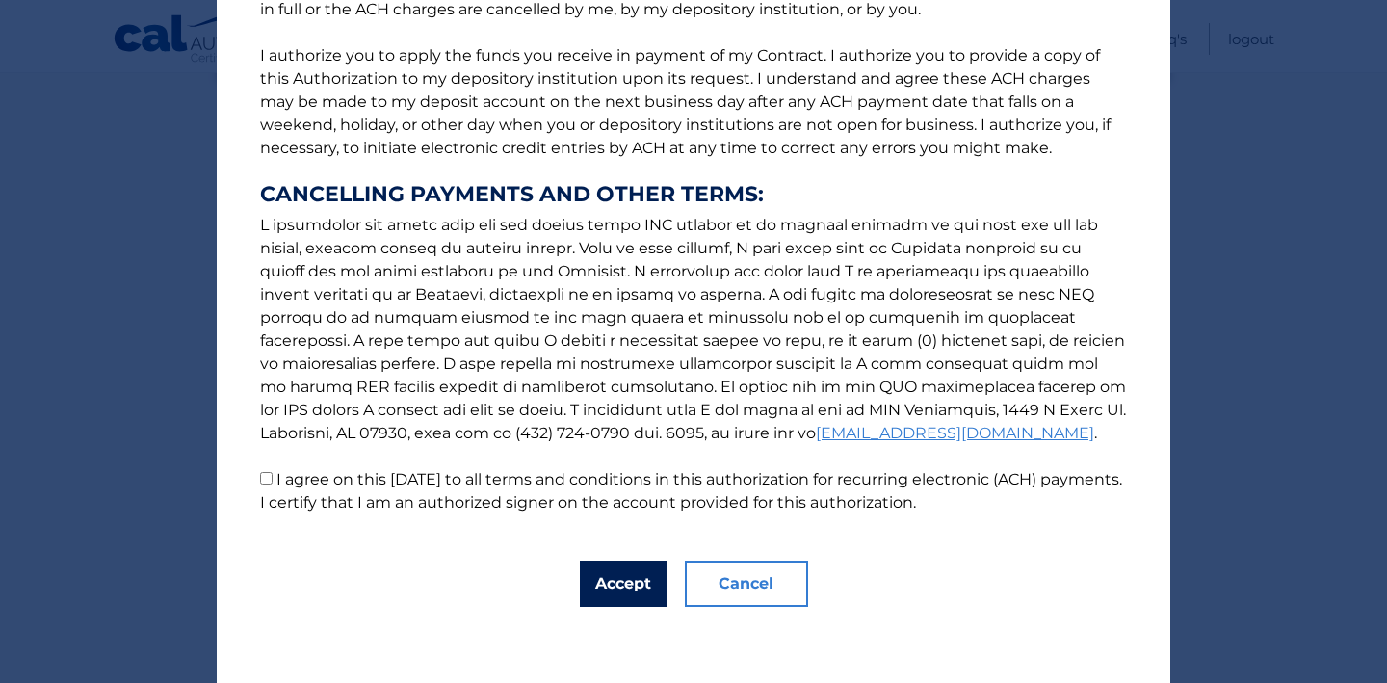
click at [599, 581] on button "Accept" at bounding box center [623, 584] width 87 height 46
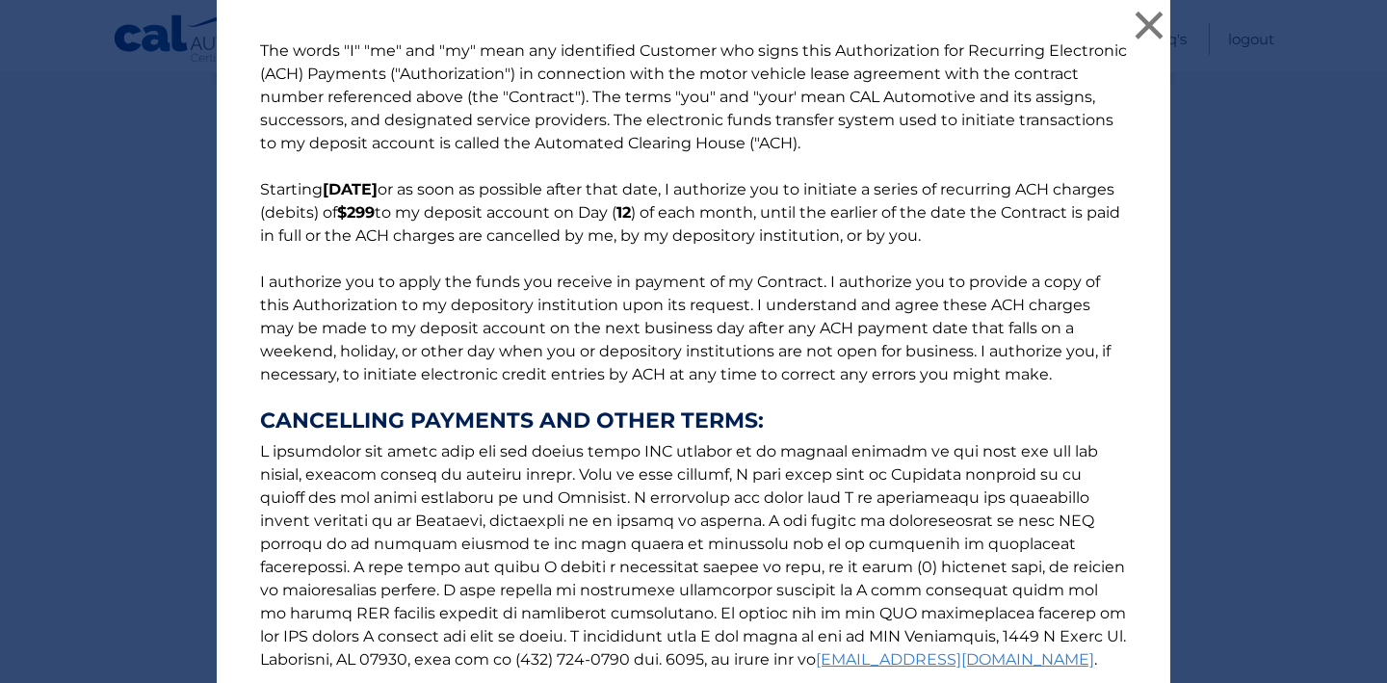
scroll to position [273, 0]
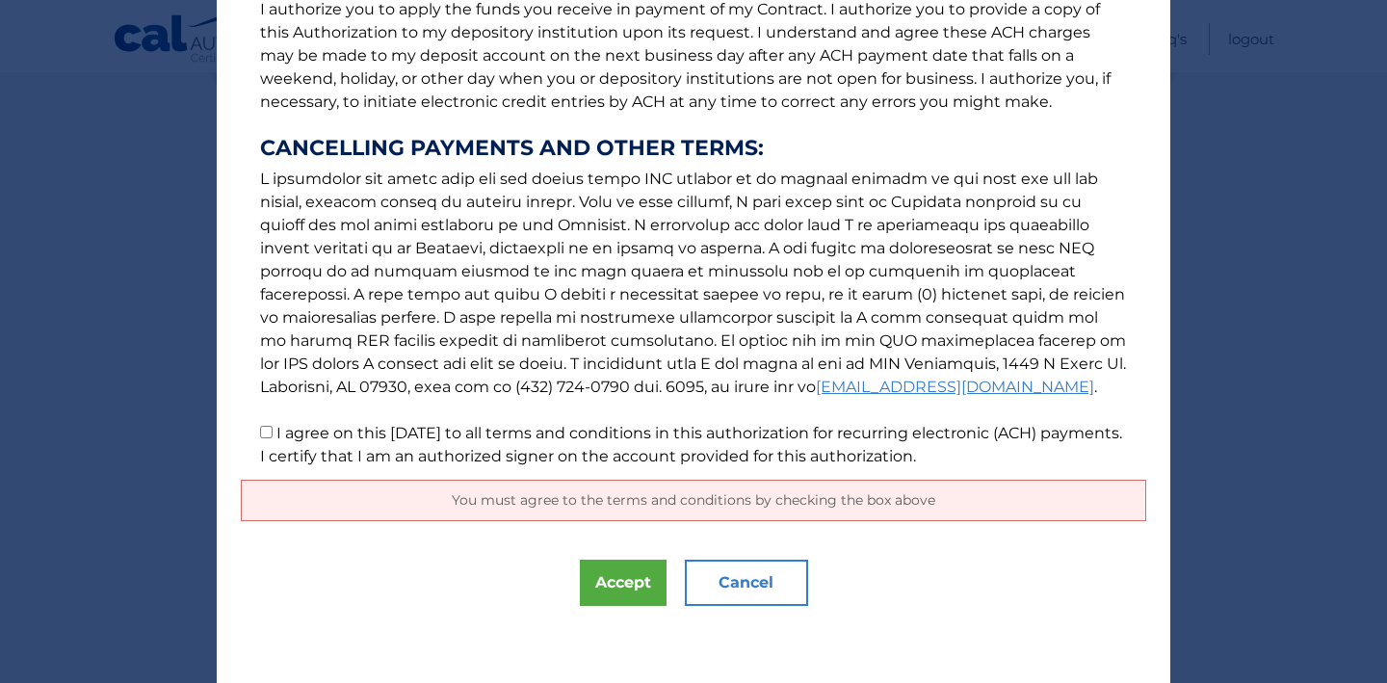
click at [264, 427] on input "I agree on this 10/03/2025 to all terms and conditions in this authorization fo…" at bounding box center [266, 432] width 13 height 13
checkbox input "true"
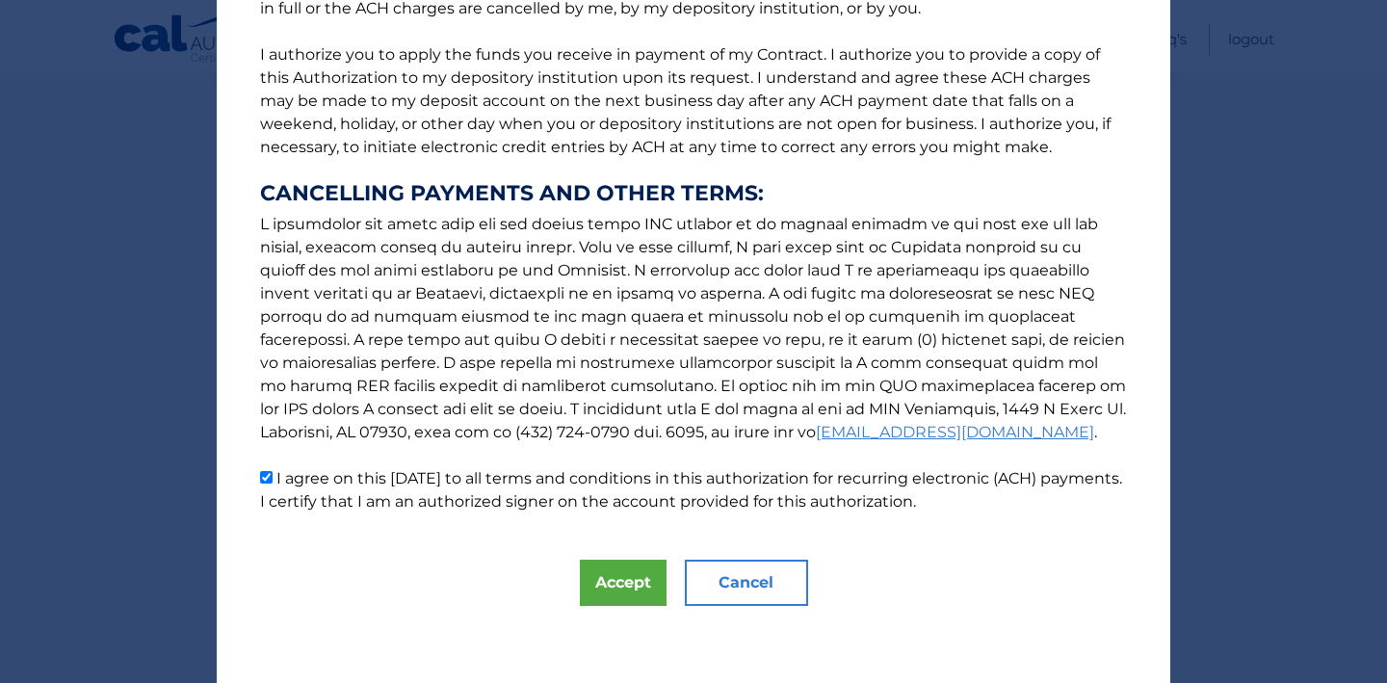
scroll to position [226, 0]
click at [633, 581] on button "Accept" at bounding box center [623, 584] width 87 height 46
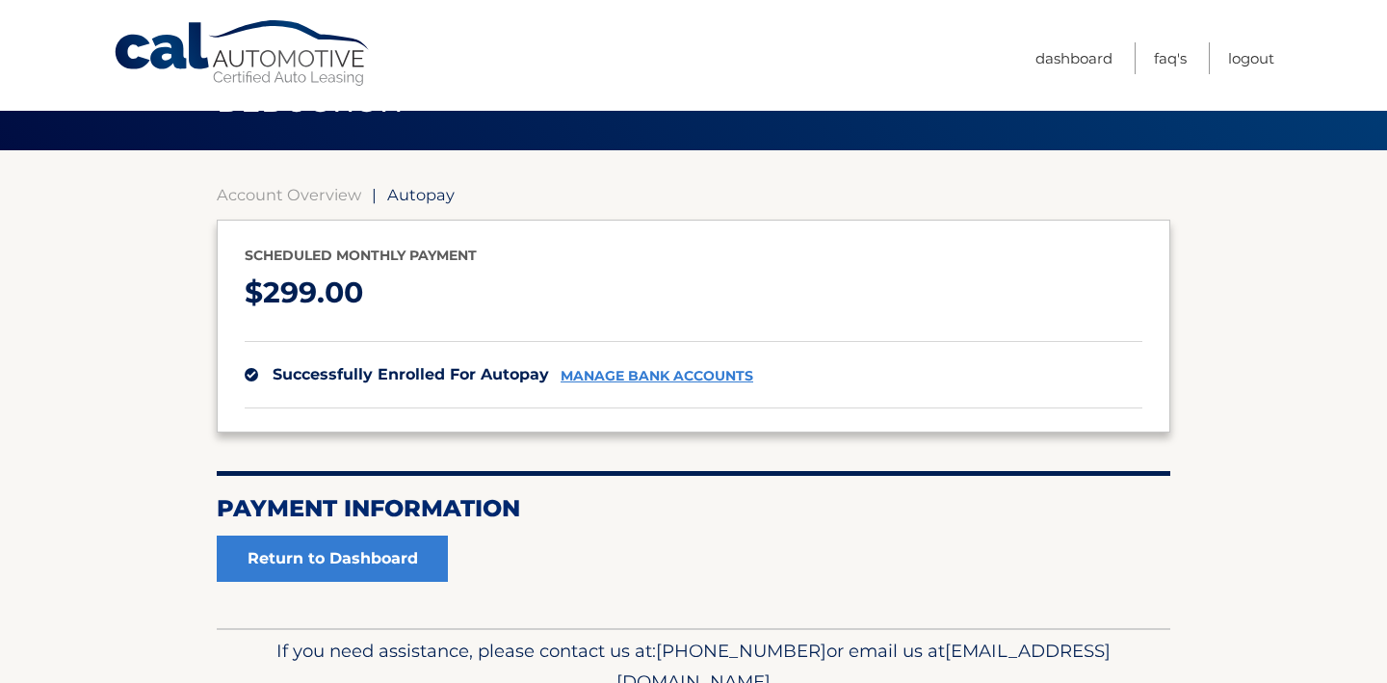
scroll to position [94, 0]
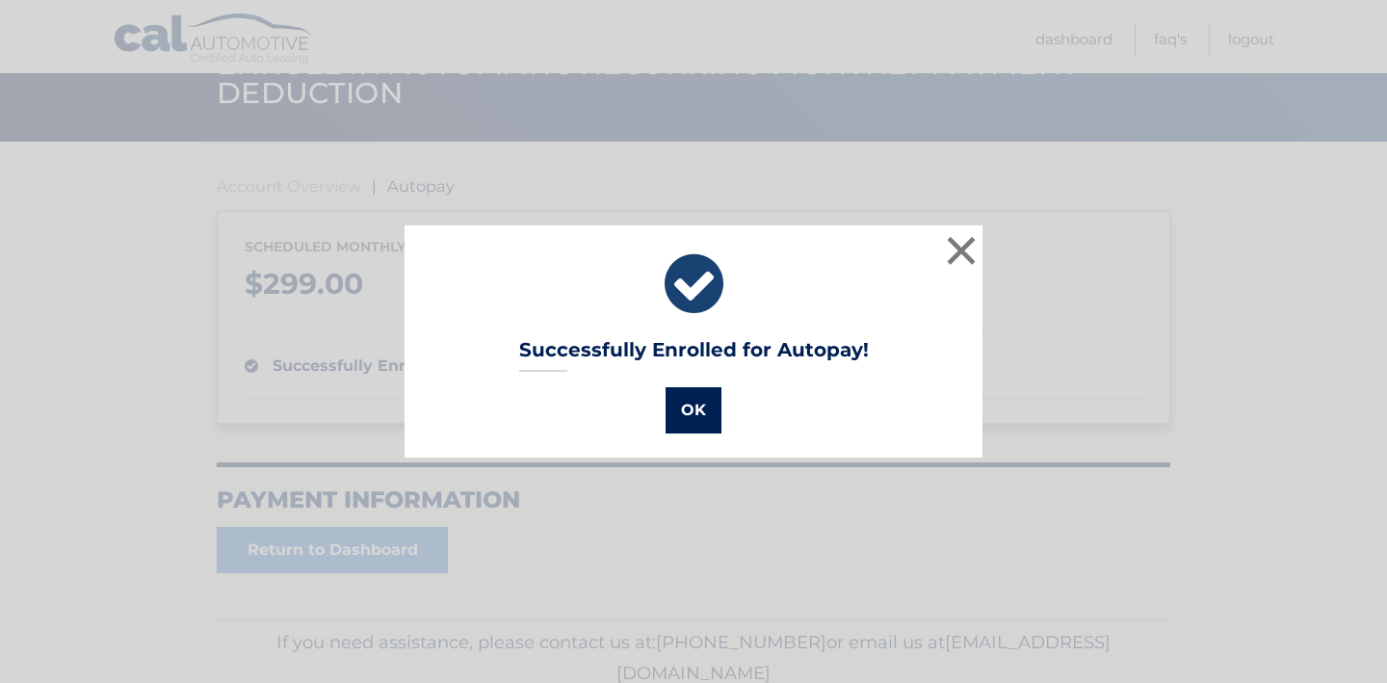
click at [690, 413] on button "OK" at bounding box center [694, 410] width 56 height 46
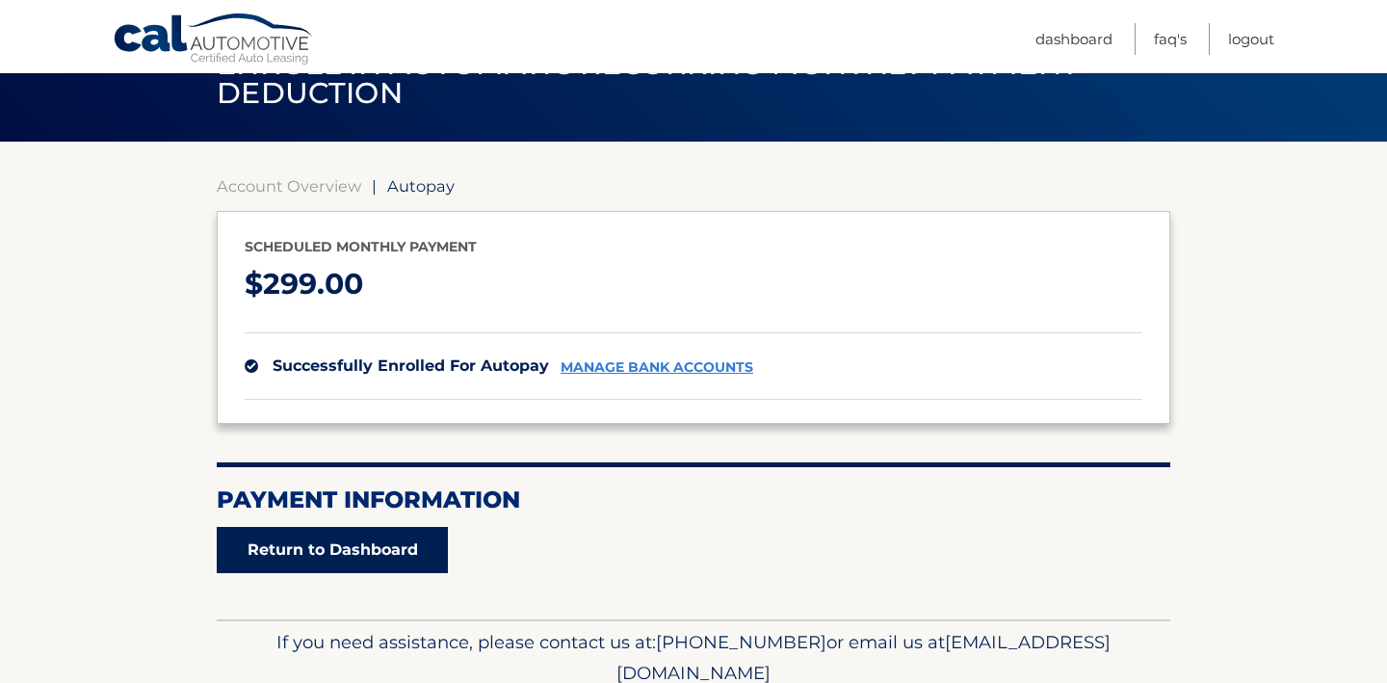
click at [332, 547] on link "Return to Dashboard" at bounding box center [332, 550] width 231 height 46
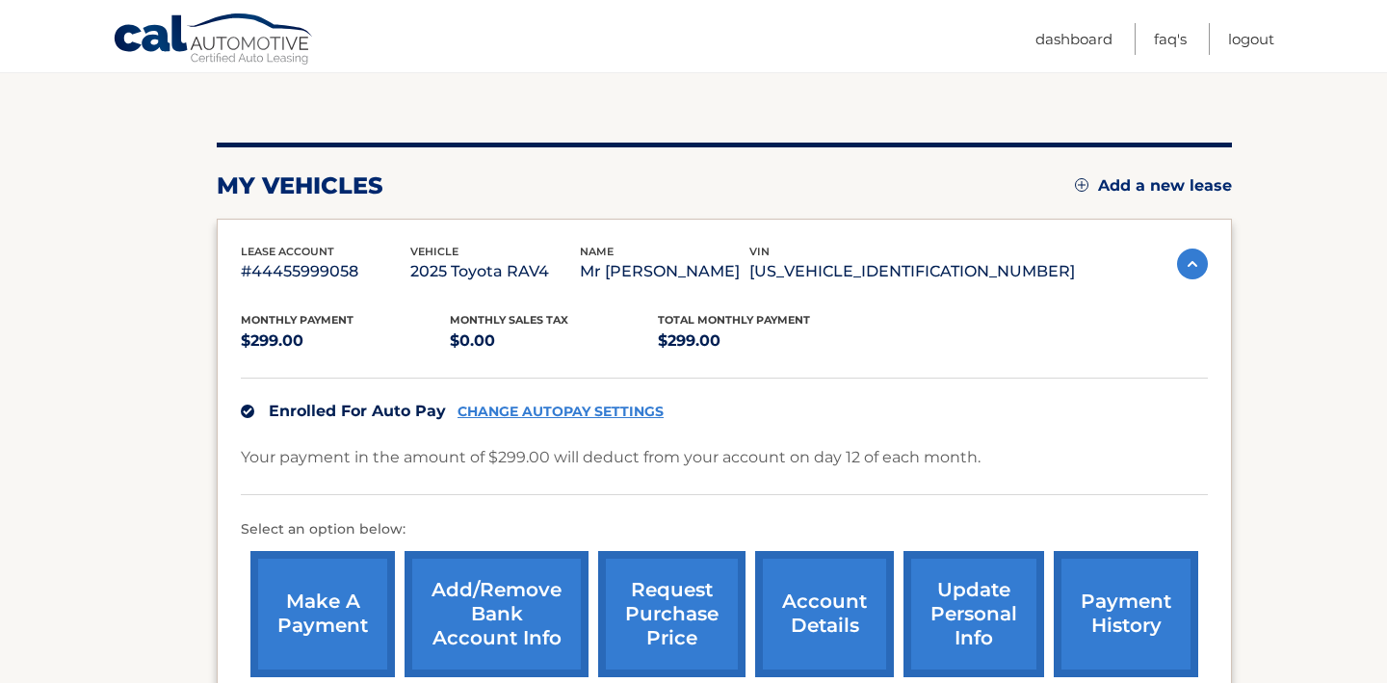
scroll to position [411, 0]
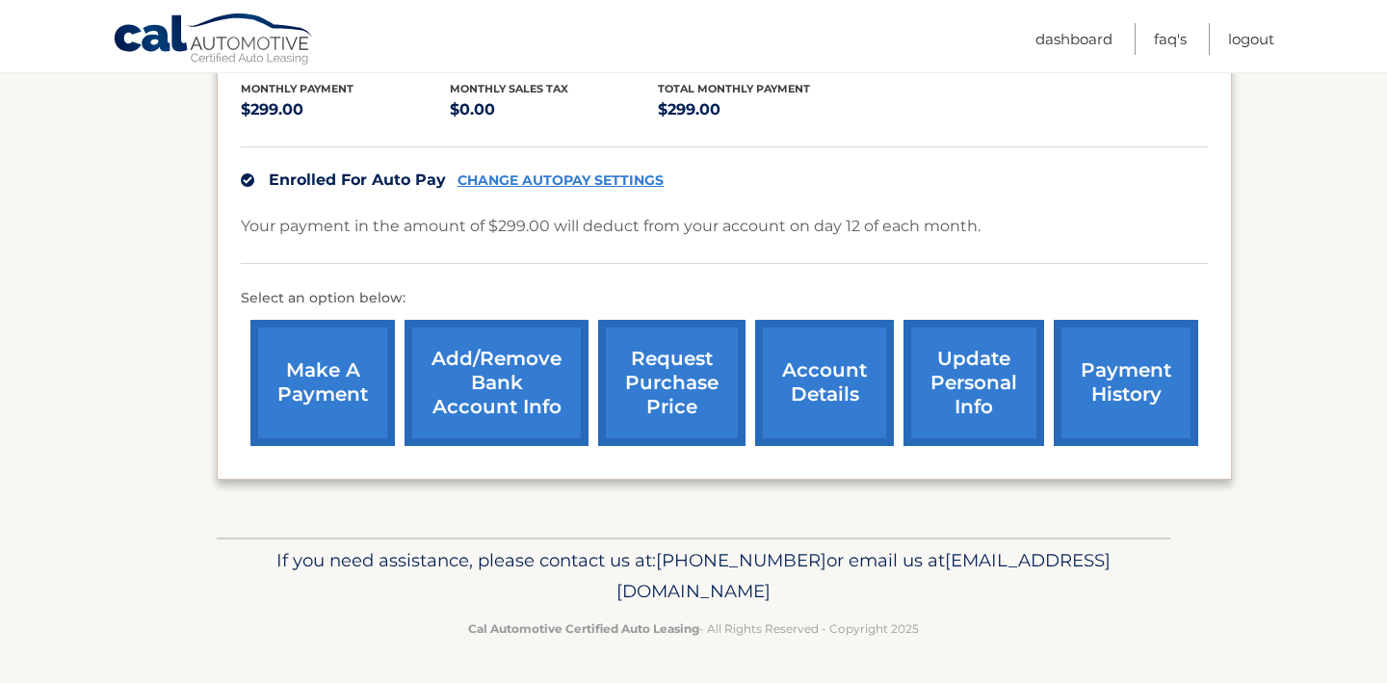
click at [948, 380] on link "update personal info" at bounding box center [974, 383] width 141 height 126
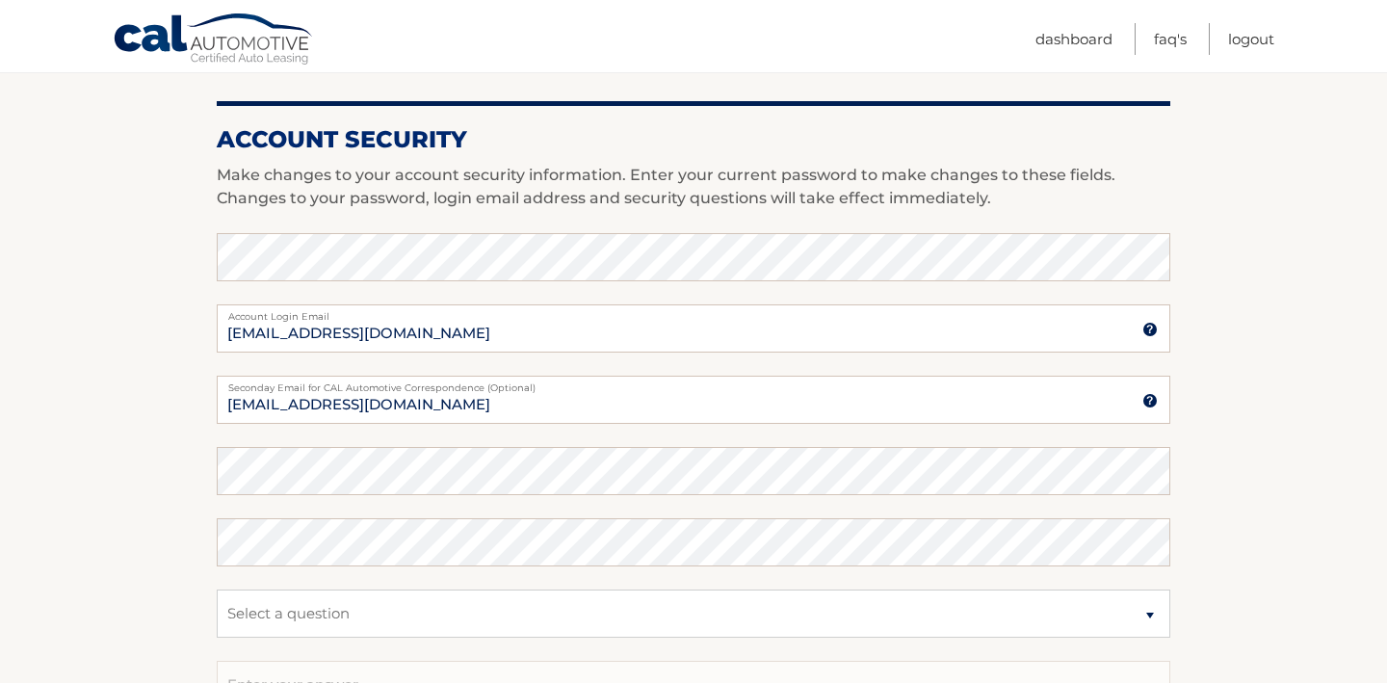
scroll to position [803, 0]
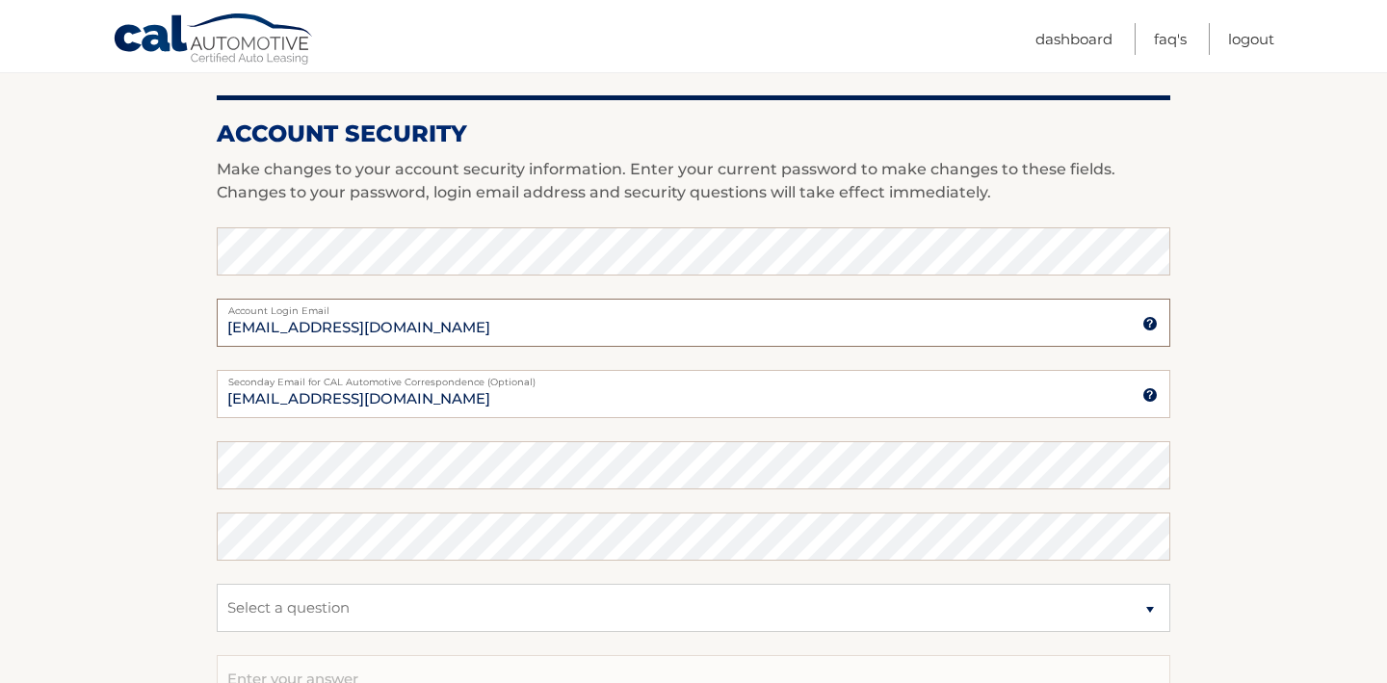
click at [279, 328] on input "[EMAIL_ADDRESS][DOMAIN_NAME]" at bounding box center [694, 323] width 954 height 48
type input "[EMAIL_ADDRESS][DOMAIN_NAME]"
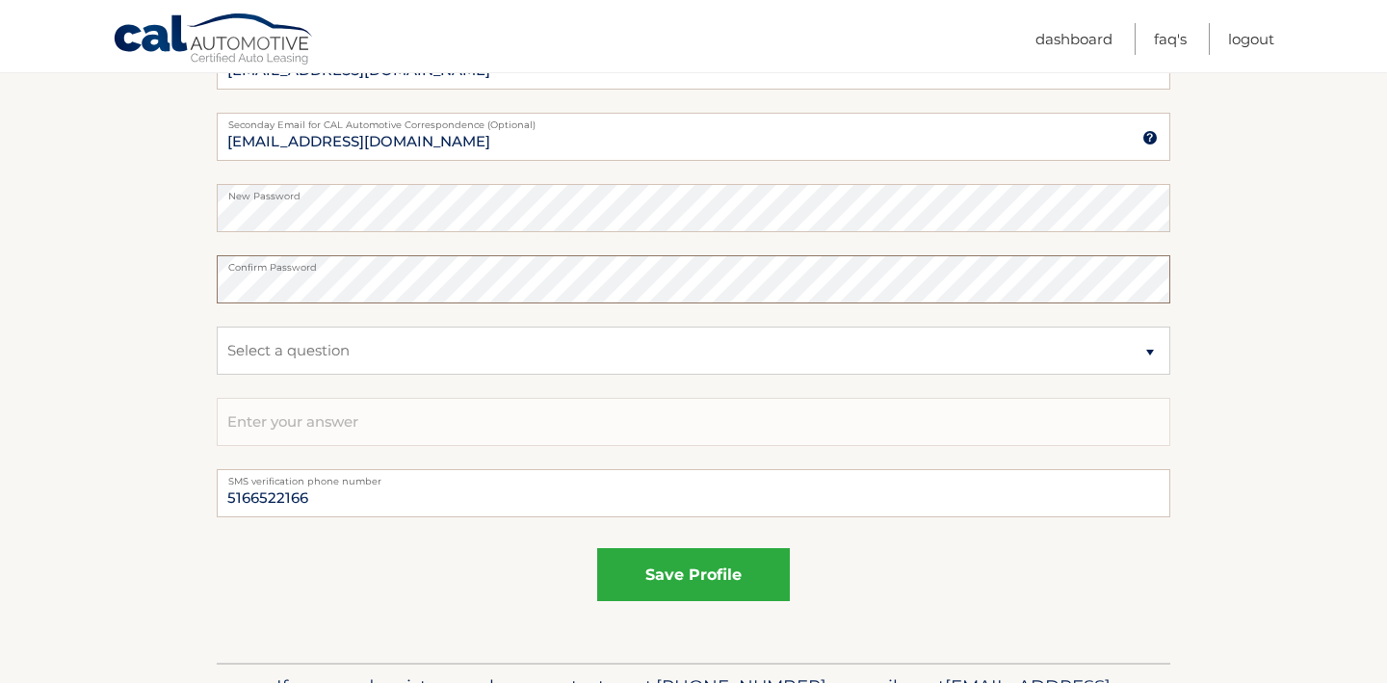
scroll to position [1088, 0]
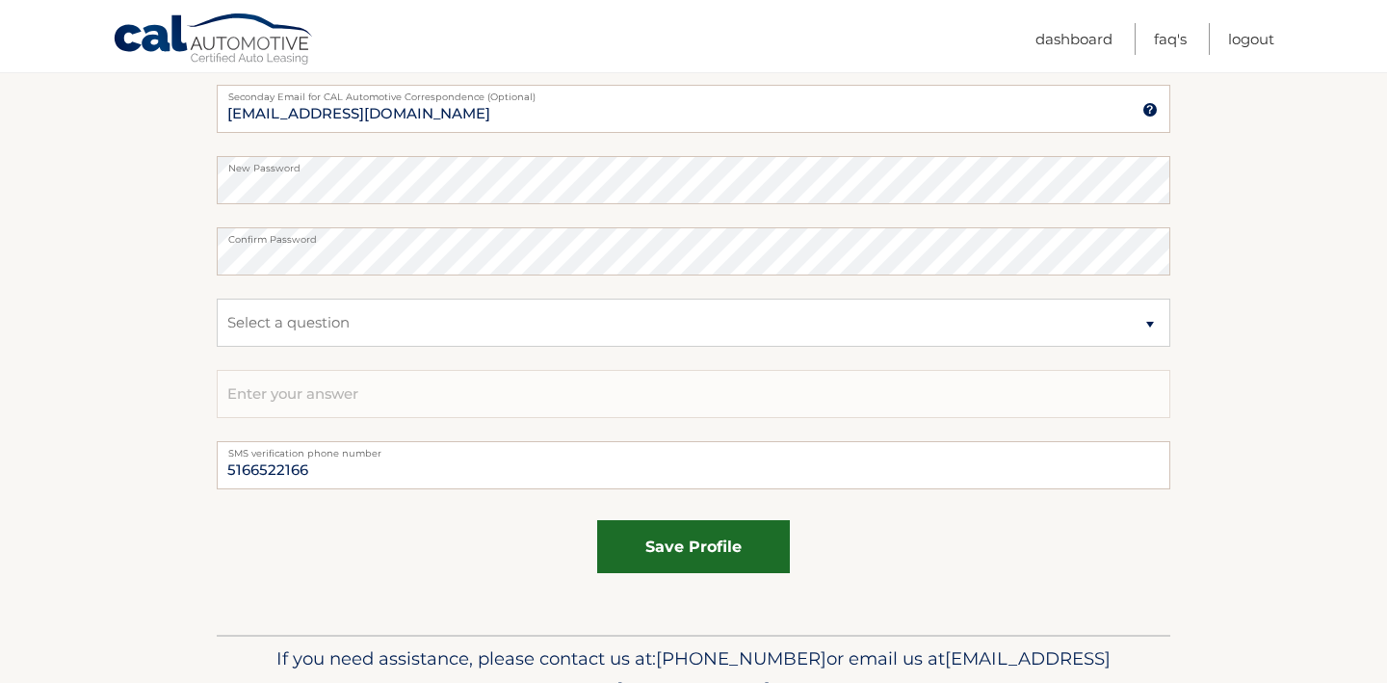
click at [704, 544] on button "save profile" at bounding box center [693, 546] width 193 height 53
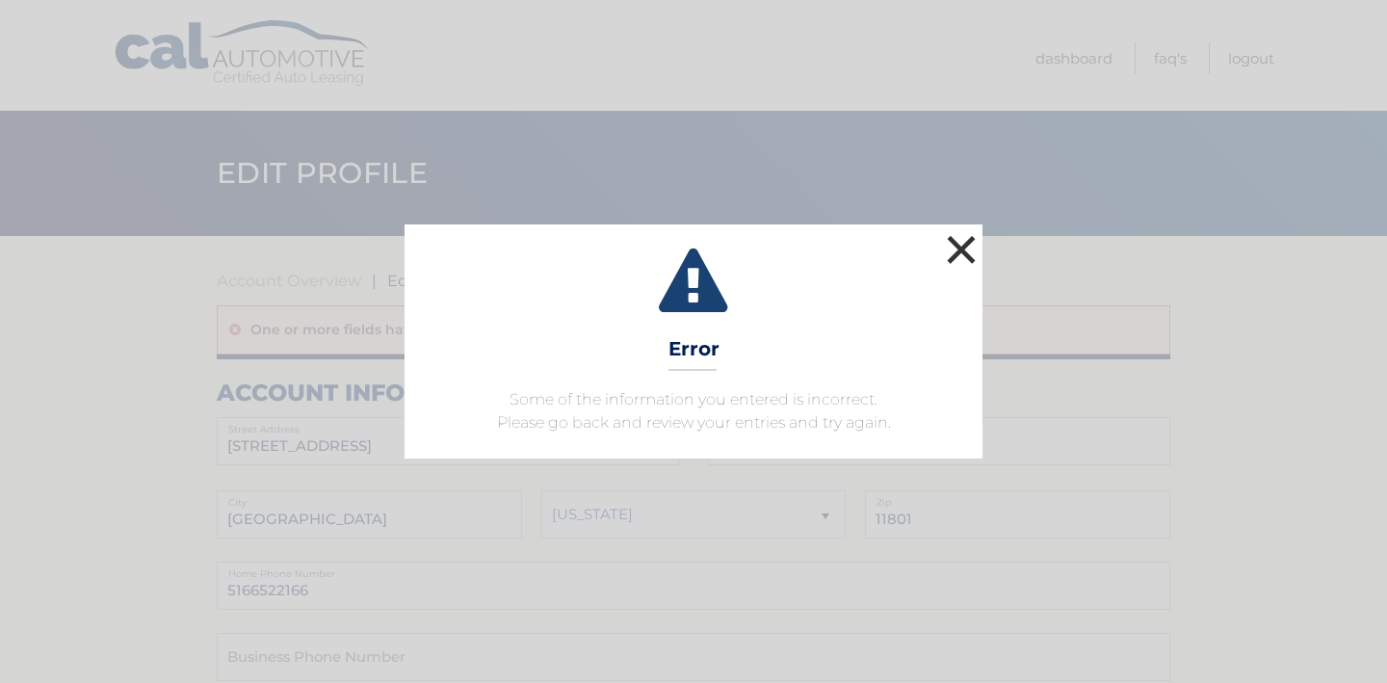
click at [971, 250] on button "×" at bounding box center [961, 249] width 39 height 39
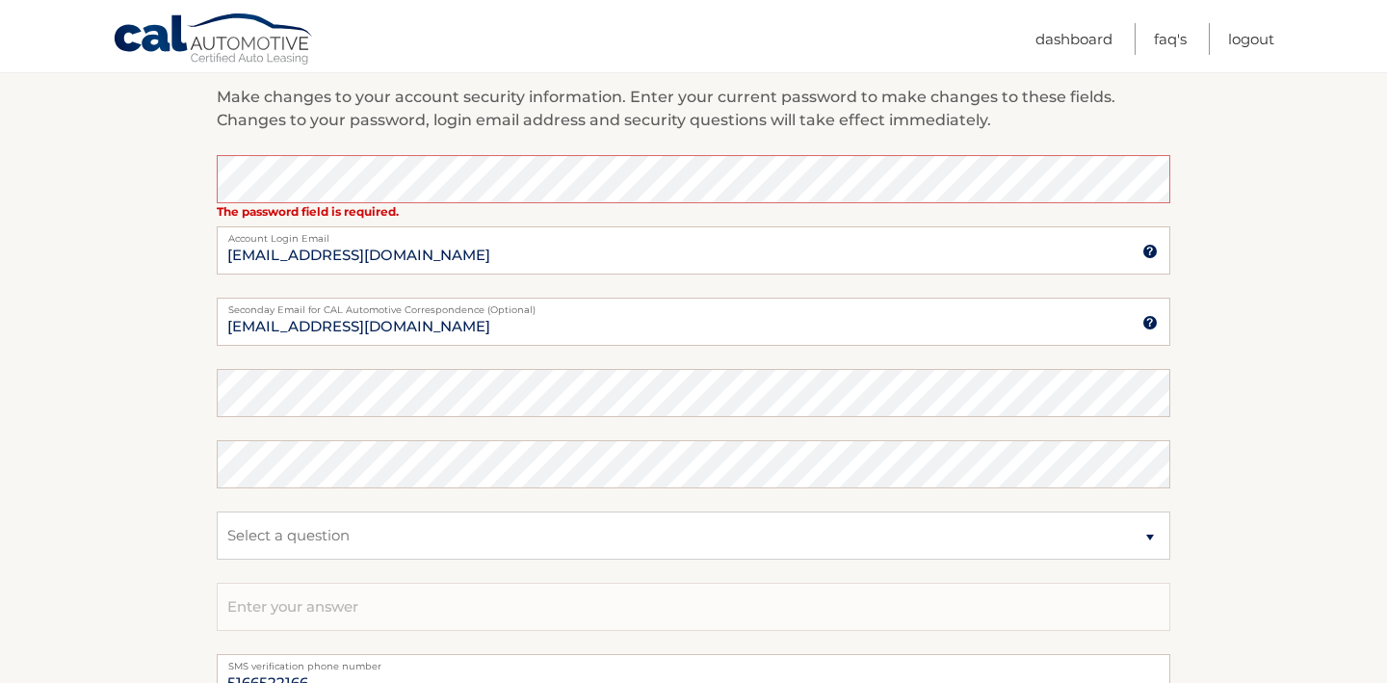
scroll to position [943, 0]
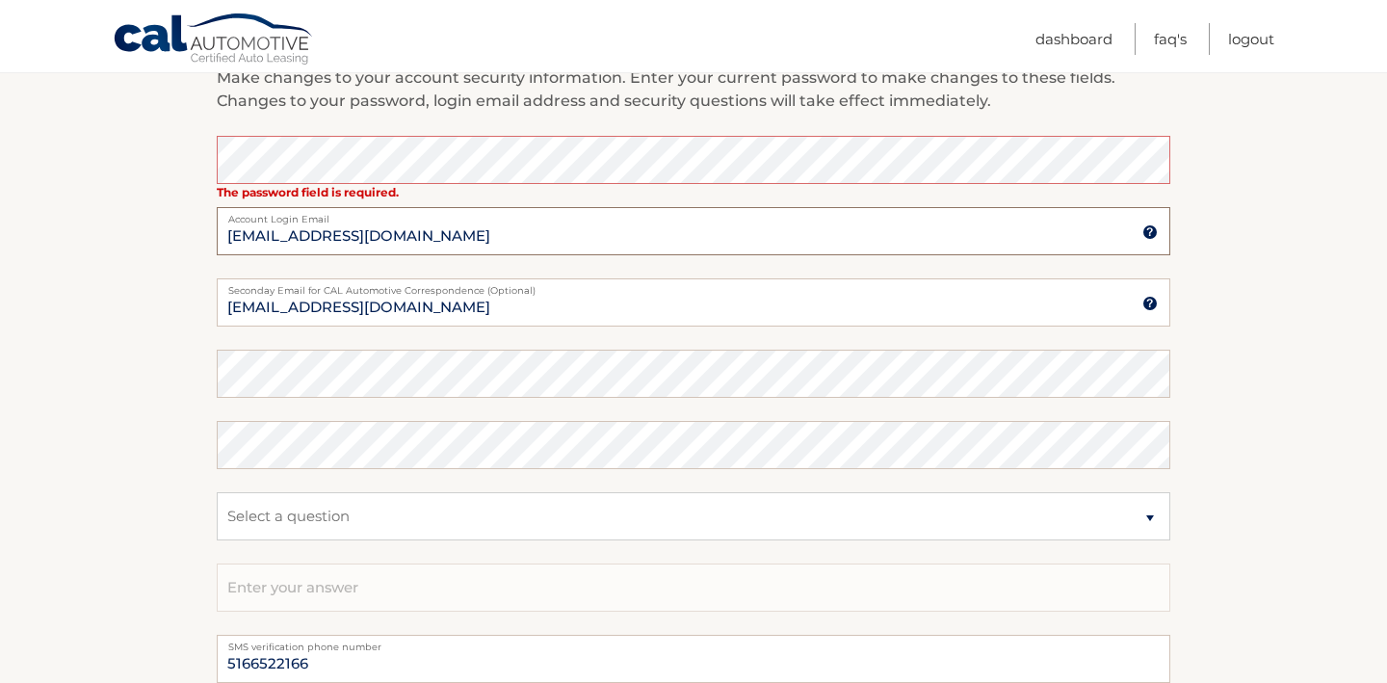
click at [278, 235] on input "[EMAIL_ADDRESS][DOMAIN_NAME]" at bounding box center [694, 231] width 954 height 48
type input "[EMAIL_ADDRESS][DOMAIN_NAME]"
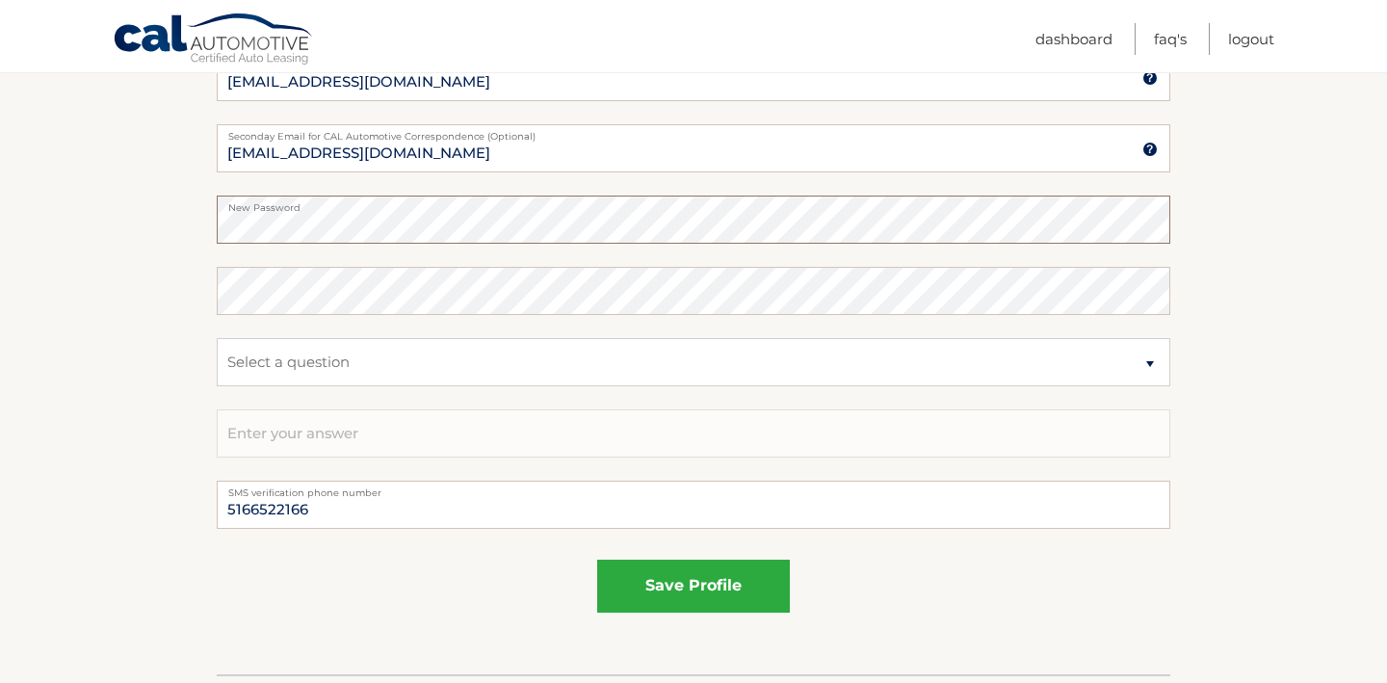
scroll to position [1153, 0]
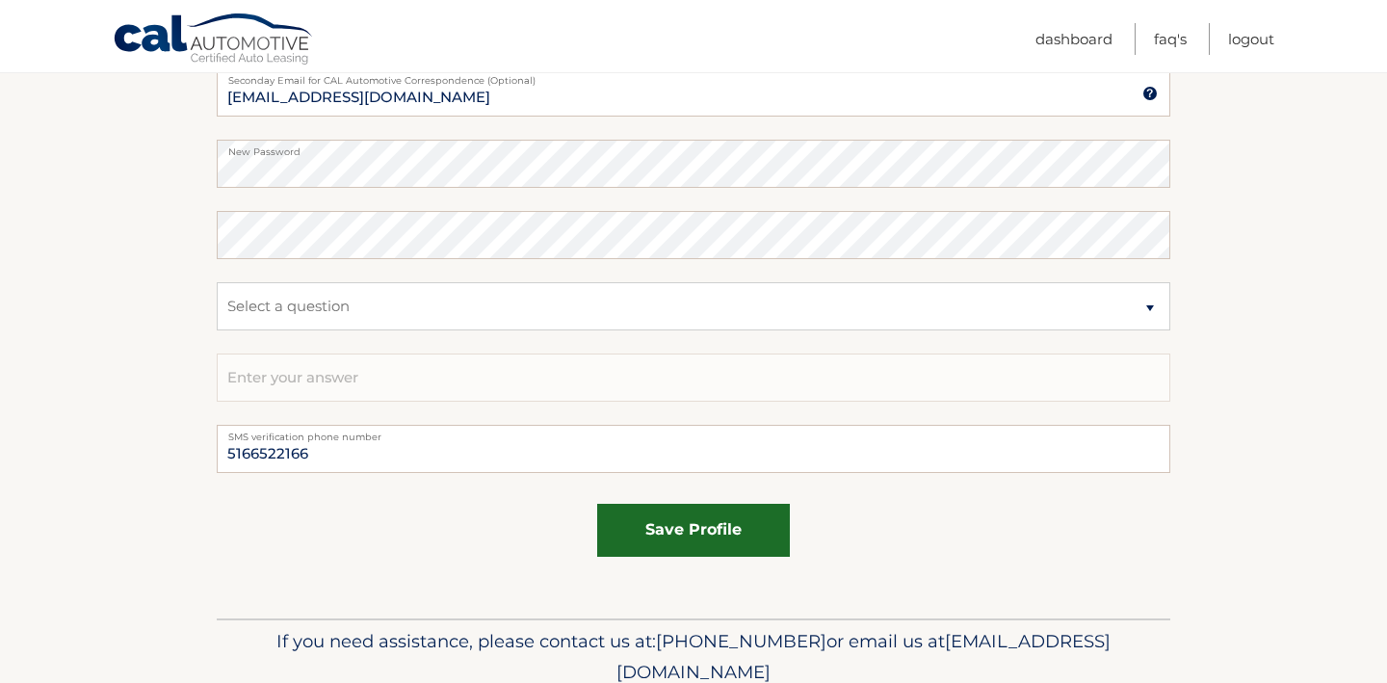
click at [715, 529] on button "save profile" at bounding box center [693, 530] width 193 height 53
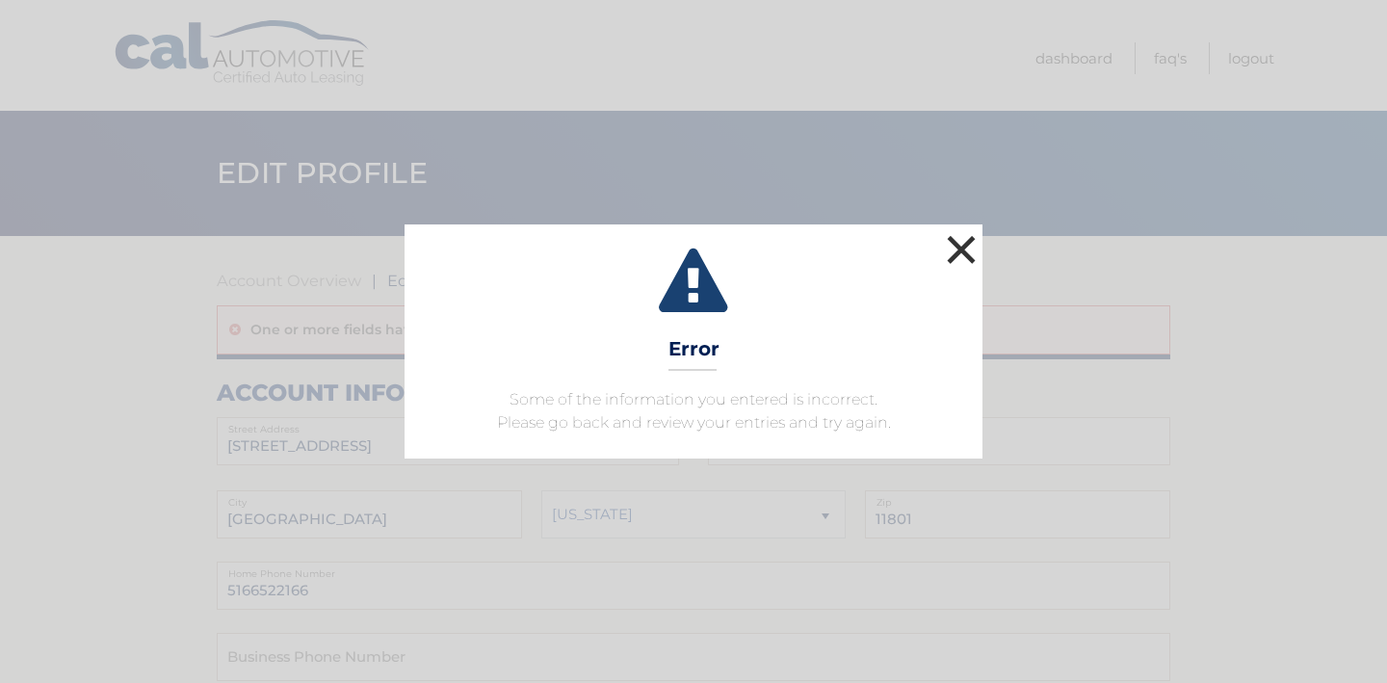
click at [969, 241] on button "×" at bounding box center [961, 249] width 39 height 39
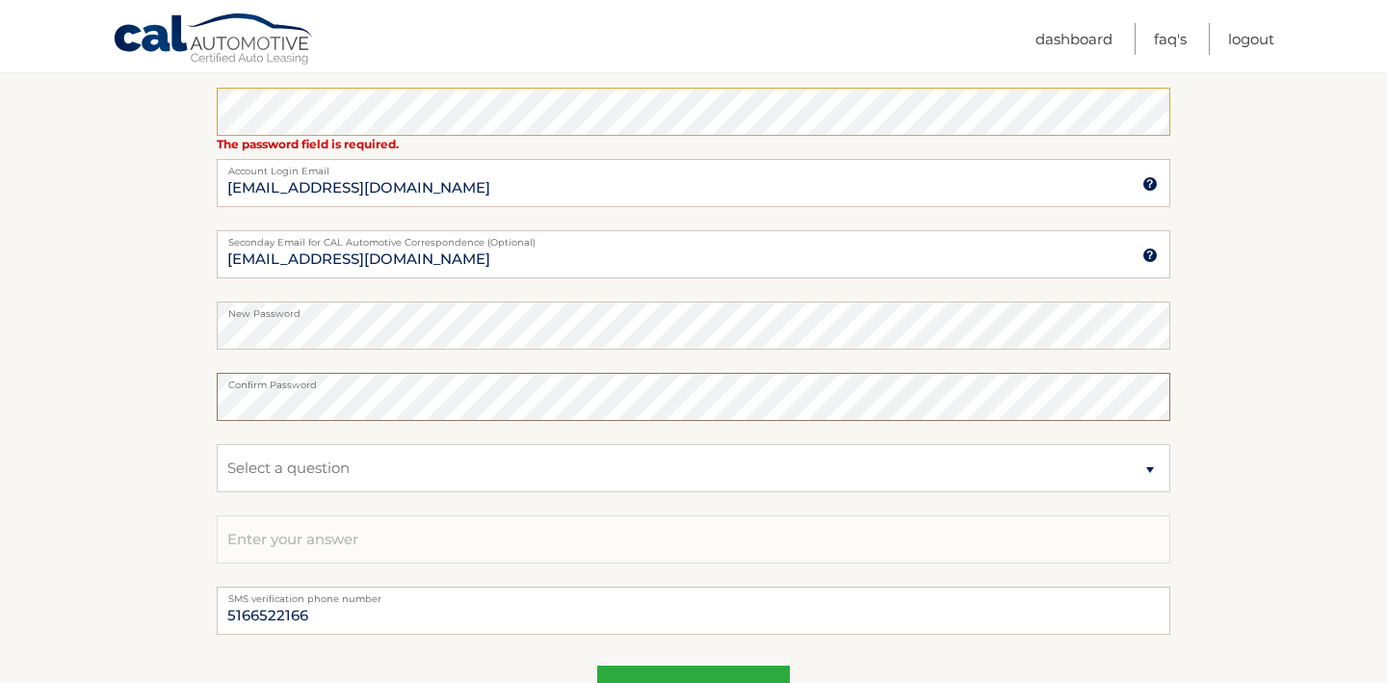
scroll to position [989, 0]
click at [282, 191] on input "[EMAIL_ADDRESS][DOMAIN_NAME]" at bounding box center [694, 185] width 954 height 48
type input "fengjin1@gmail.com"
click at [533, 250] on input "[EMAIL_ADDRESS][DOMAIN_NAME]" at bounding box center [694, 256] width 954 height 48
click at [462, 474] on select "Select a question What was the name of your elementary school? What is your mot…" at bounding box center [694, 470] width 954 height 48
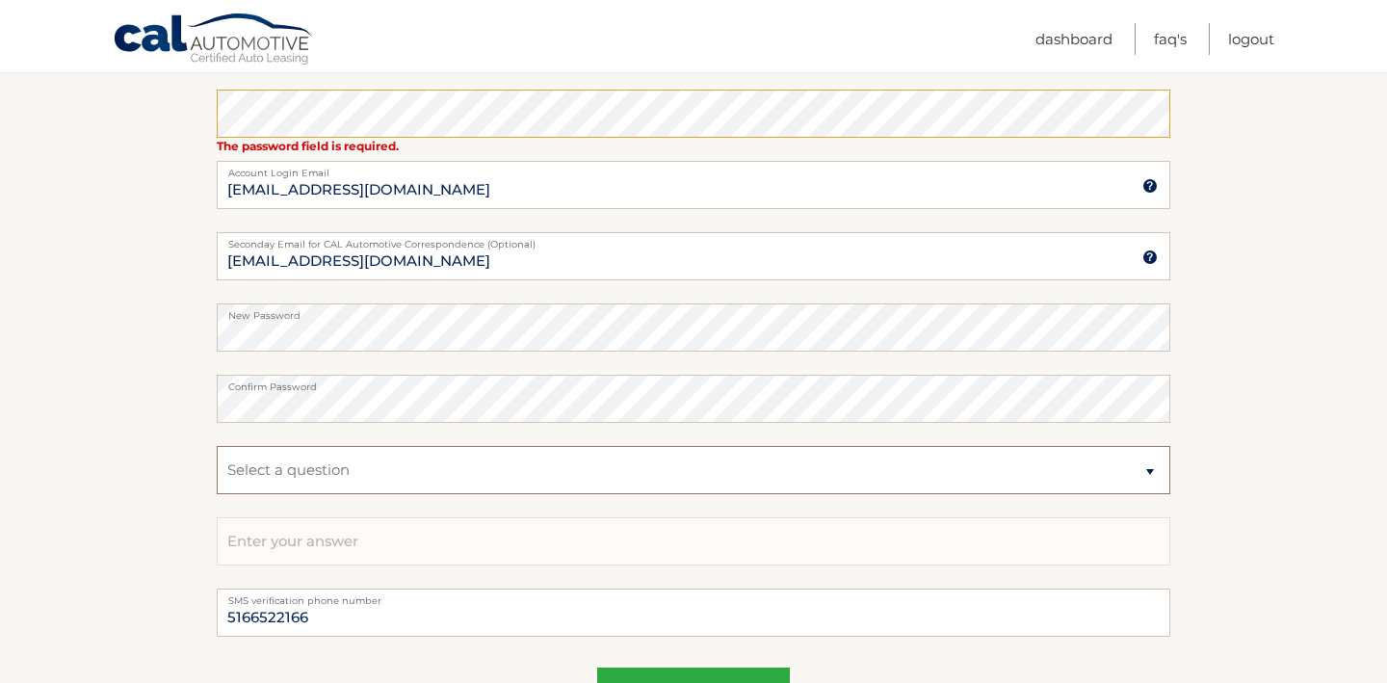
select select "2"
click at [217, 446] on select "Select a question What was the name of your elementary school? What is your mot…" at bounding box center [694, 470] width 954 height 48
click at [420, 539] on input "text" at bounding box center [694, 541] width 954 height 48
type input "feng"
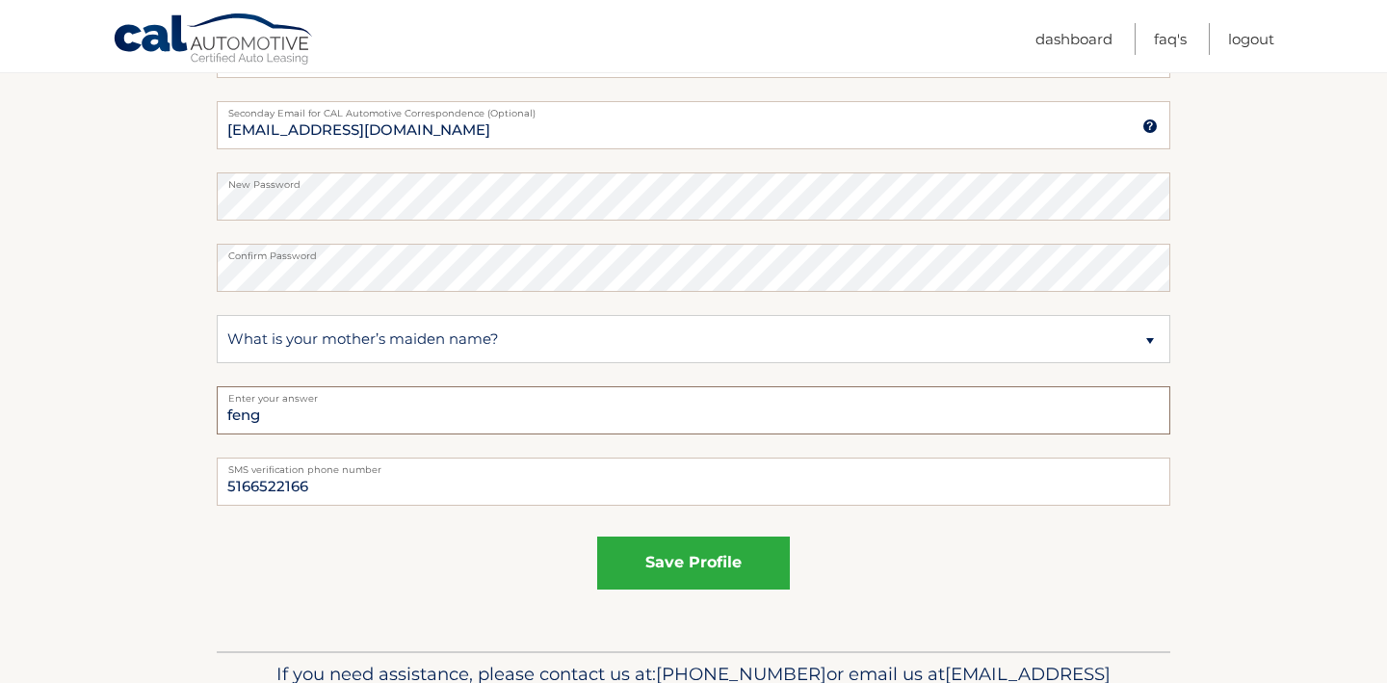
scroll to position [1165, 0]
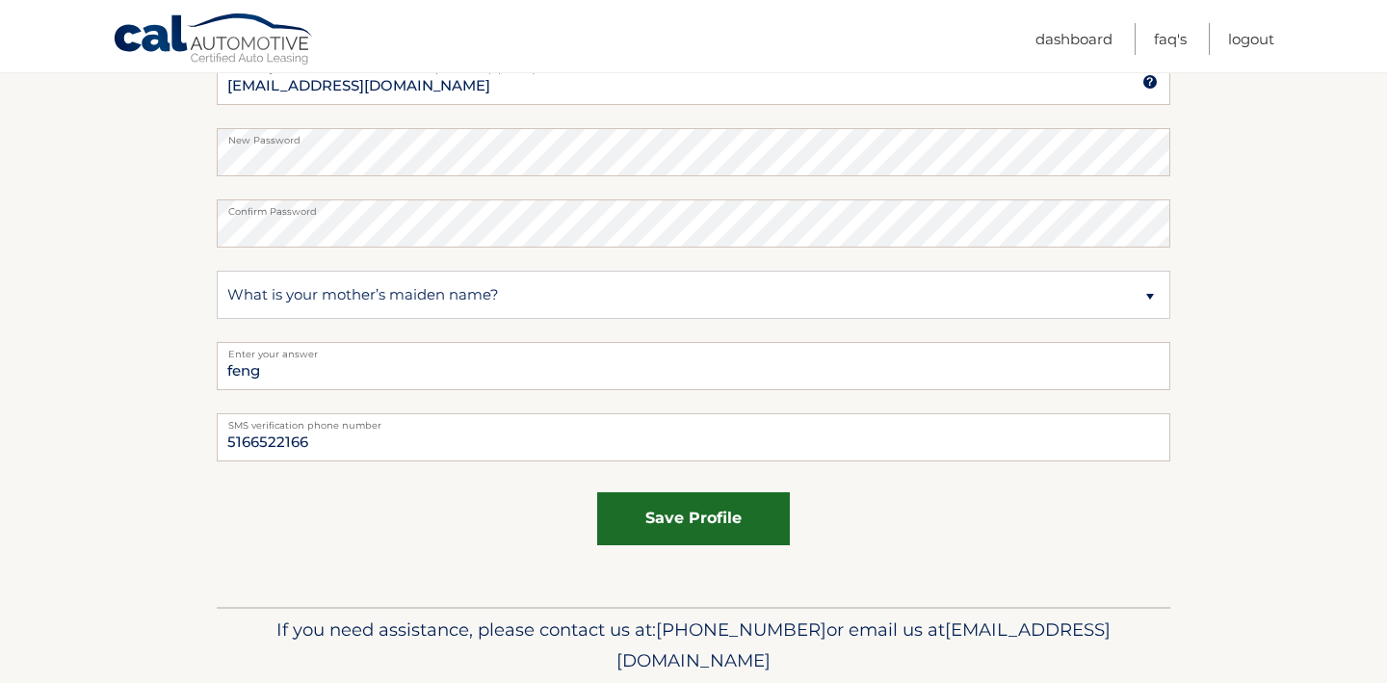
click at [722, 525] on button "save profile" at bounding box center [693, 518] width 193 height 53
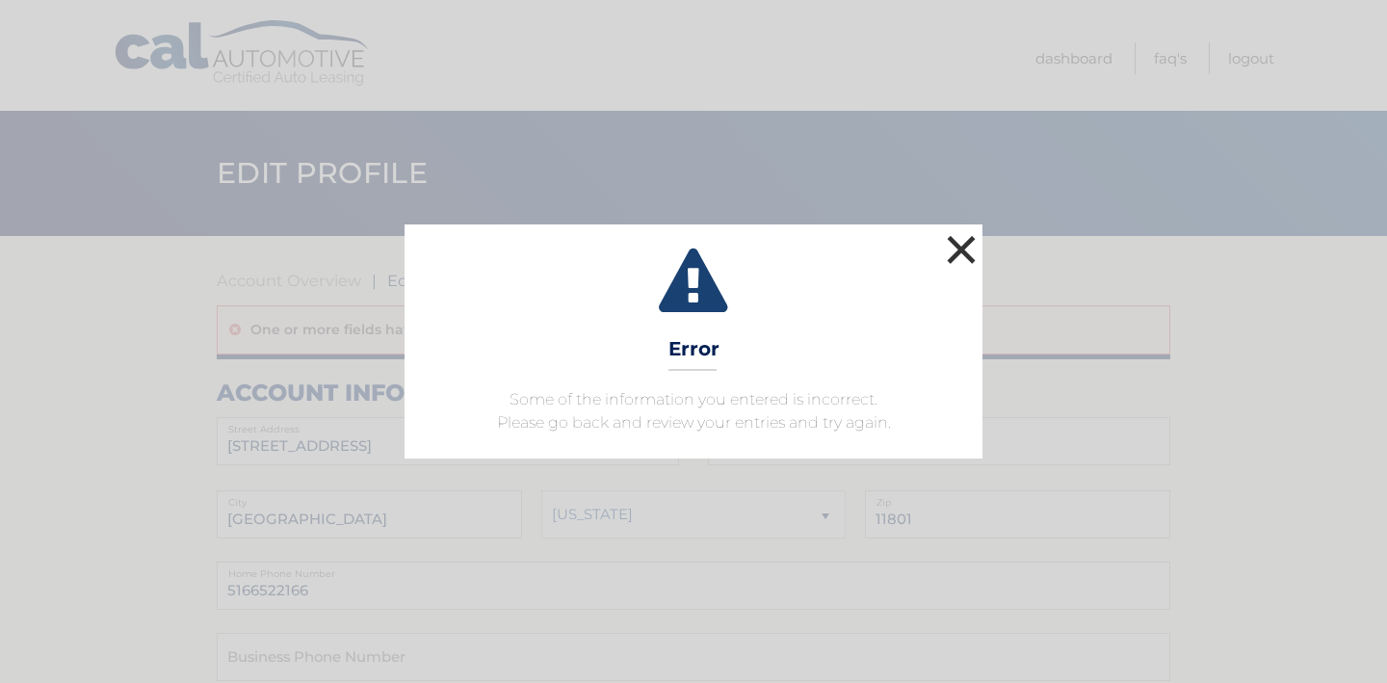
click at [958, 246] on button "×" at bounding box center [961, 249] width 39 height 39
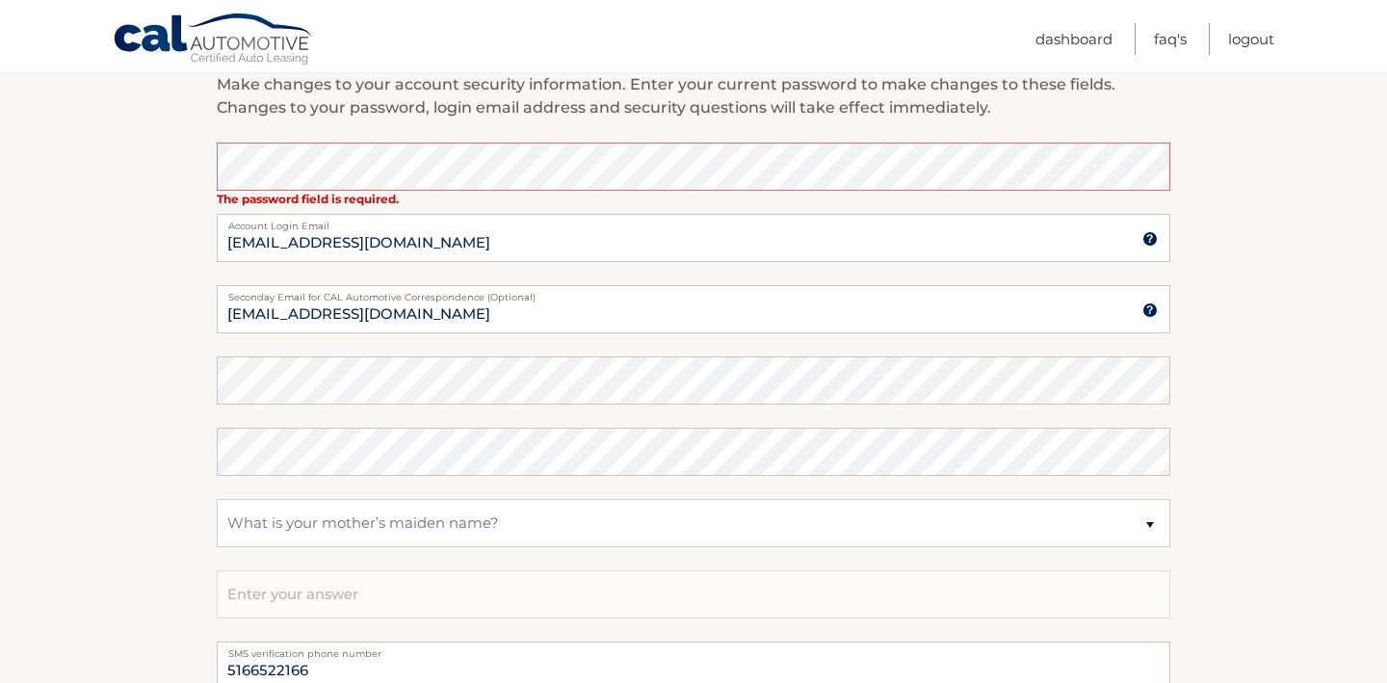
scroll to position [956, 0]
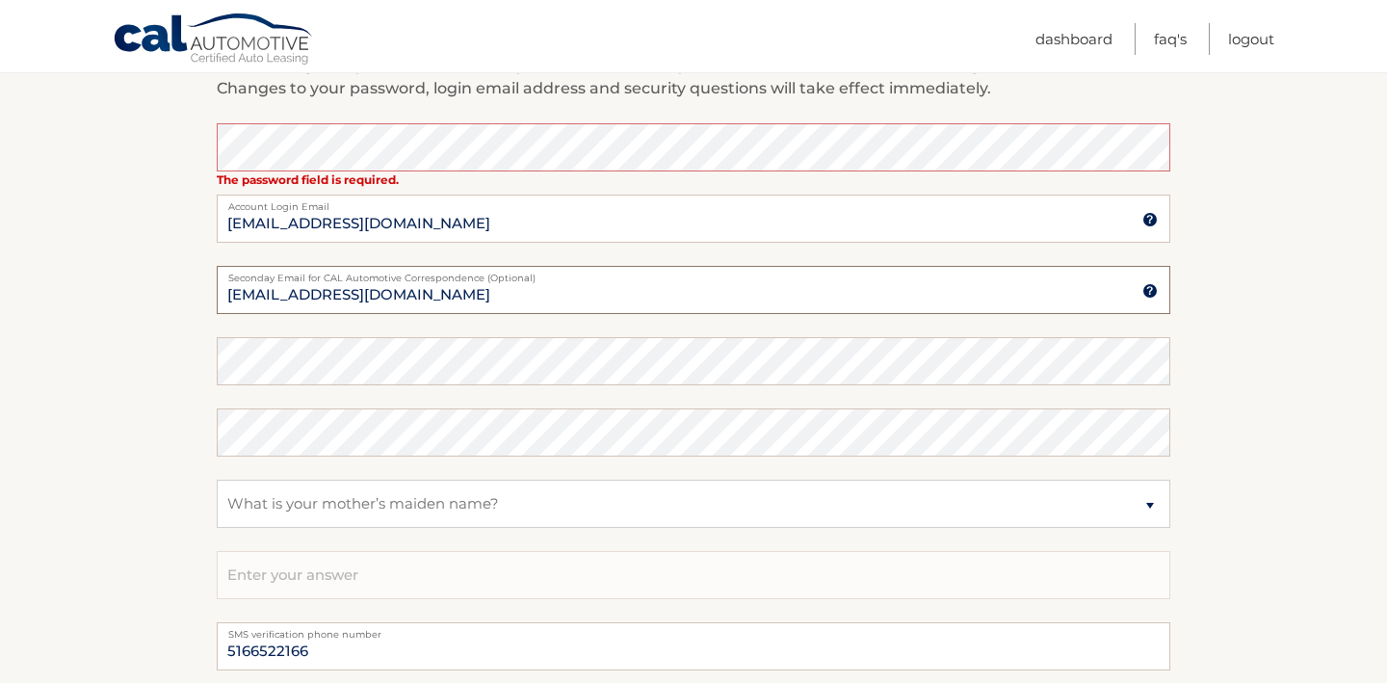
drag, startPoint x: 513, startPoint y: 295, endPoint x: 193, endPoint y: 290, distance: 319.9
click at [193, 290] on section "Account Overview | Edit Profile One or more fields have an error. account infor…" at bounding box center [693, 48] width 1387 height 1536
drag, startPoint x: 398, startPoint y: 220, endPoint x: 203, endPoint y: 220, distance: 194.6
click at [203, 220] on section "Account Overview | Edit Profile One or more fields have an error. account infor…" at bounding box center [693, 48] width 1387 height 1536
paste input "[EMAIL_ADDRESS][DOMAIN_NAME]"
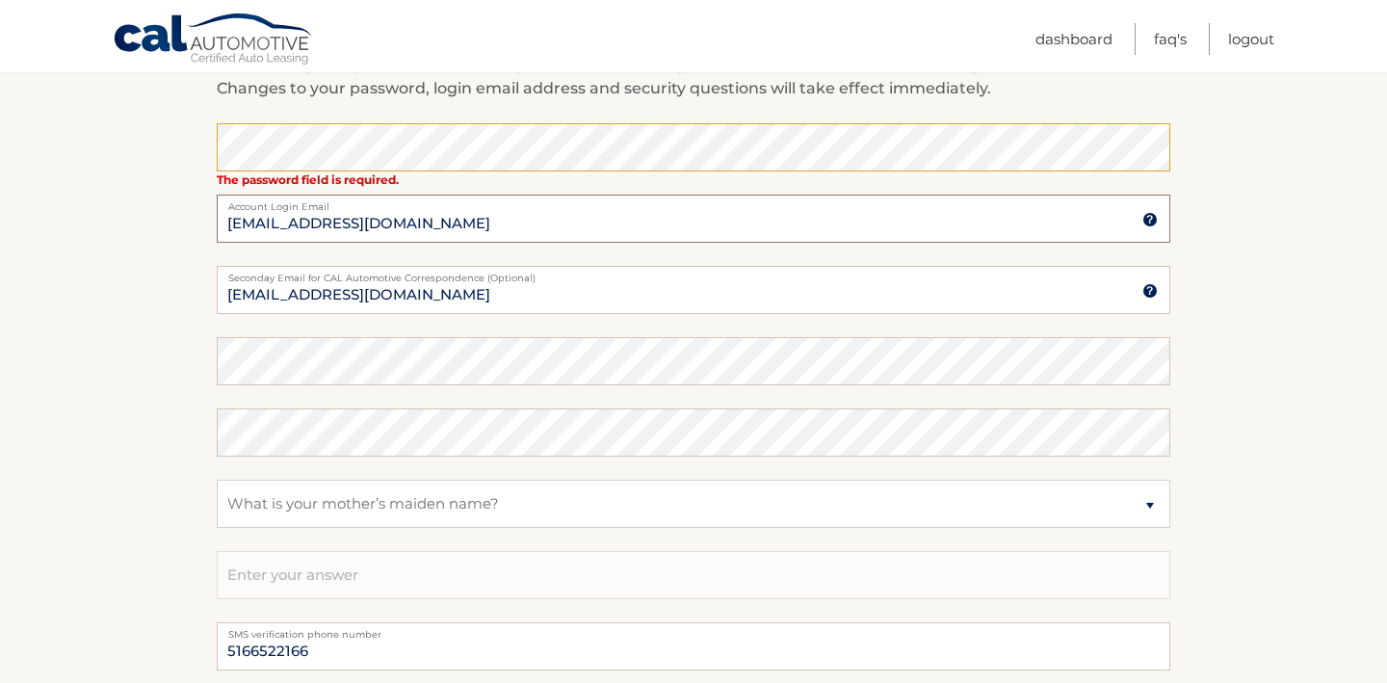
type input "[EMAIL_ADDRESS][DOMAIN_NAME]"
click at [433, 327] on fieldset "The password field is required. Enter your current password to make changes to …" at bounding box center [694, 372] width 954 height 499
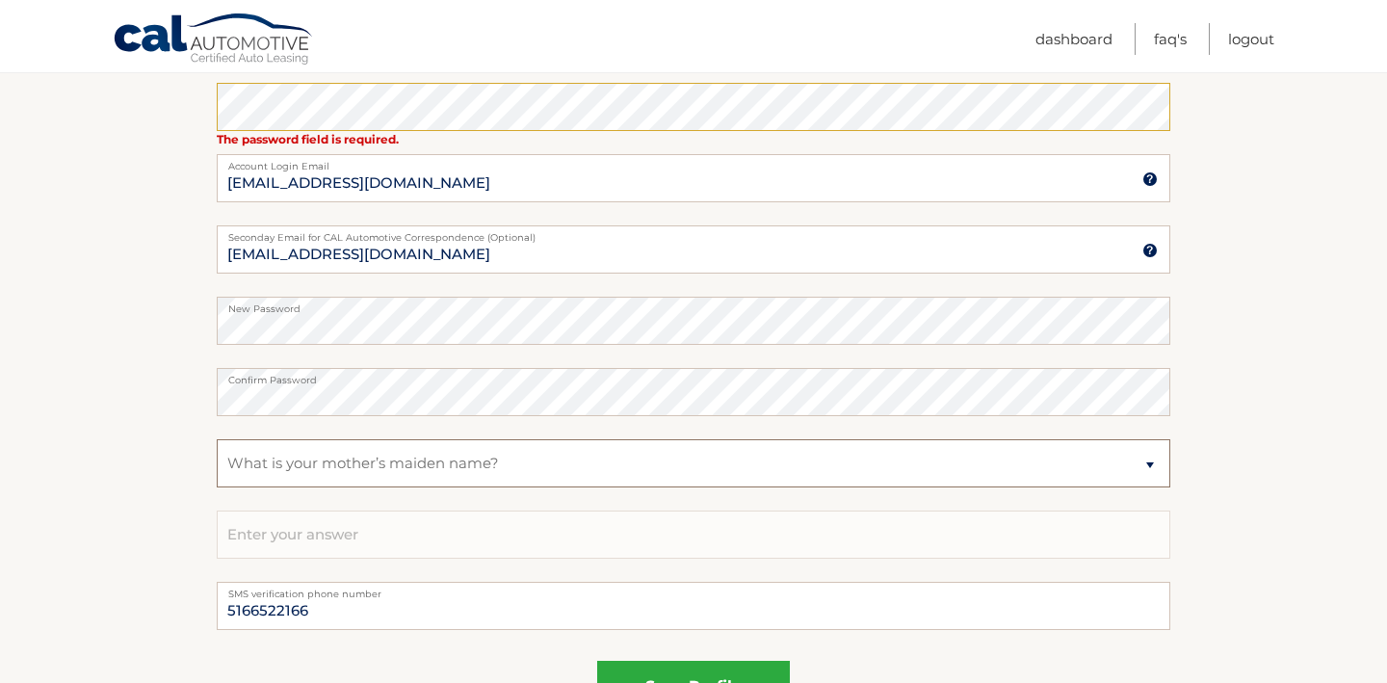
click at [399, 468] on select "Select a question What was the name of your elementary school? What is your mot…" at bounding box center [694, 463] width 954 height 48
click at [217, 439] on select "Select a question What was the name of your elementary school? What is your mot…" at bounding box center [694, 463] width 954 height 48
click at [359, 544] on input "text" at bounding box center [694, 535] width 954 height 48
type input "feng"
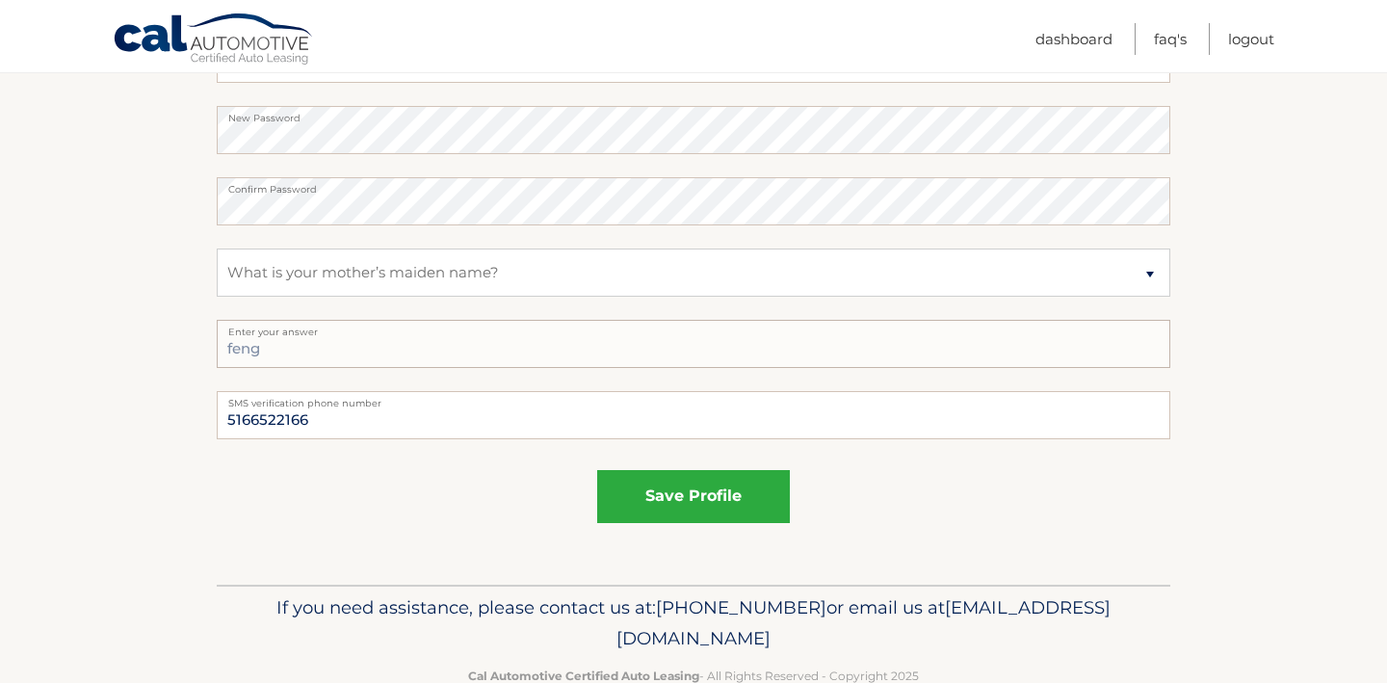
scroll to position [1226, 0]
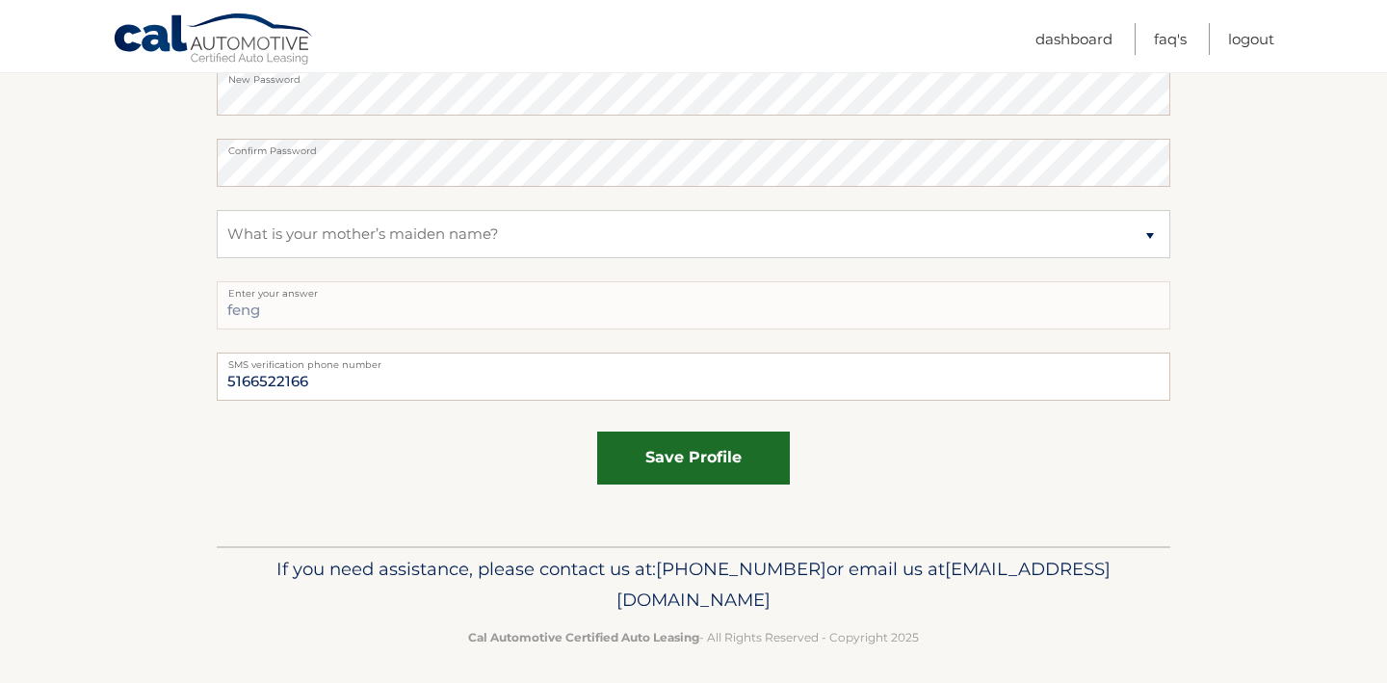
click at [725, 461] on button "save profile" at bounding box center [693, 458] width 193 height 53
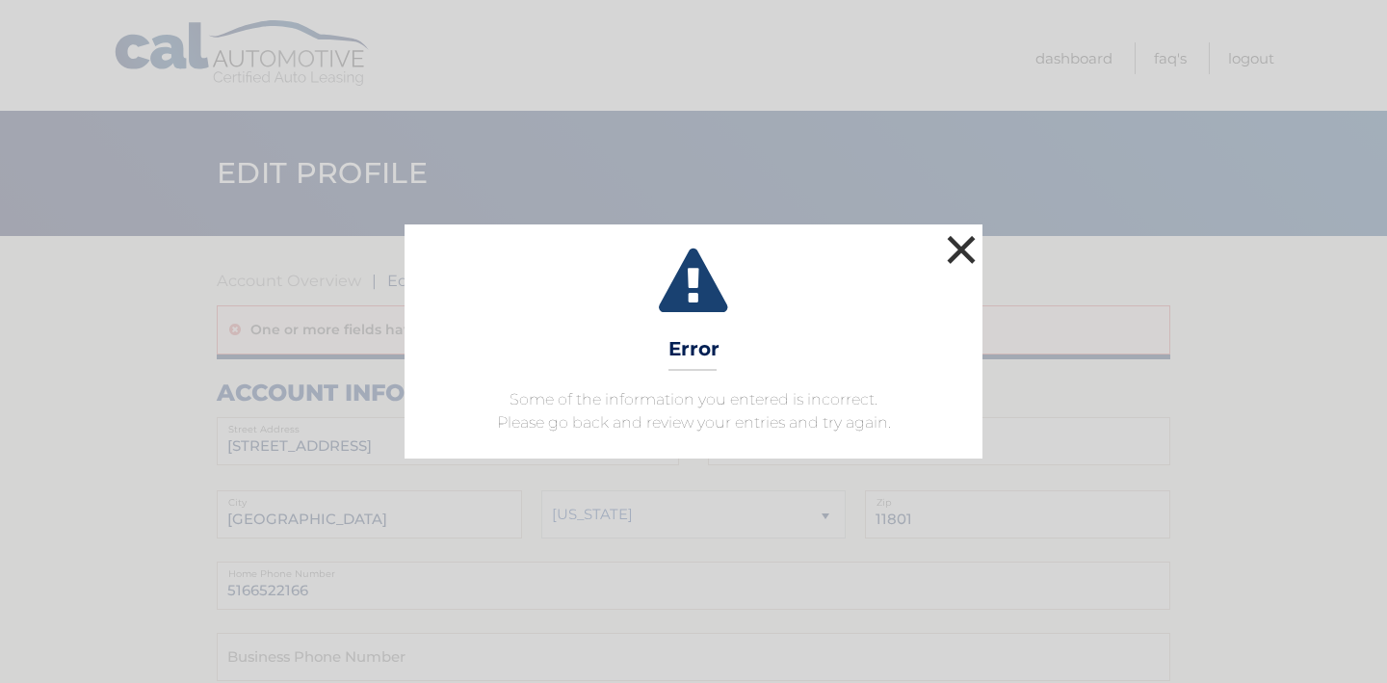
click at [964, 248] on button "×" at bounding box center [961, 249] width 39 height 39
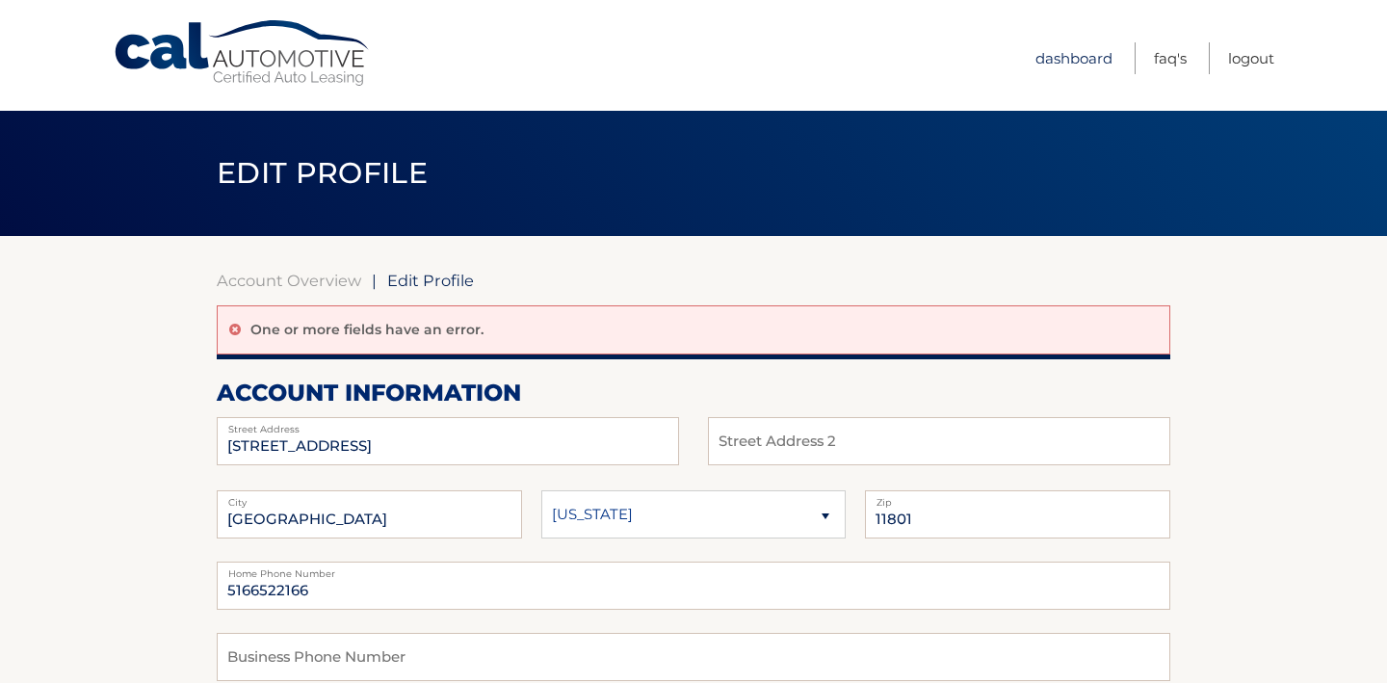
click at [1088, 56] on link "Dashboard" at bounding box center [1074, 58] width 77 height 32
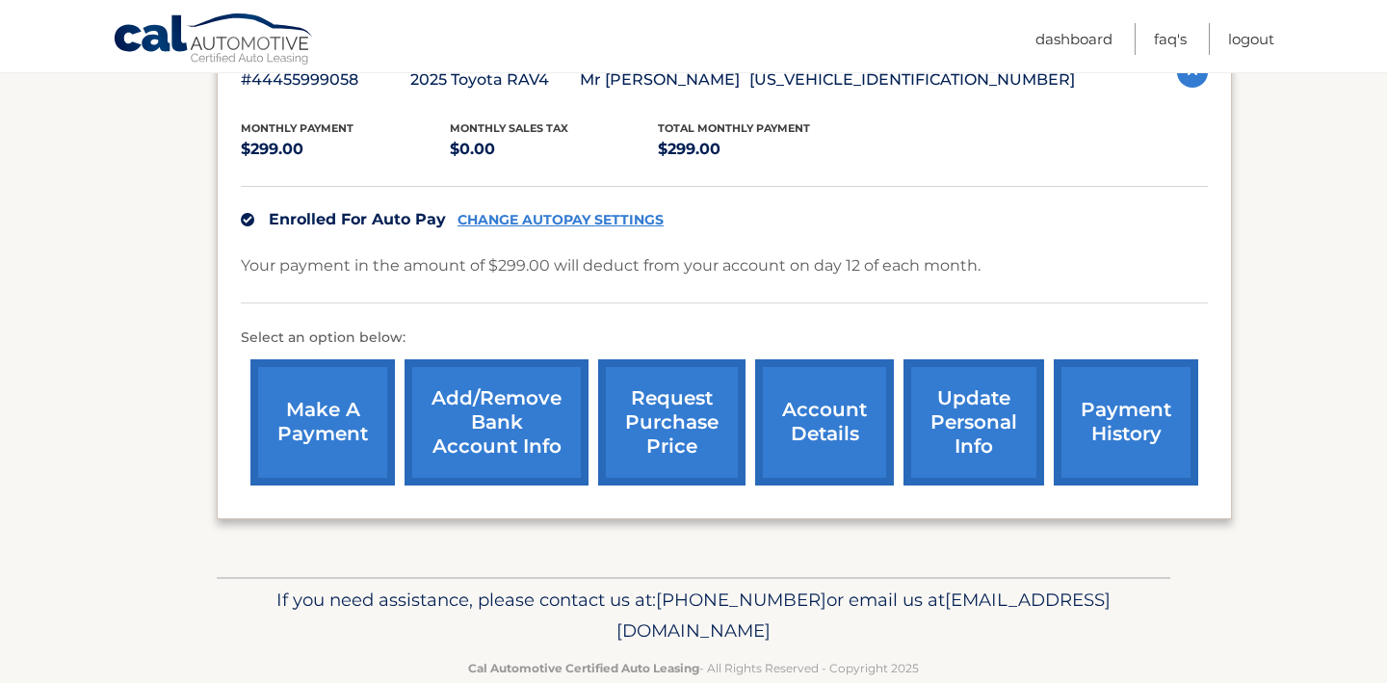
scroll to position [383, 0]
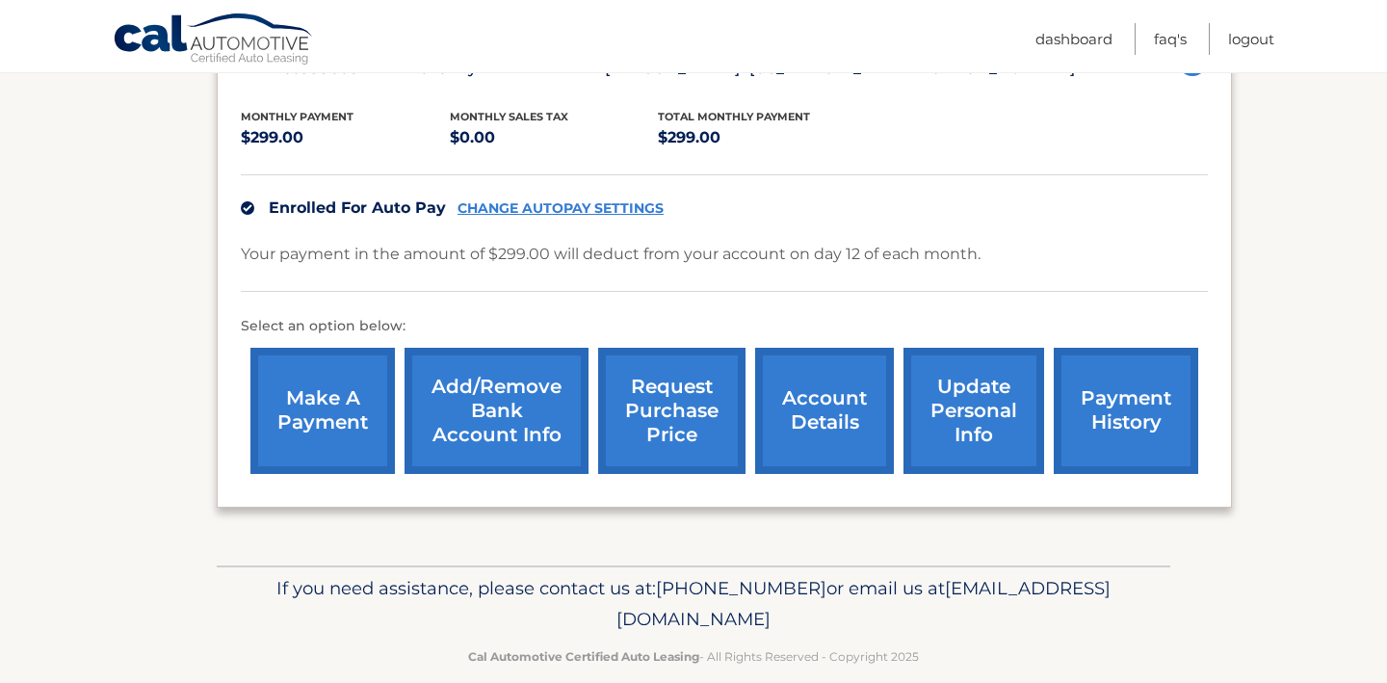
click at [943, 412] on link "update personal info" at bounding box center [974, 411] width 141 height 126
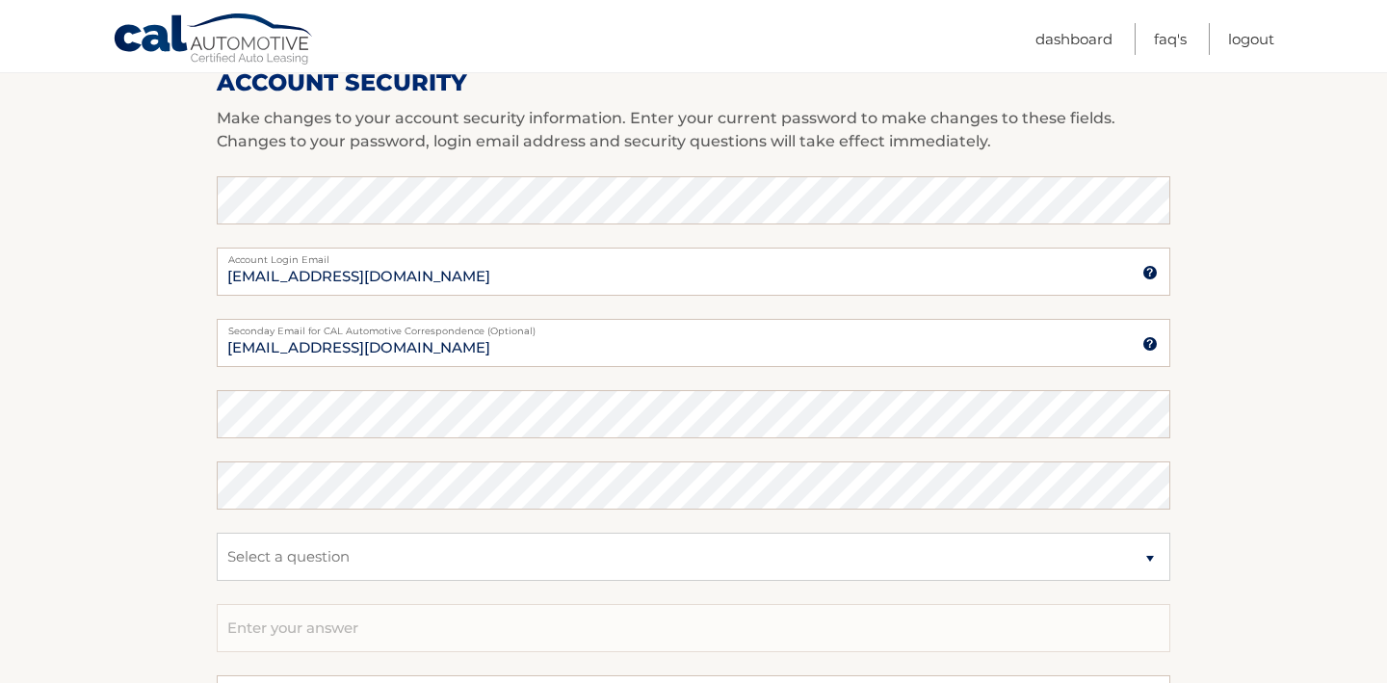
scroll to position [849, 0]
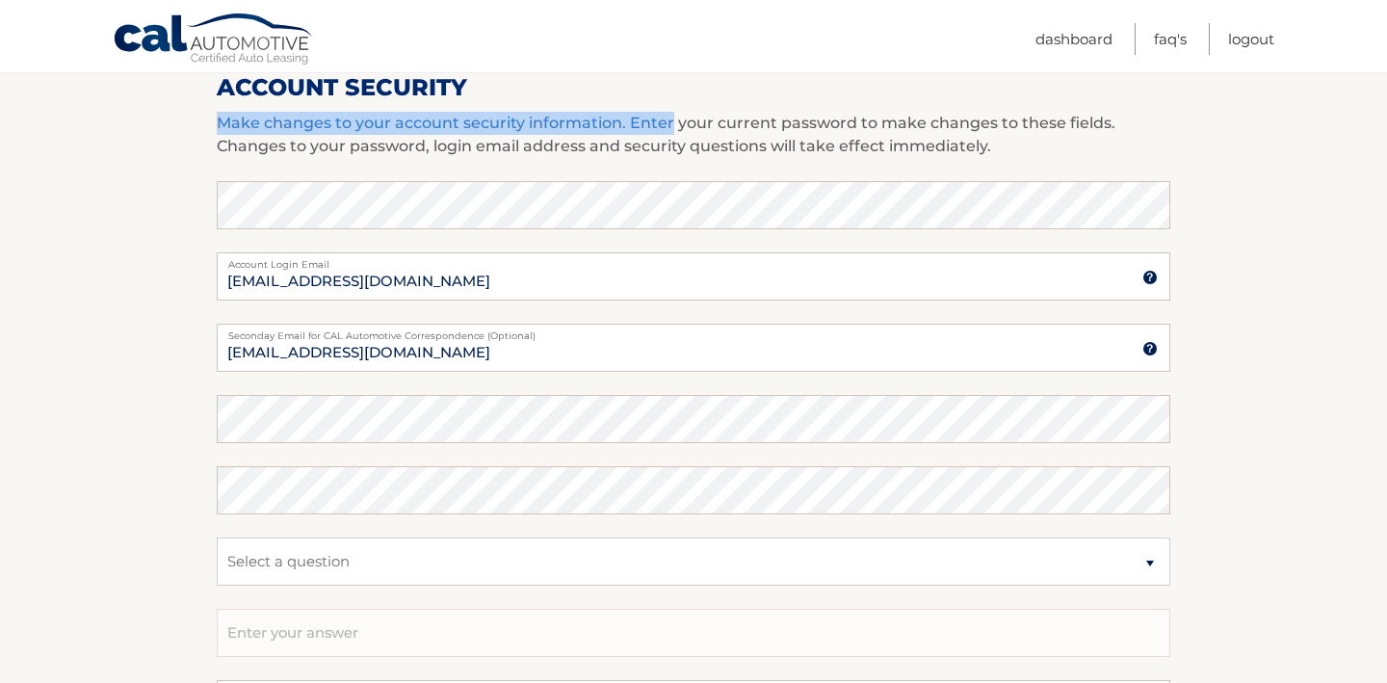
drag, startPoint x: 222, startPoint y: 124, endPoint x: 667, endPoint y: 123, distance: 445.1
click at [667, 123] on p "Make changes to your account security information. Enter your current password …" at bounding box center [694, 135] width 954 height 46
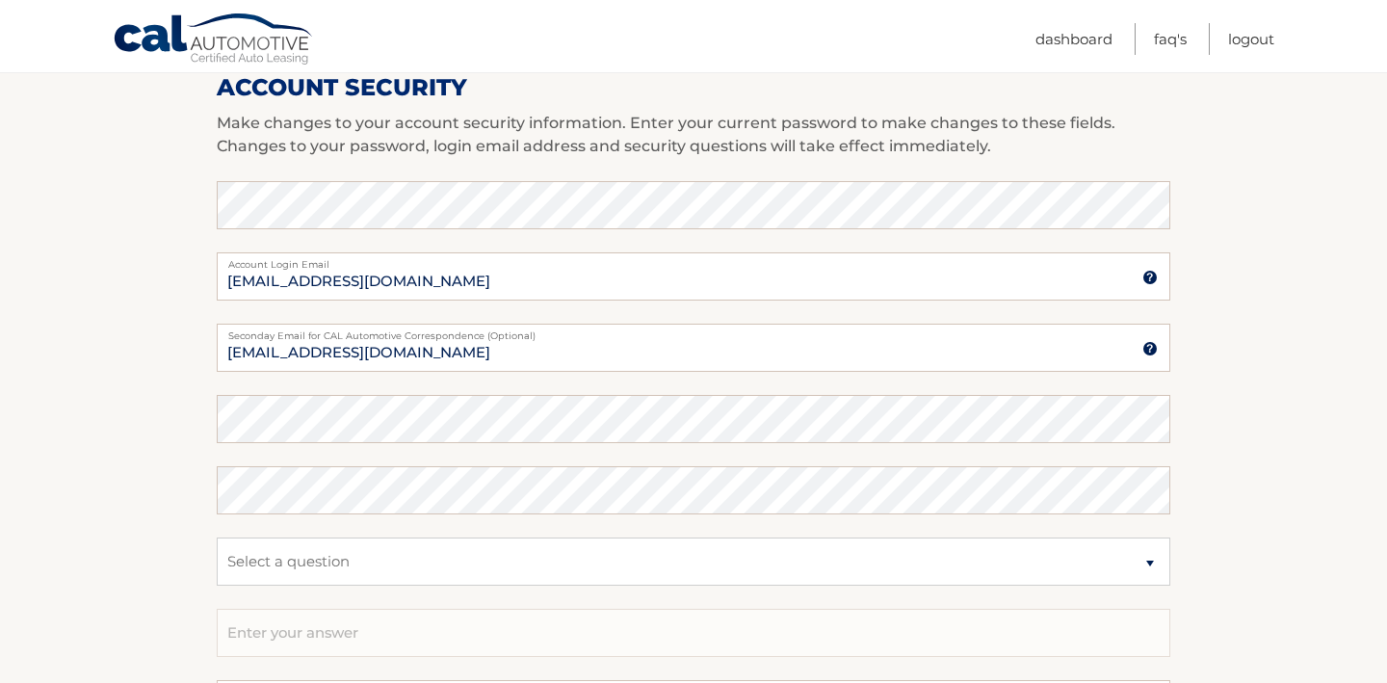
click at [663, 156] on p "Make changes to your account security information. Enter your current password …" at bounding box center [694, 135] width 954 height 46
click at [280, 279] on input "[EMAIL_ADDRESS][DOMAIN_NAME]" at bounding box center [694, 276] width 954 height 48
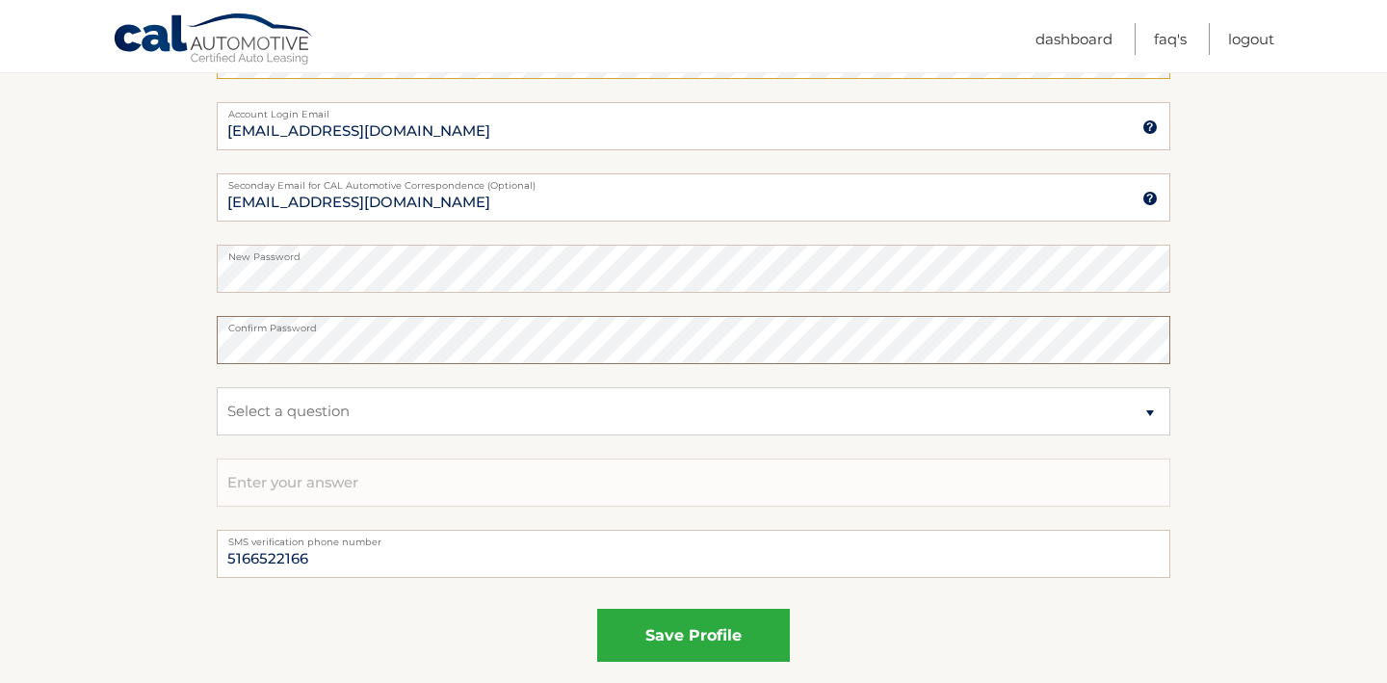
scroll to position [1039, 0]
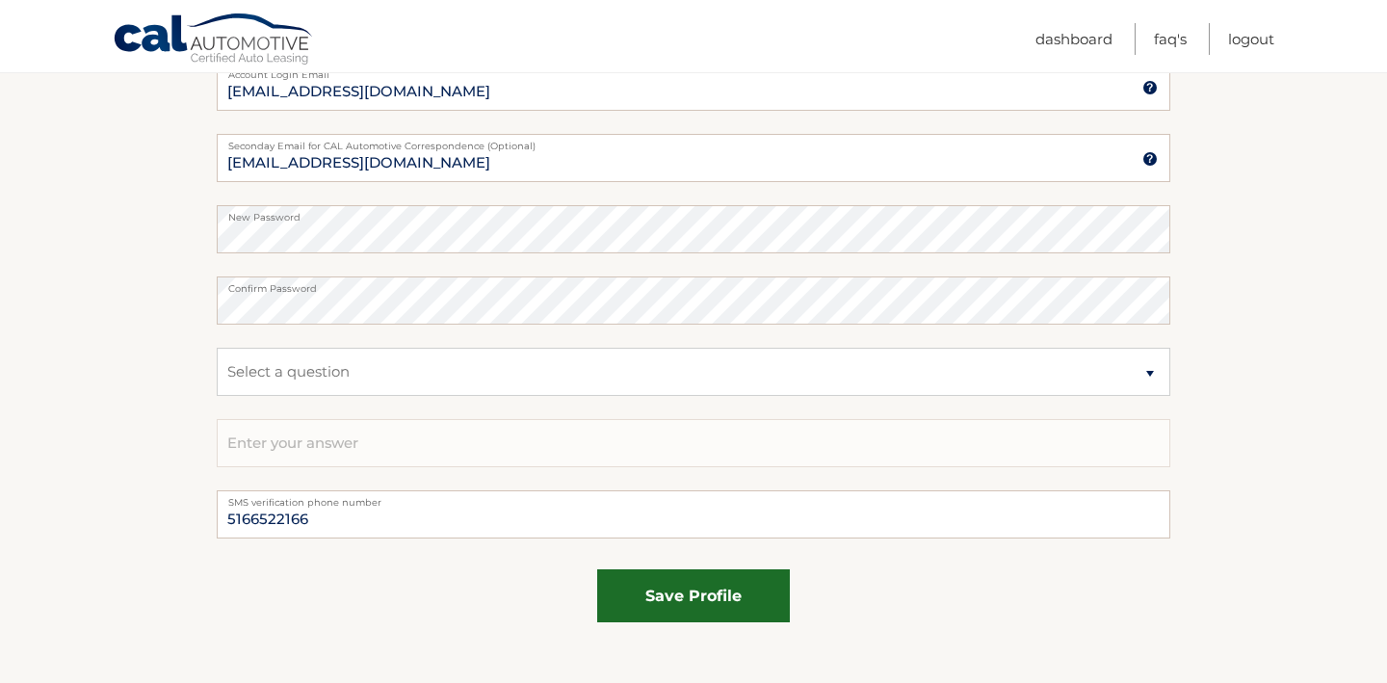
click at [683, 589] on button "save profile" at bounding box center [693, 595] width 193 height 53
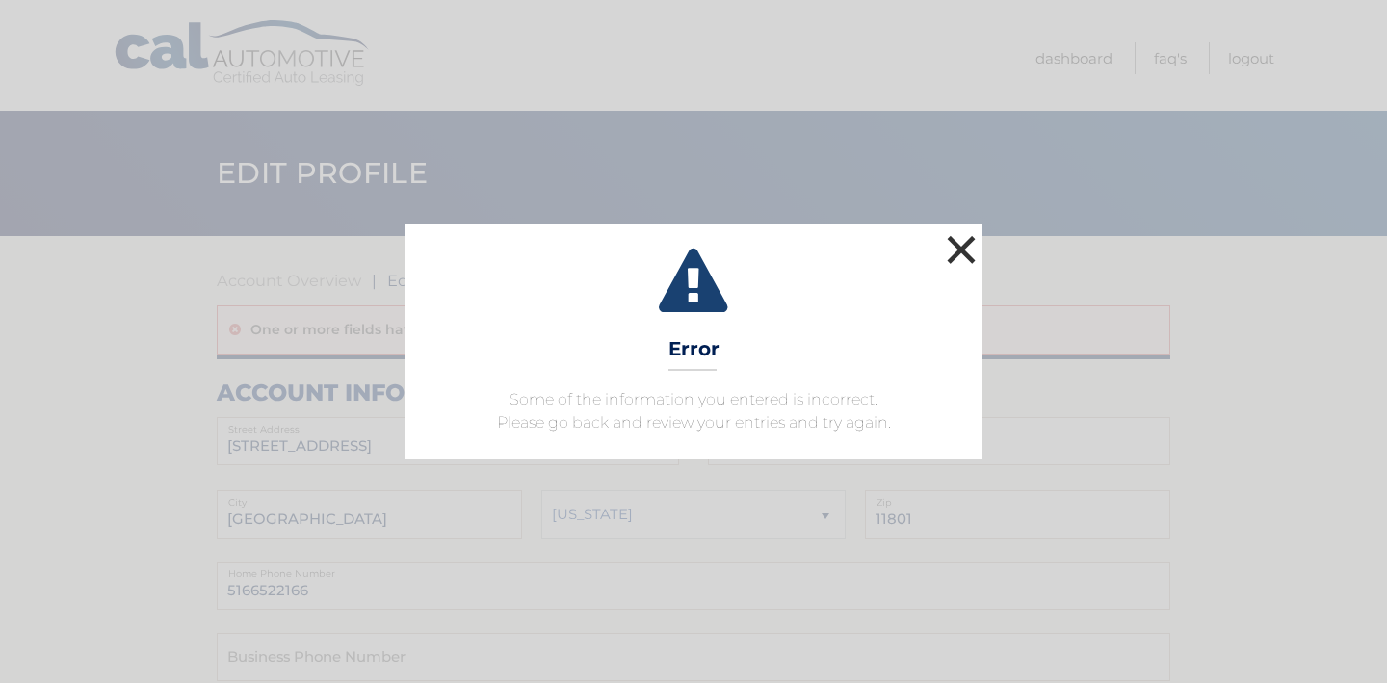
click at [968, 251] on button "×" at bounding box center [961, 249] width 39 height 39
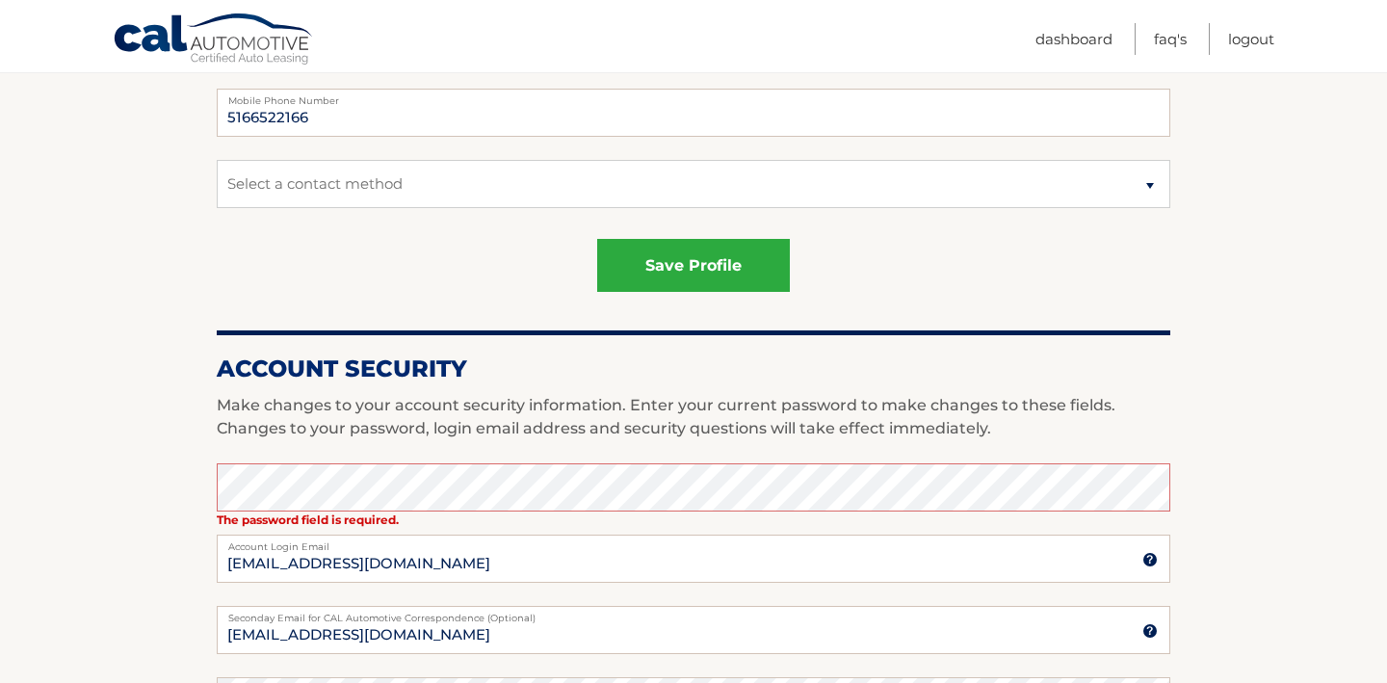
scroll to position [659, 0]
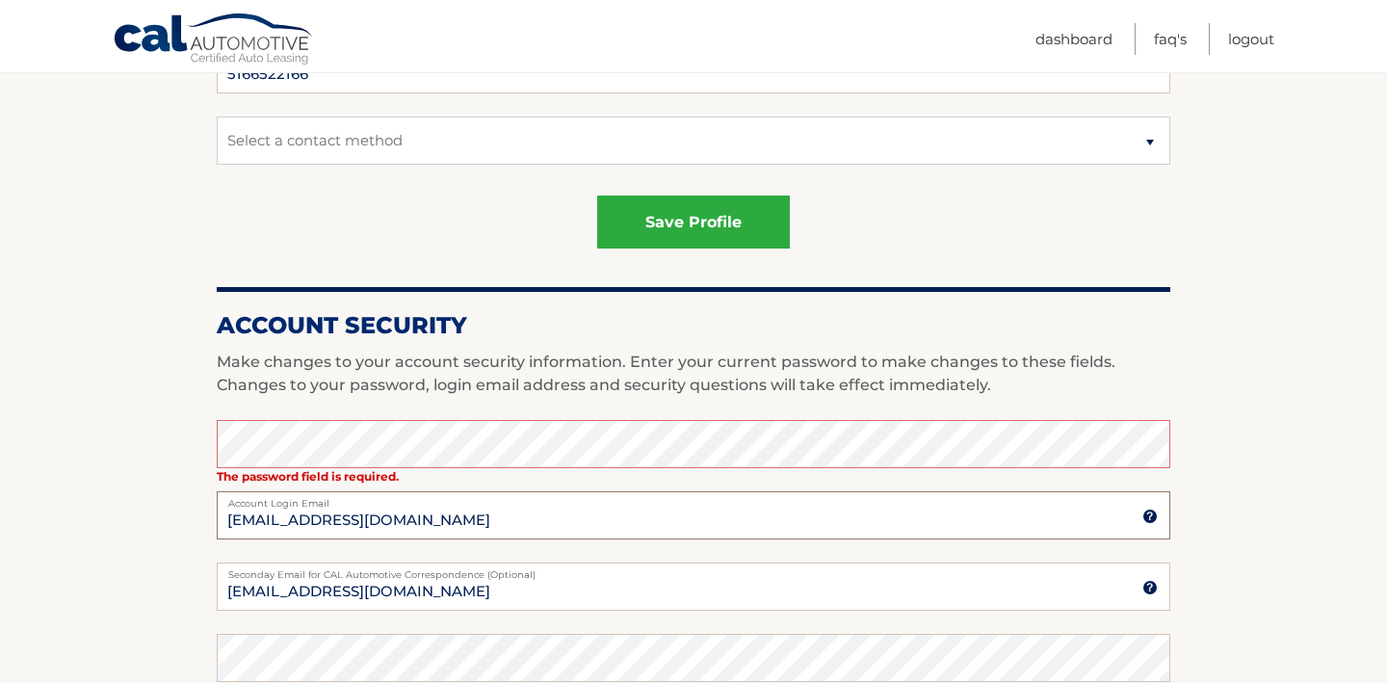
click at [280, 518] on input "fengjin@gmail.com" at bounding box center [694, 515] width 954 height 48
click at [440, 521] on input "fengjin1@gmail.com" at bounding box center [694, 515] width 954 height 48
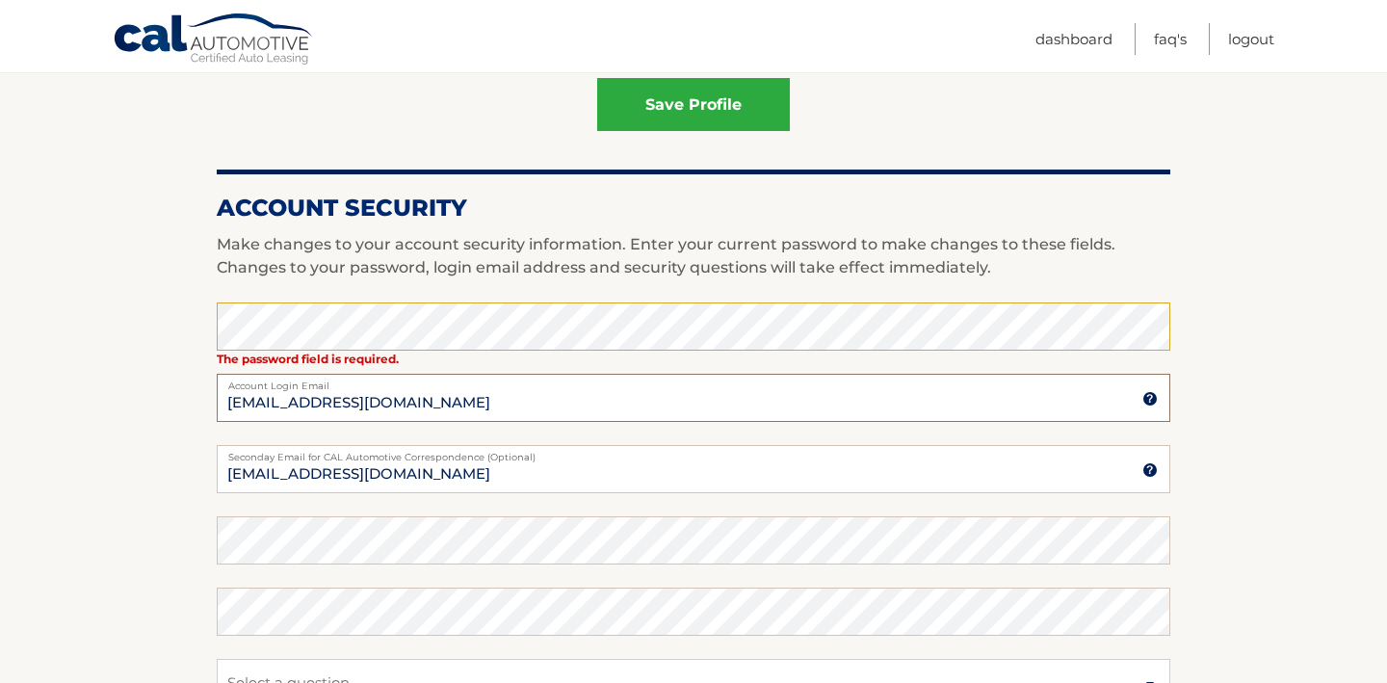
scroll to position [779, 0]
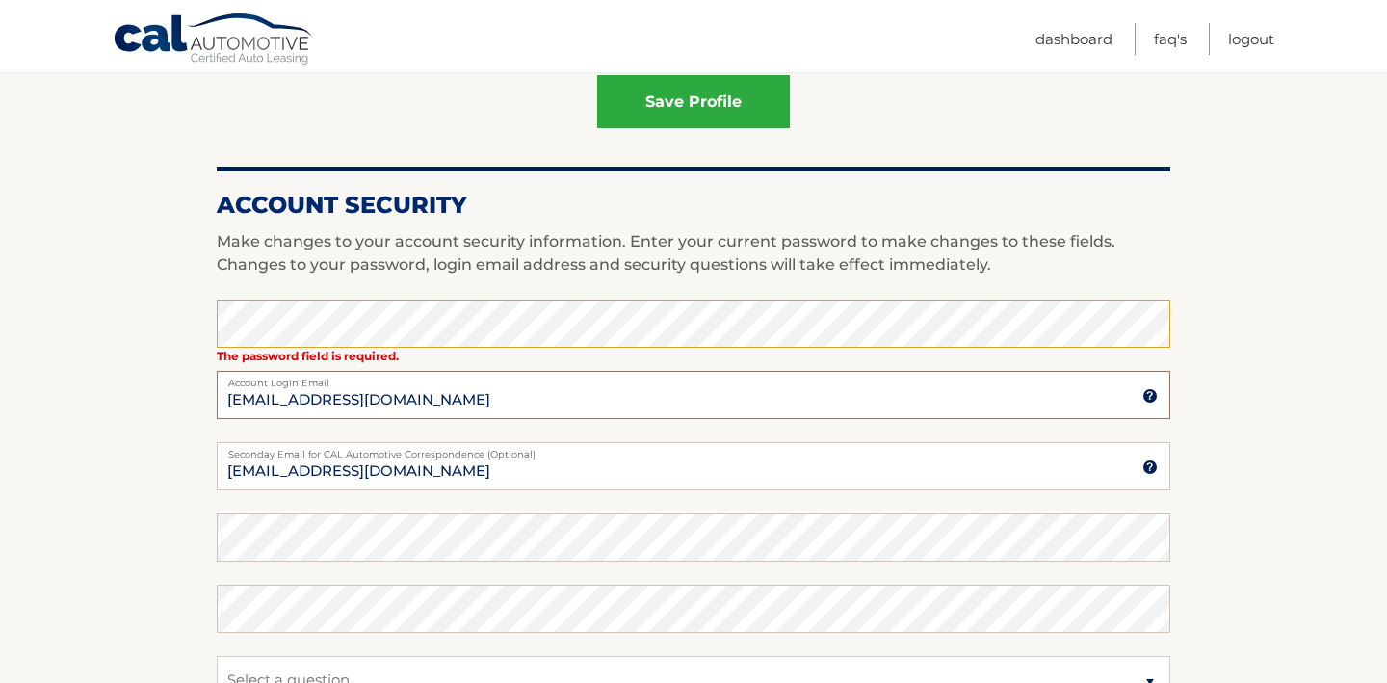
type input "fengjin1@gmail.com"
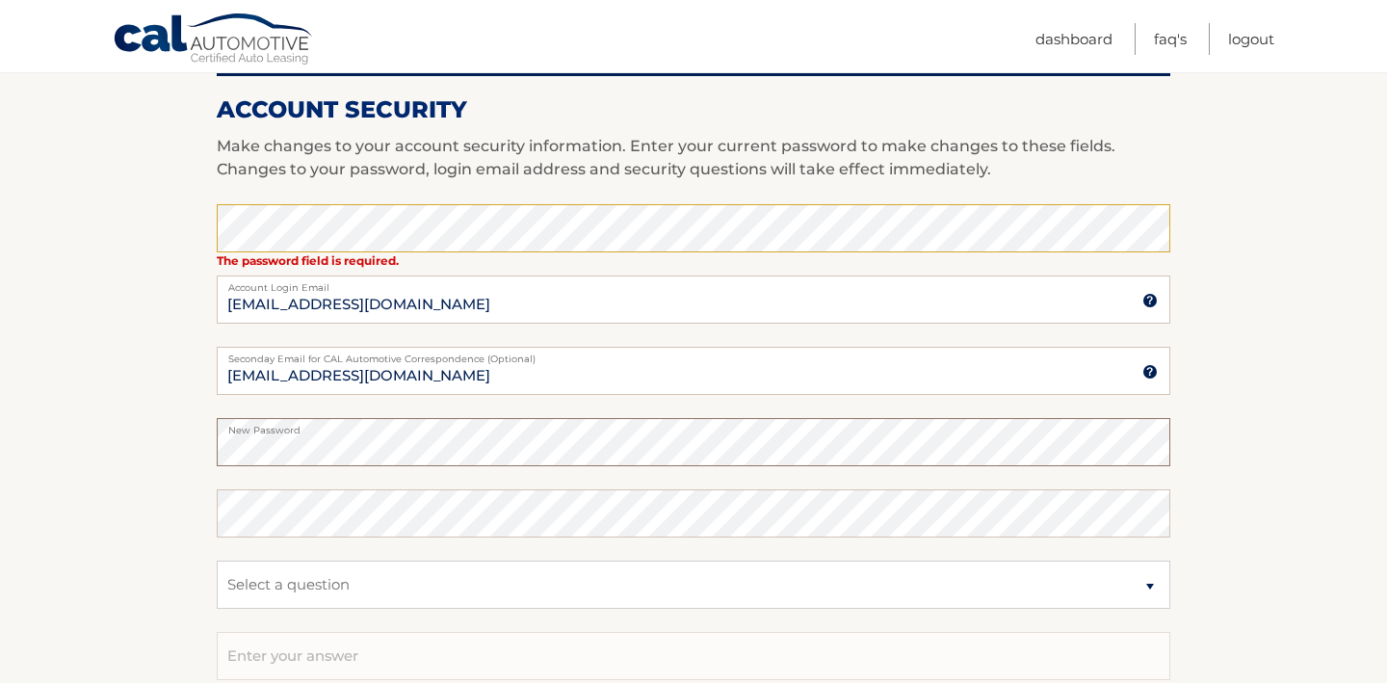
scroll to position [1062, 0]
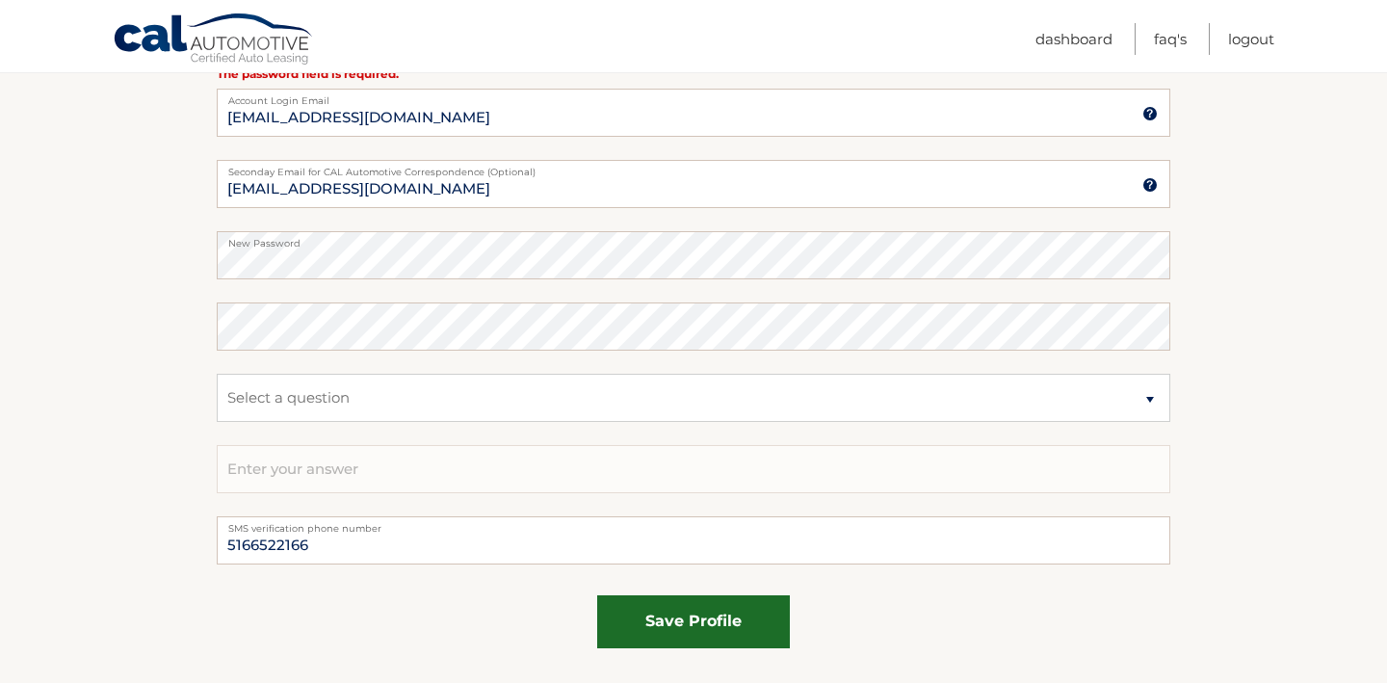
click at [678, 619] on button "save profile" at bounding box center [693, 621] width 193 height 53
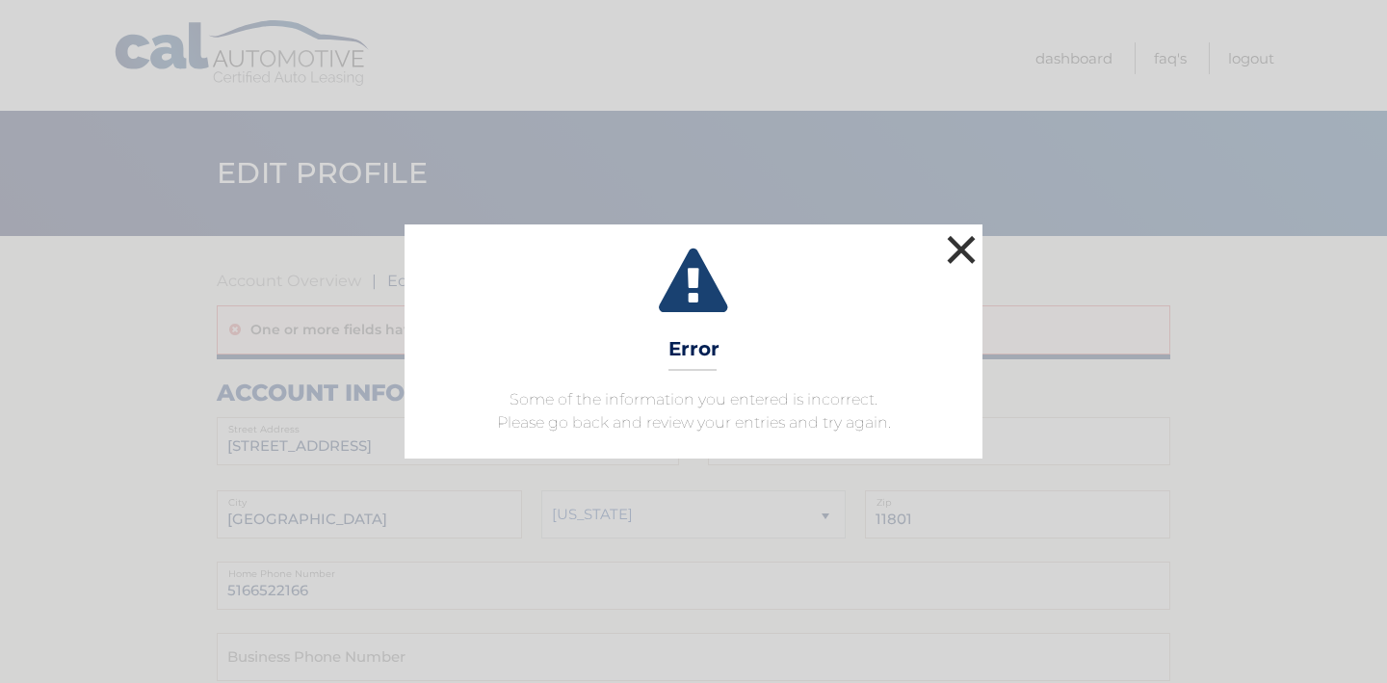
click at [952, 250] on button "×" at bounding box center [961, 249] width 39 height 39
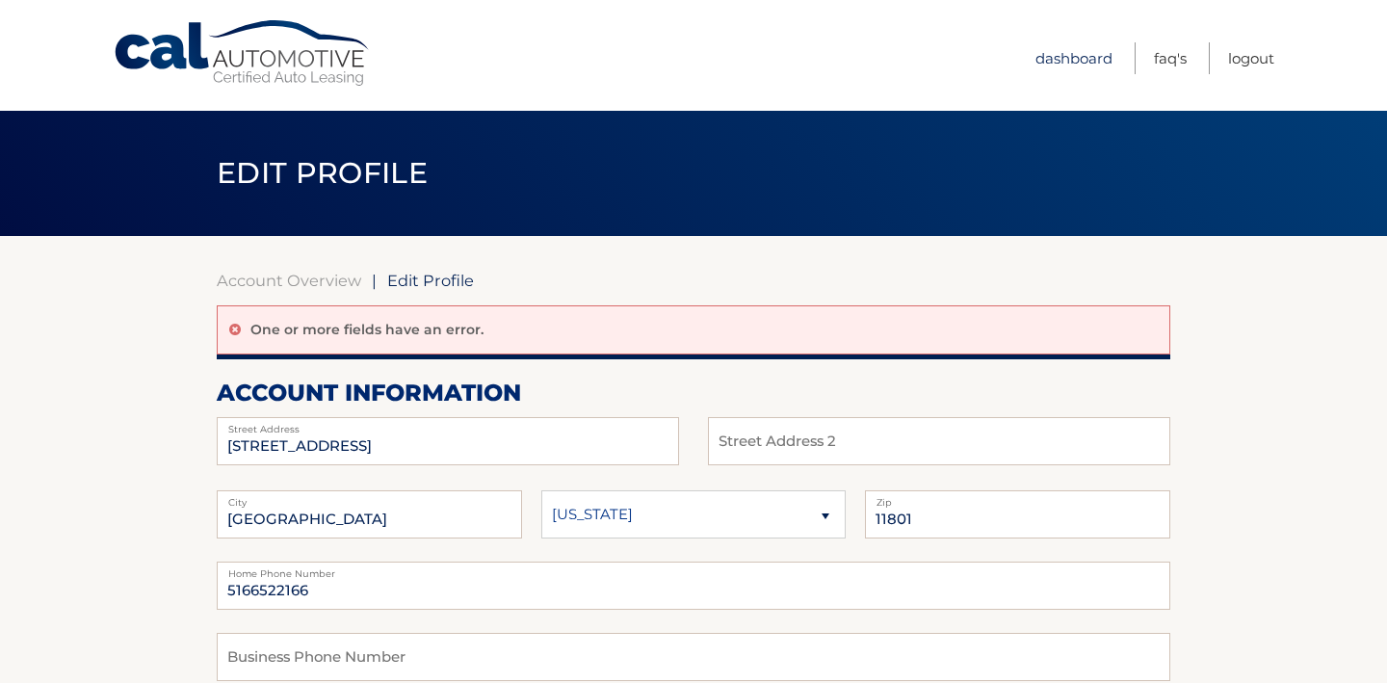
click at [1077, 59] on link "Dashboard" at bounding box center [1074, 58] width 77 height 32
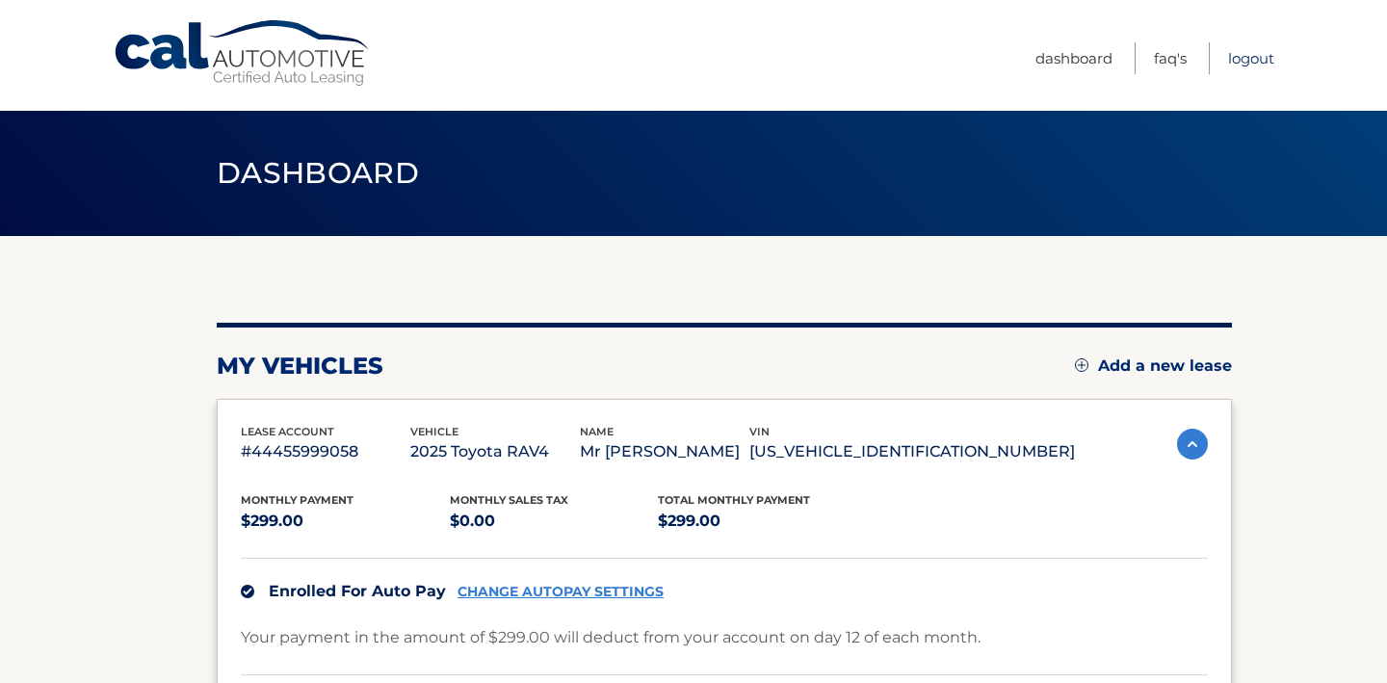
click at [1259, 51] on link "Logout" at bounding box center [1251, 58] width 46 height 32
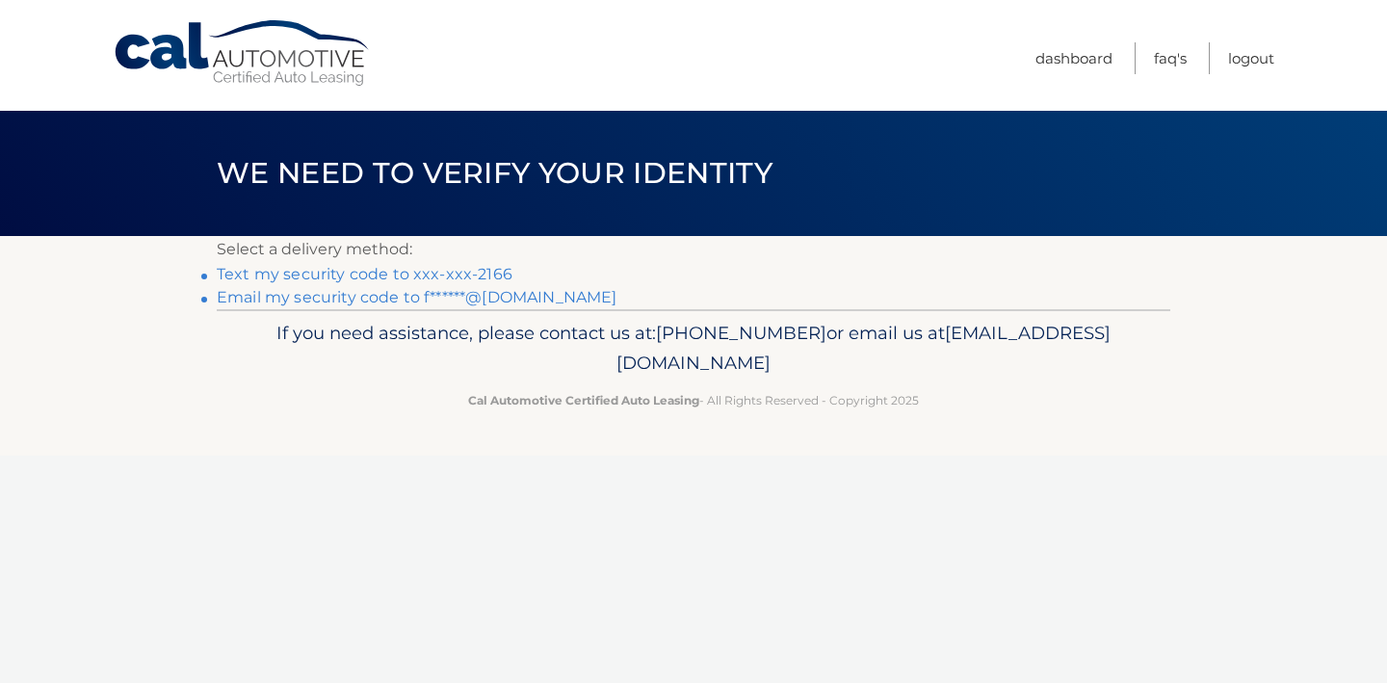
click at [486, 271] on link "Text my security code to xxx-xxx-2166" at bounding box center [365, 274] width 296 height 18
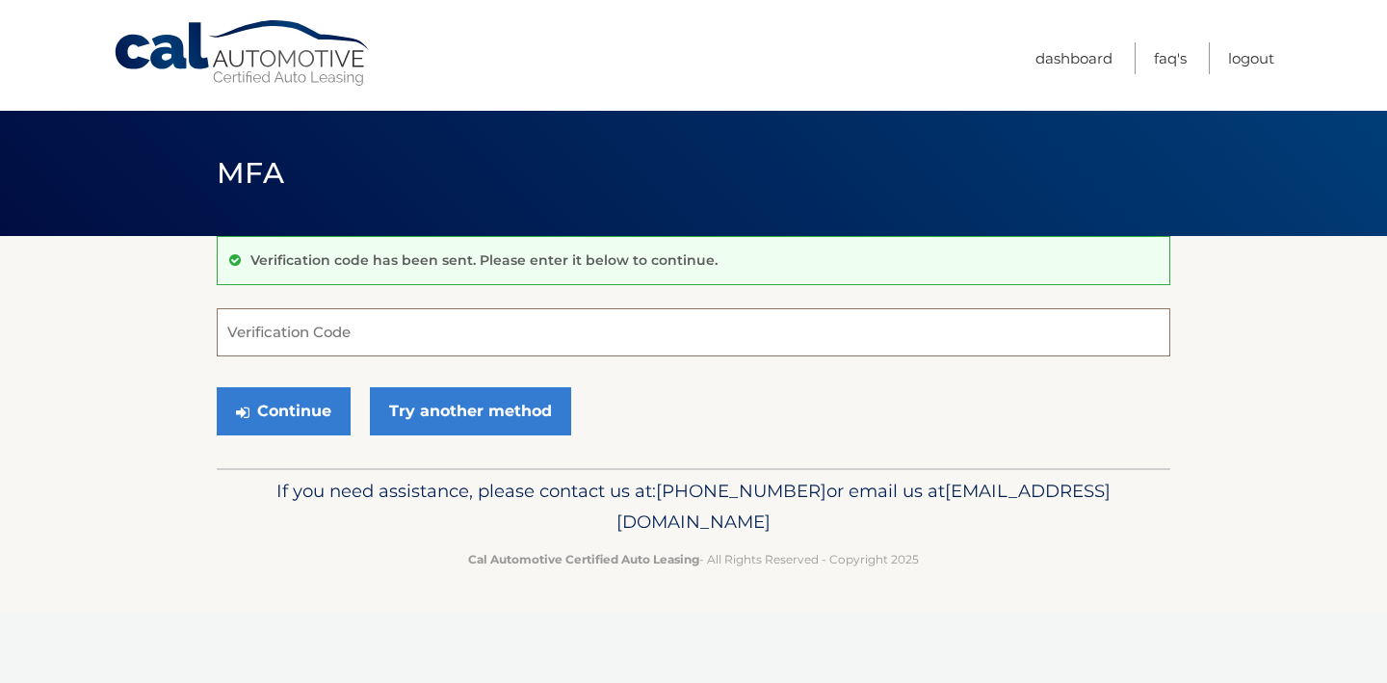
click at [371, 333] on input "Verification Code" at bounding box center [694, 332] width 954 height 48
type input "985326"
click at [311, 420] on button "Continue" at bounding box center [284, 411] width 134 height 48
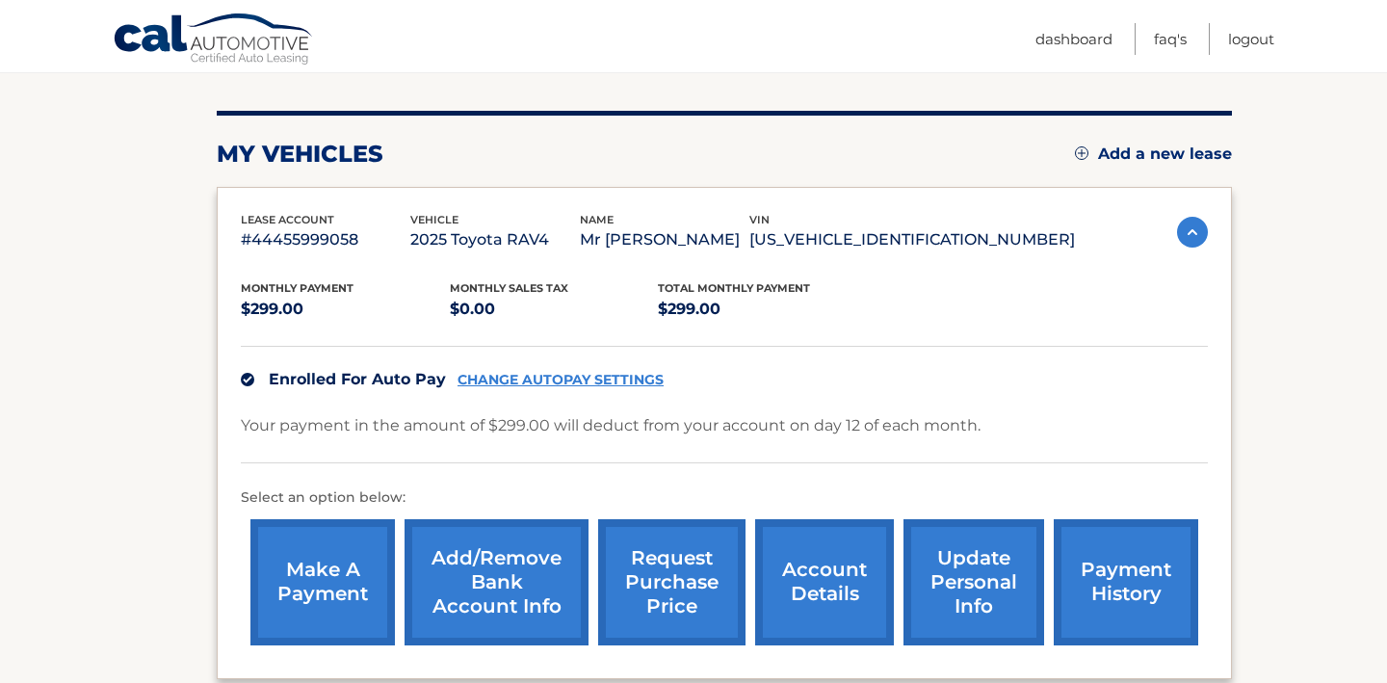
scroll to position [411, 0]
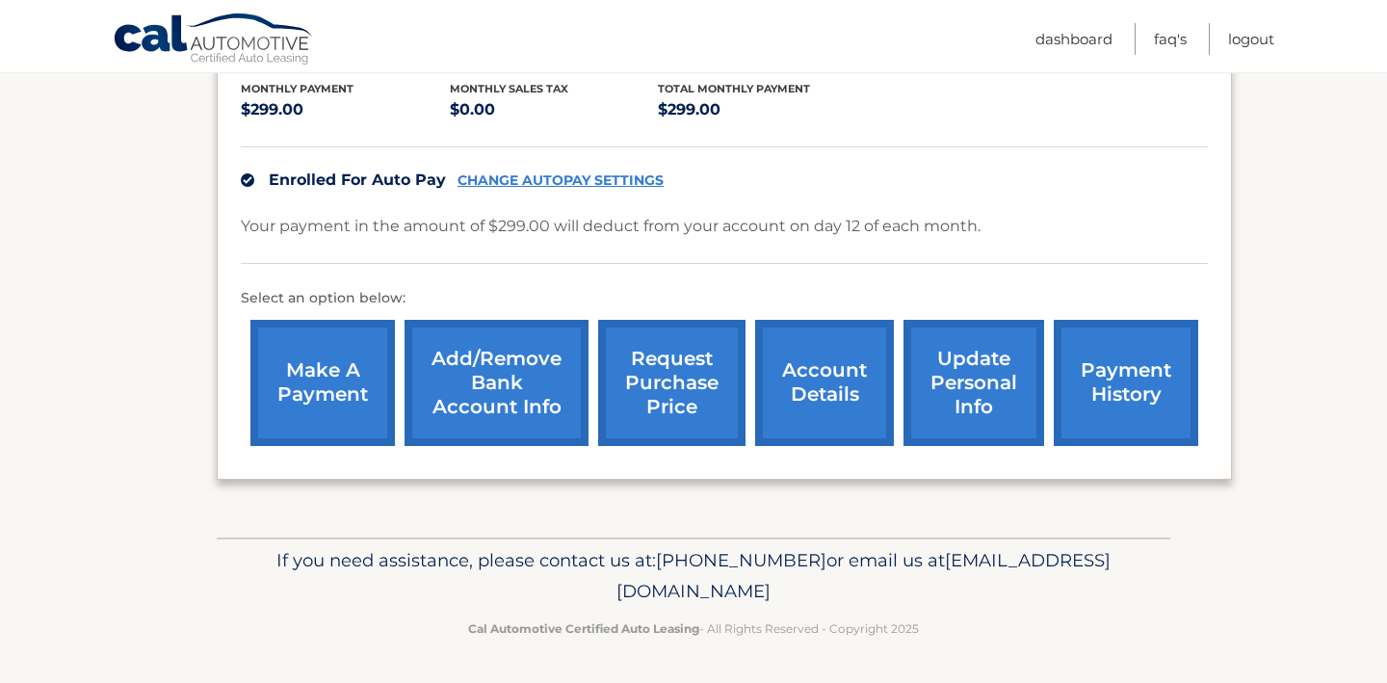
click at [976, 370] on link "update personal info" at bounding box center [974, 383] width 141 height 126
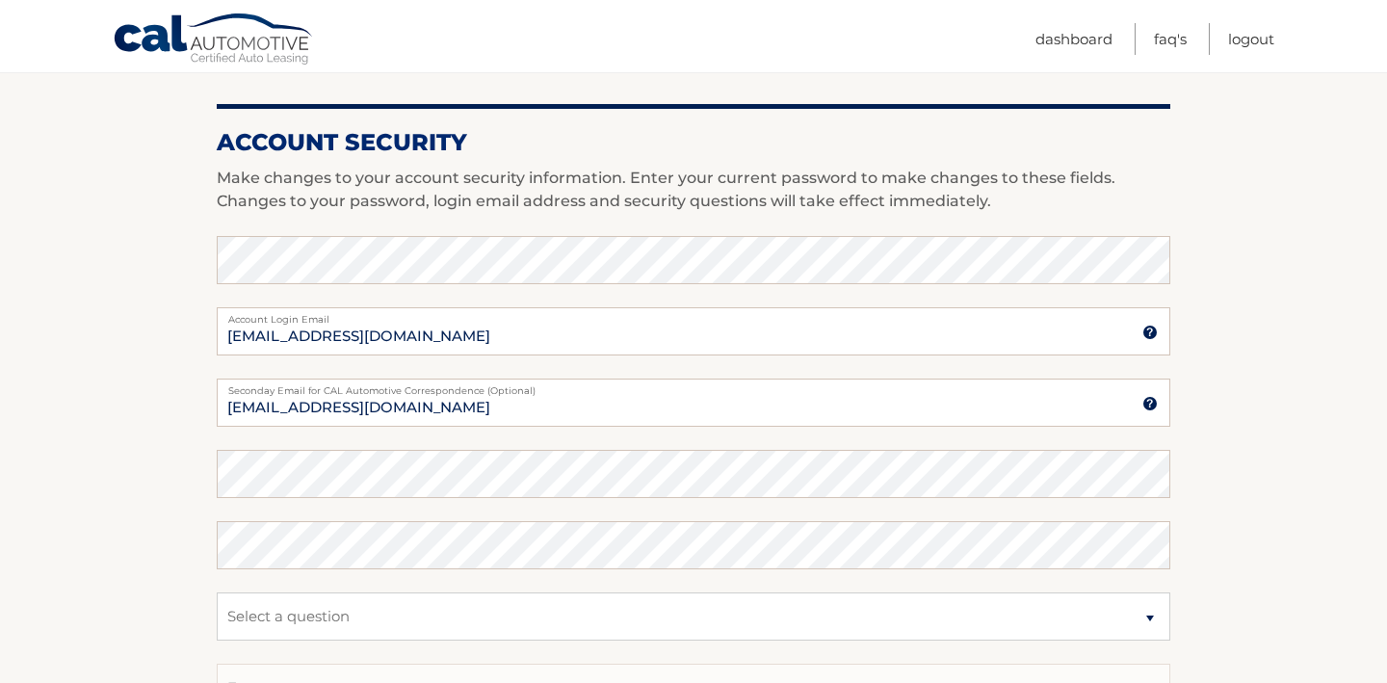
scroll to position [797, 0]
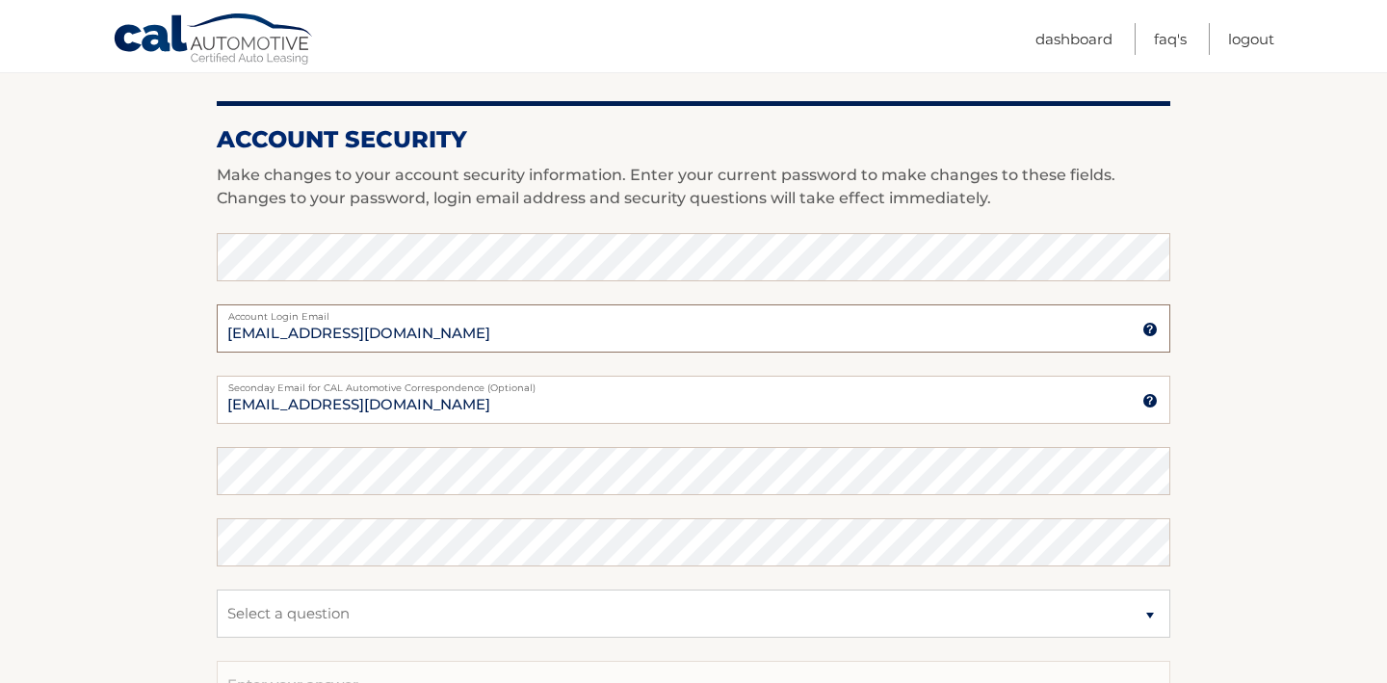
click at [278, 334] on input "[EMAIL_ADDRESS][DOMAIN_NAME]" at bounding box center [694, 328] width 954 height 48
click at [276, 334] on input "fengjin@gmail.com" at bounding box center [694, 328] width 954 height 48
click at [441, 326] on input "[EMAIL_ADDRESS][DOMAIN_NAME]" at bounding box center [694, 328] width 954 height 48
type input "[EMAIL_ADDRESS][DOMAIN_NAME]"
click at [211, 252] on section "Account Overview | Edit Profile account information 56 CHESTNUT ST Street Addre…" at bounding box center [693, 182] width 1387 height 1487
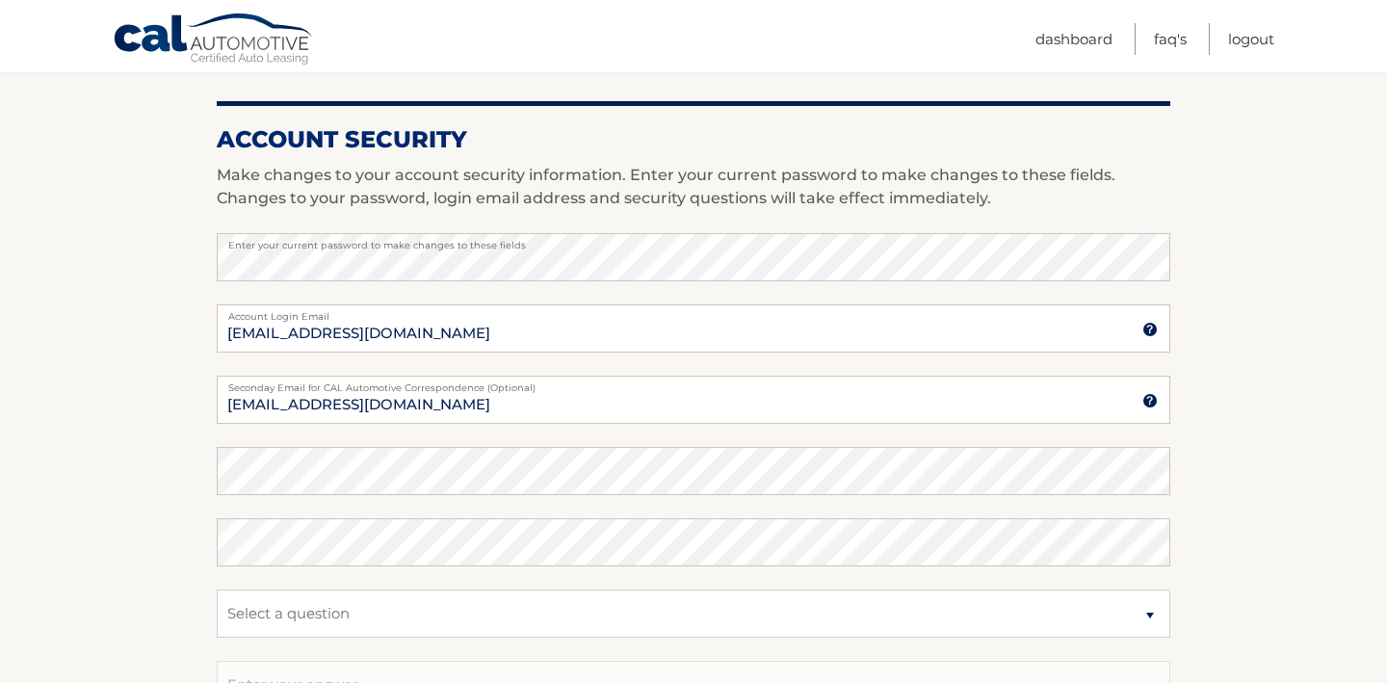
click at [1276, 314] on section "Account Overview | Edit Profile account information 56 CHESTNUT ST Street Addre…" at bounding box center [693, 182] width 1387 height 1487
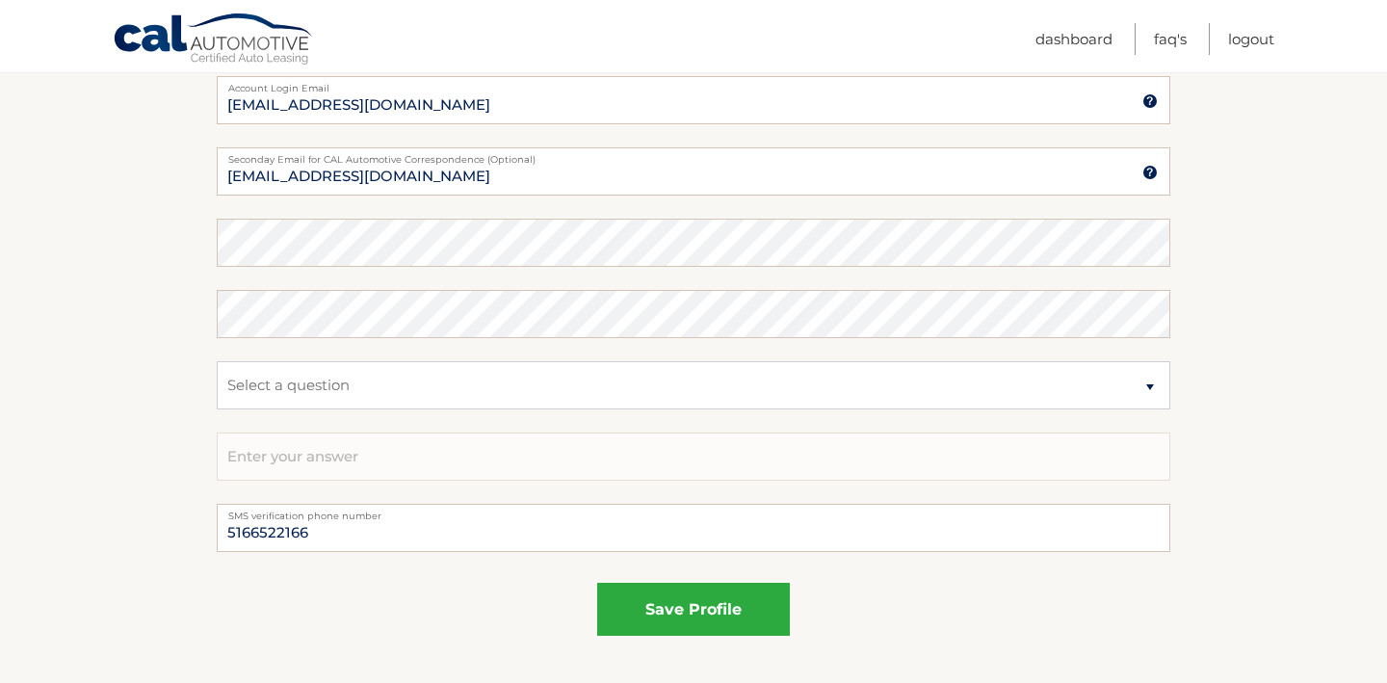
scroll to position [1142, 0]
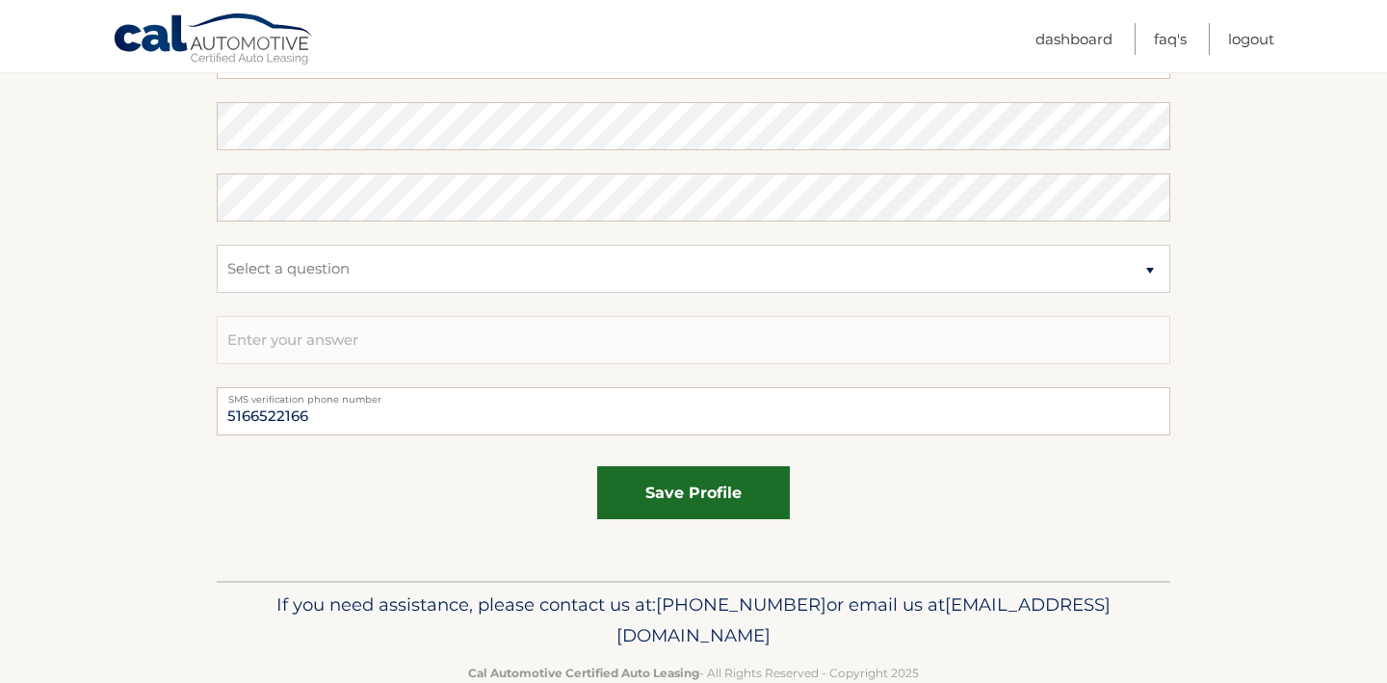
click at [679, 496] on button "save profile" at bounding box center [693, 492] width 193 height 53
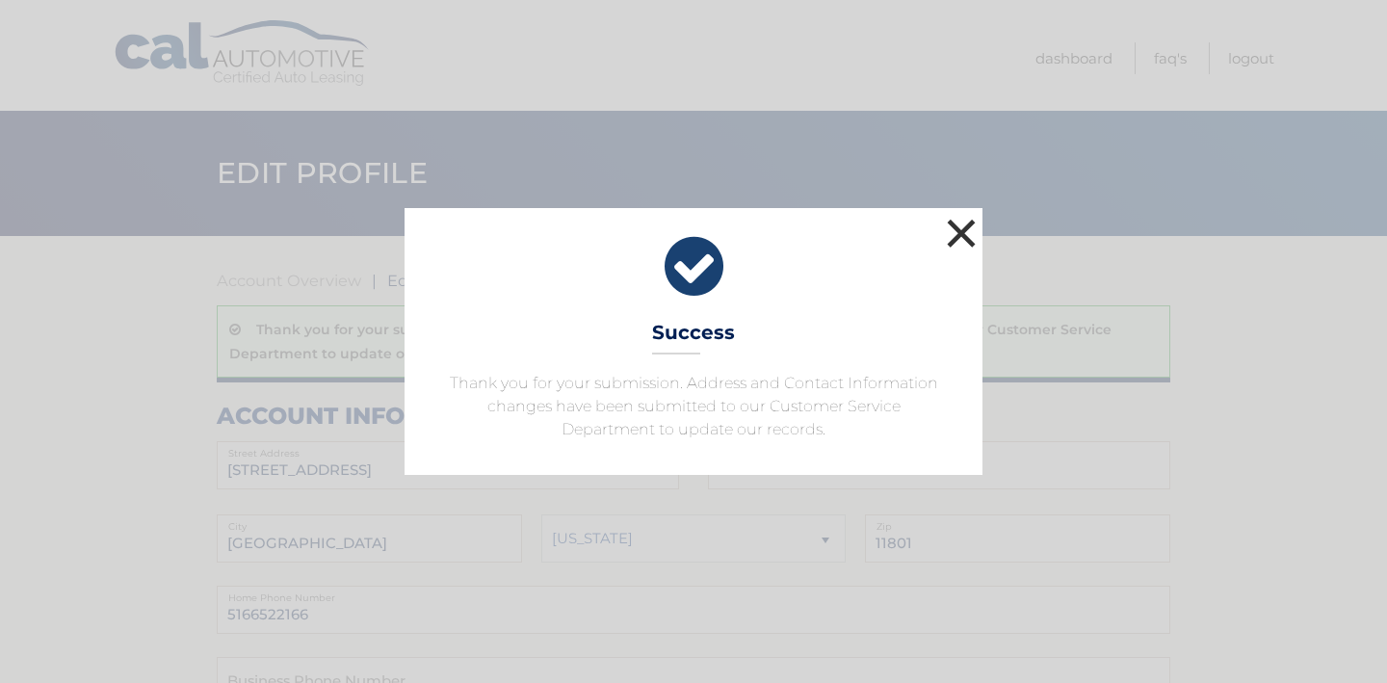
click at [965, 234] on button "×" at bounding box center [961, 233] width 39 height 39
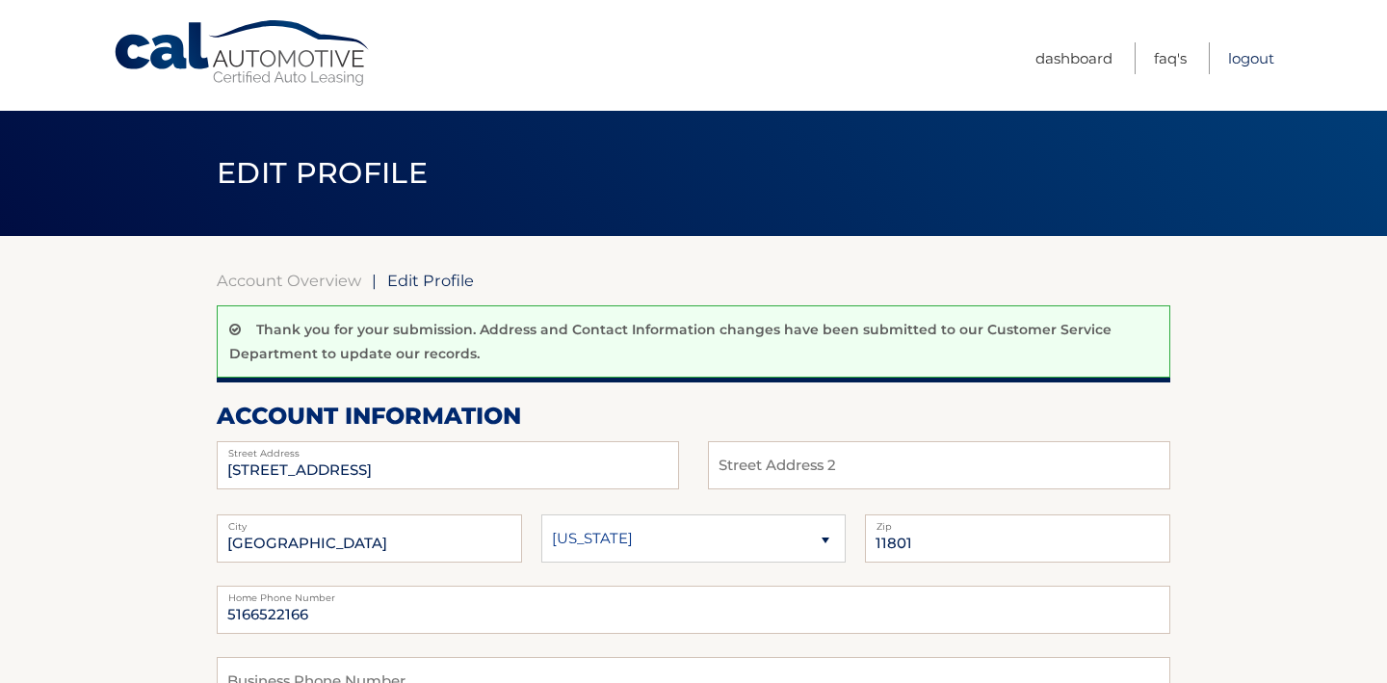
click at [1247, 60] on link "Logout" at bounding box center [1251, 58] width 46 height 32
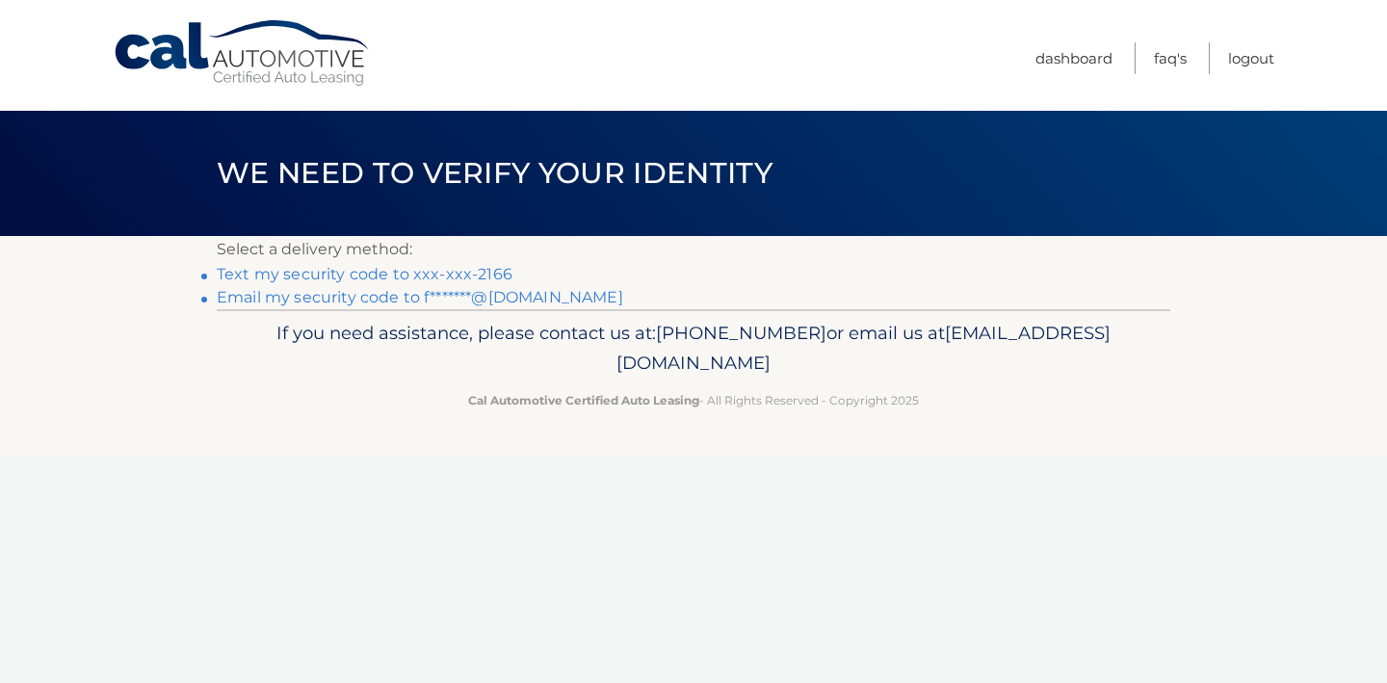
click at [478, 276] on link "Text my security code to xxx-xxx-2166" at bounding box center [365, 274] width 296 height 18
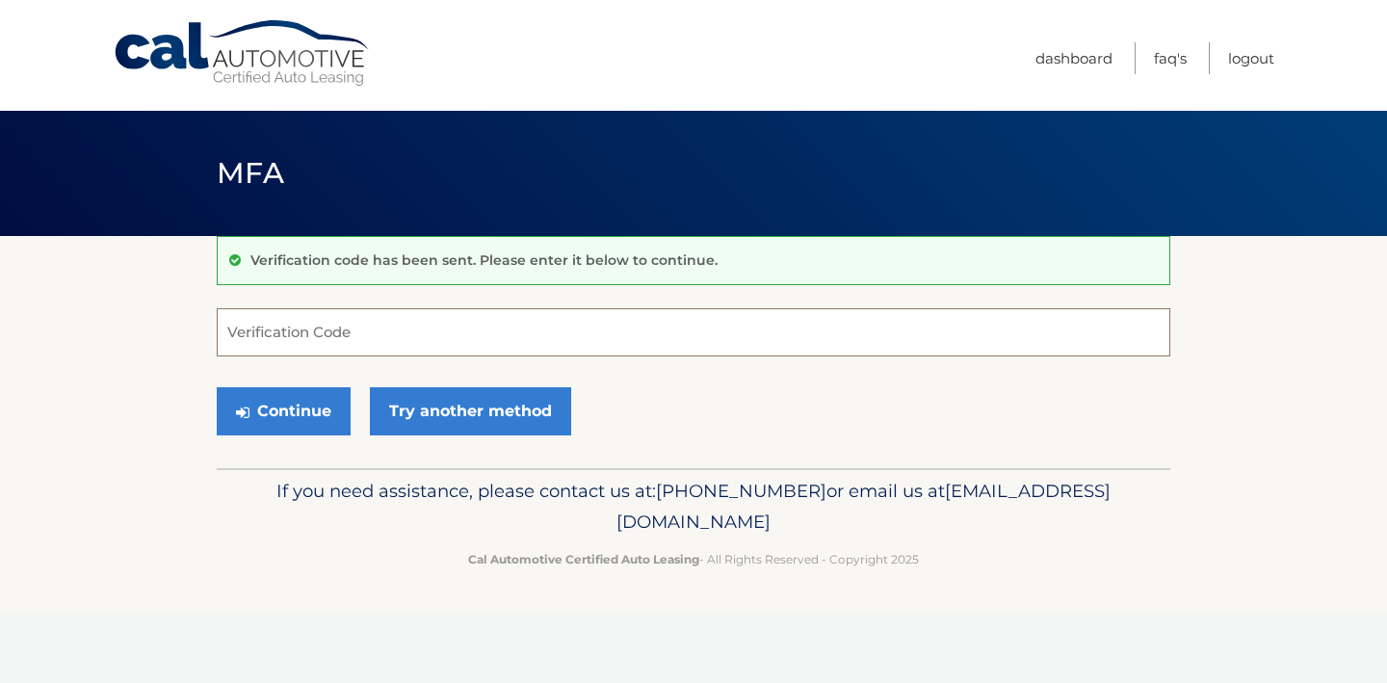
click at [396, 332] on input "Verification Code" at bounding box center [694, 332] width 954 height 48
type input "037478"
click at [271, 418] on button "Continue" at bounding box center [284, 411] width 134 height 48
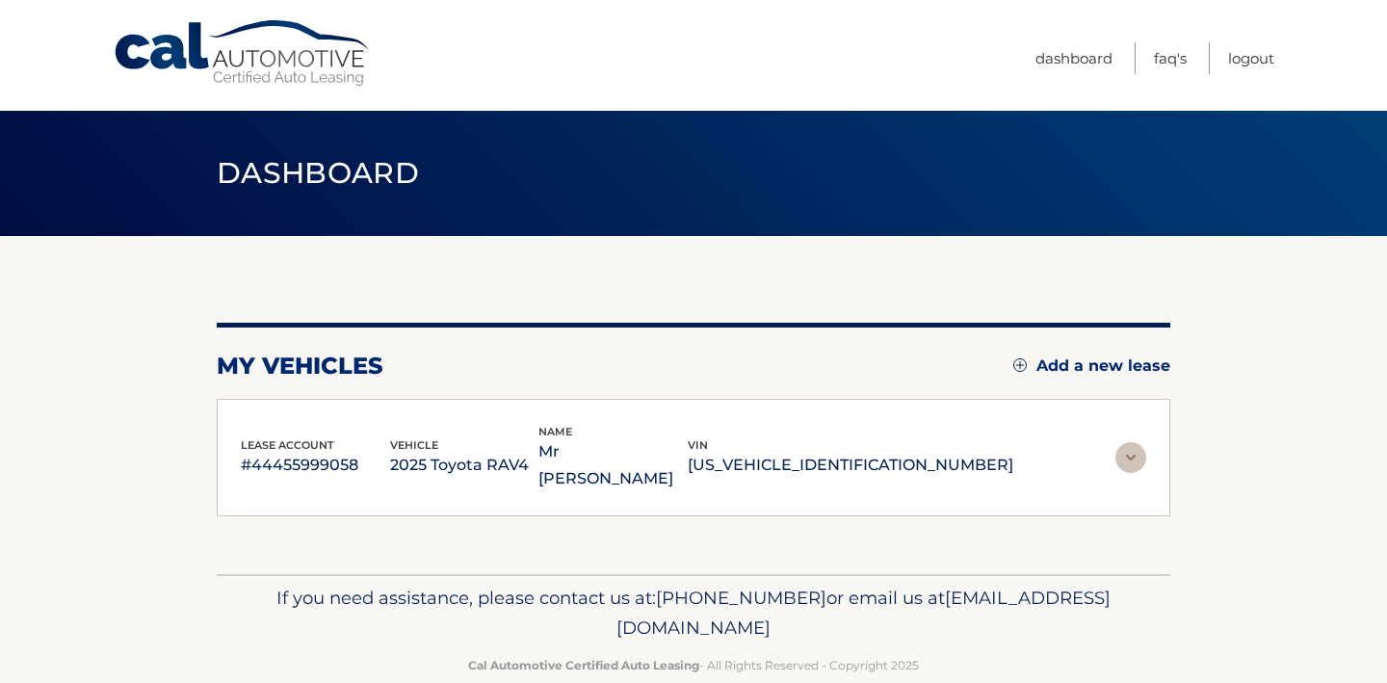
scroll to position [10, 0]
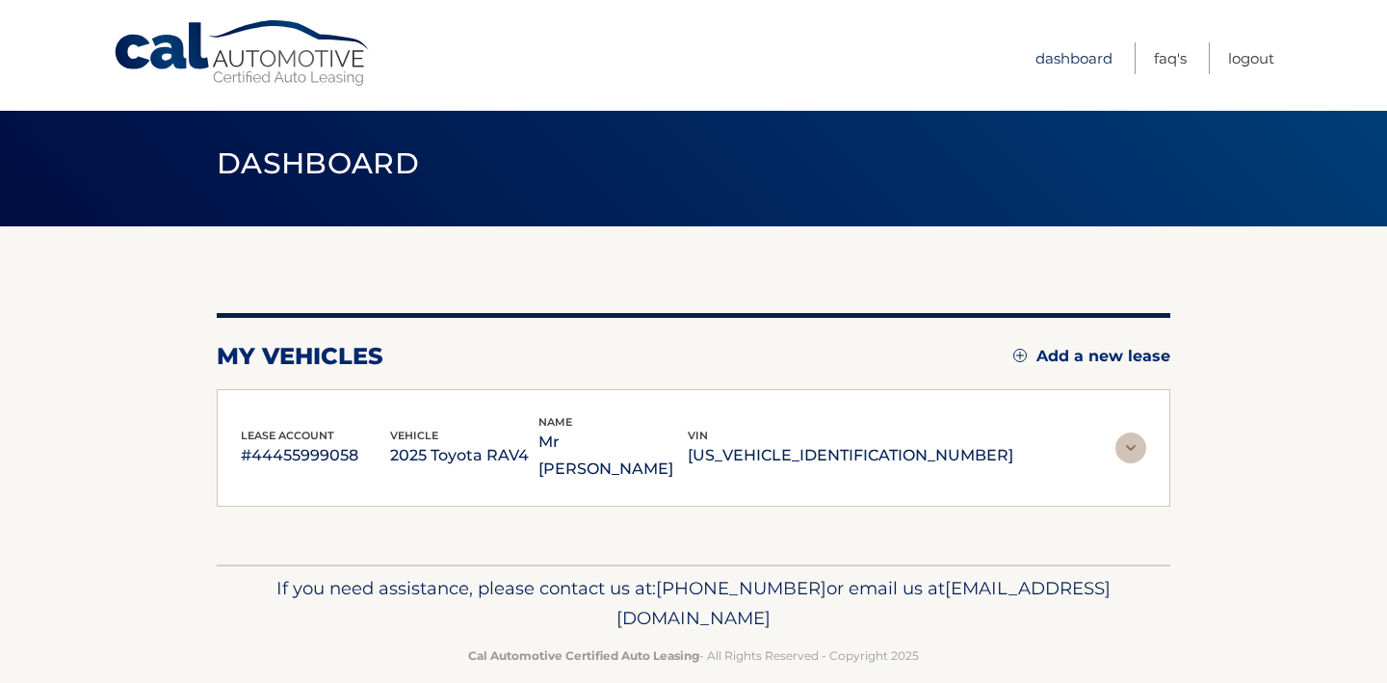
click at [1074, 54] on link "Dashboard" at bounding box center [1074, 58] width 77 height 32
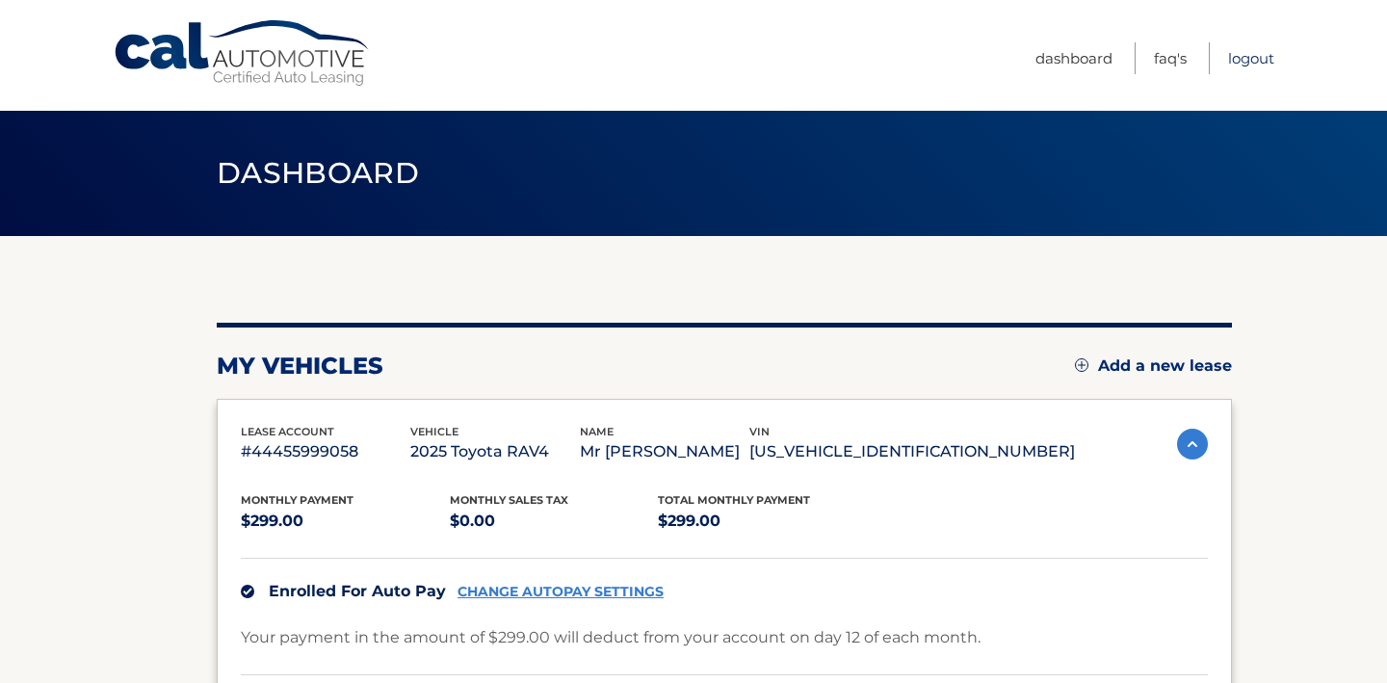
click at [1247, 57] on link "Logout" at bounding box center [1251, 58] width 46 height 32
